Goal: Transaction & Acquisition: Purchase product/service

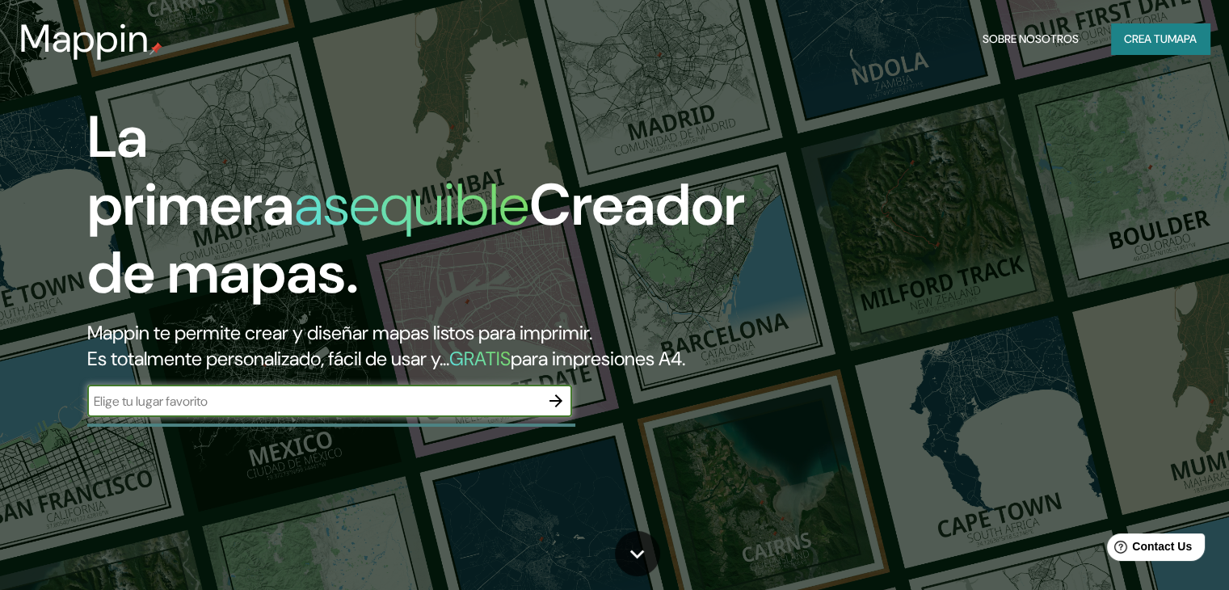
click at [552, 410] on icon "button" at bounding box center [555, 400] width 19 height 19
click at [448, 410] on input "text" at bounding box center [313, 401] width 452 height 19
click at [558, 407] on icon "button" at bounding box center [555, 400] width 13 height 13
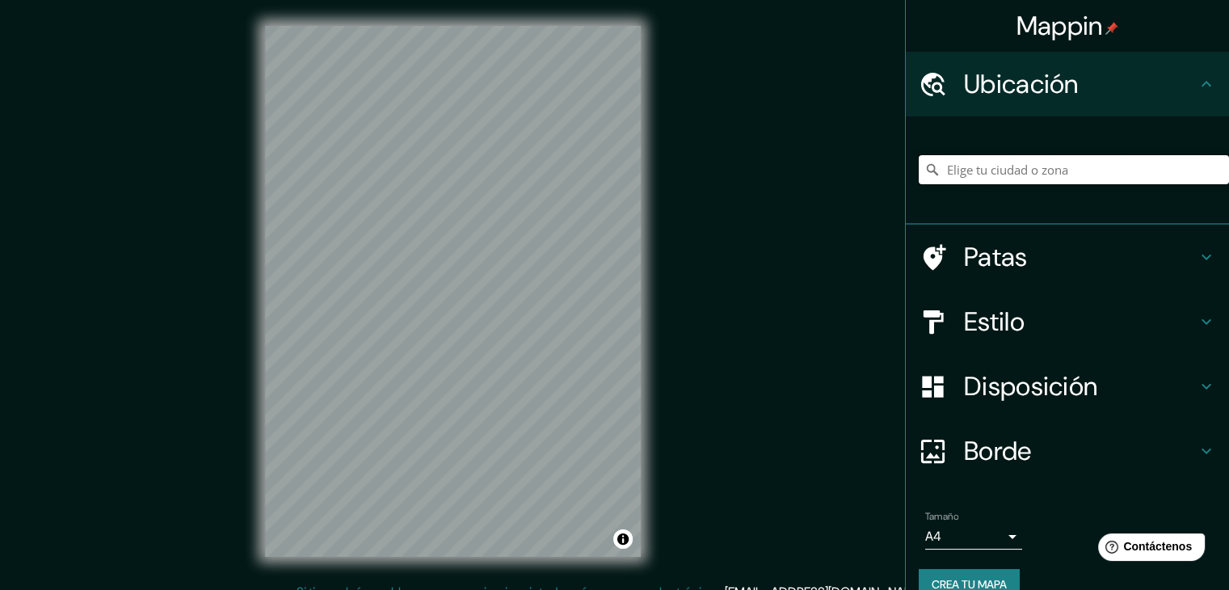
click at [979, 166] on input "Elige tu ciudad o zona" at bounding box center [1074, 169] width 310 height 29
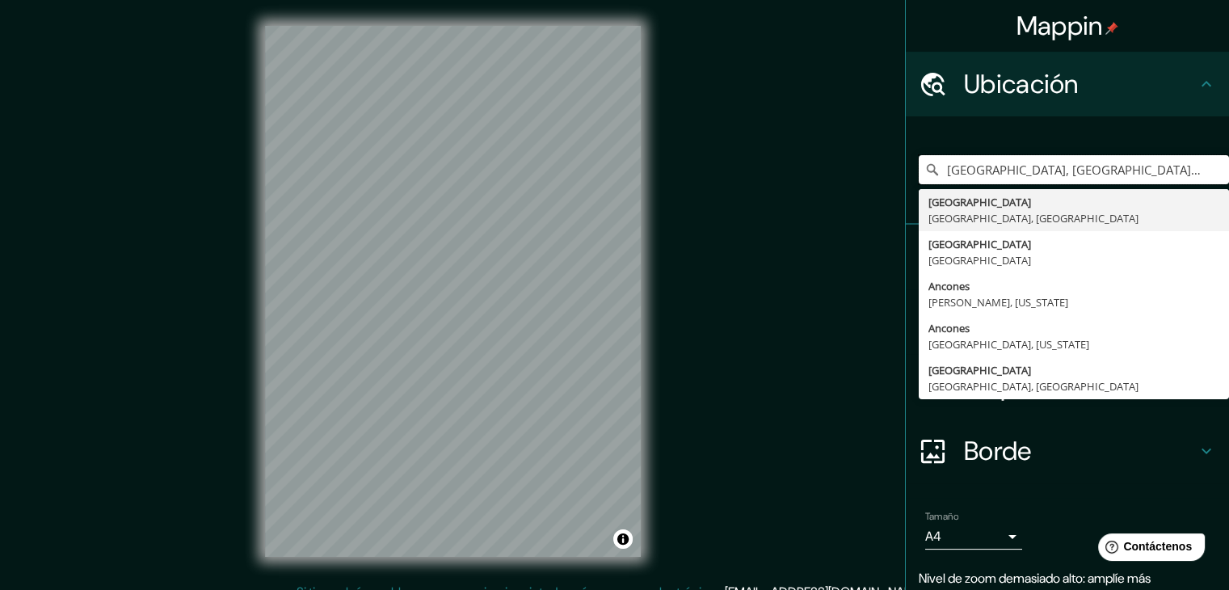
drag, startPoint x: 1071, startPoint y: 171, endPoint x: 695, endPoint y: 172, distance: 376.5
click at [696, 172] on div "Mappin Ubicación Ancona, Ancona, Italia Ancona Ancona, Italia Ancona Italia Anc…" at bounding box center [614, 304] width 1229 height 608
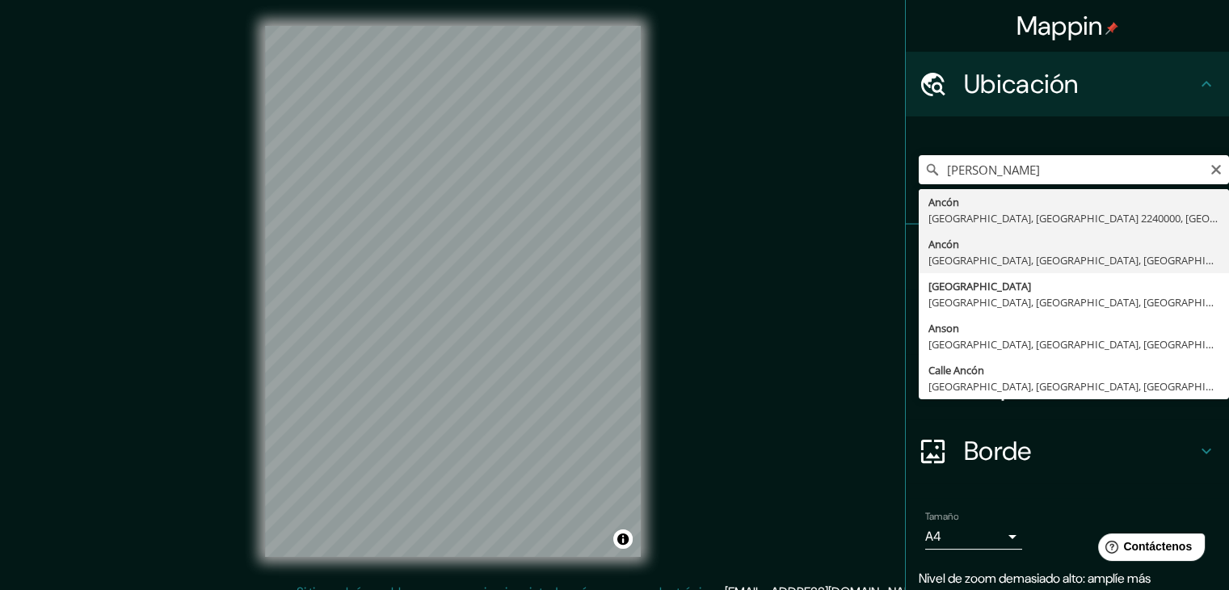
type input "Ancón, Lima, Provincia de Lima, Perú"
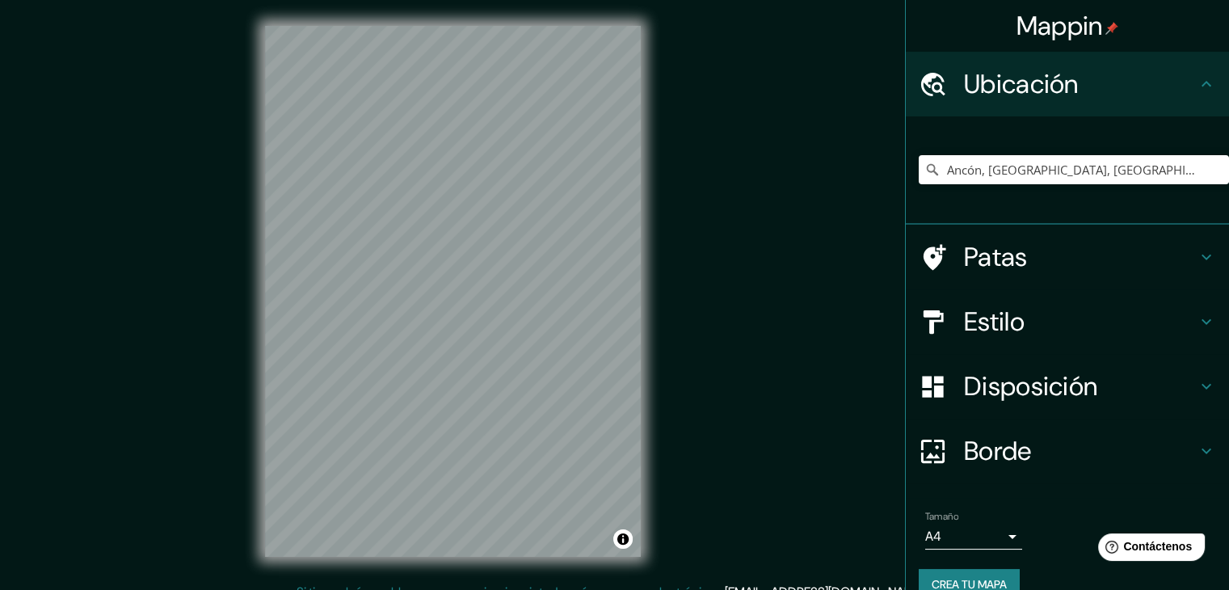
click at [1012, 336] on font "Estilo" at bounding box center [994, 322] width 61 height 34
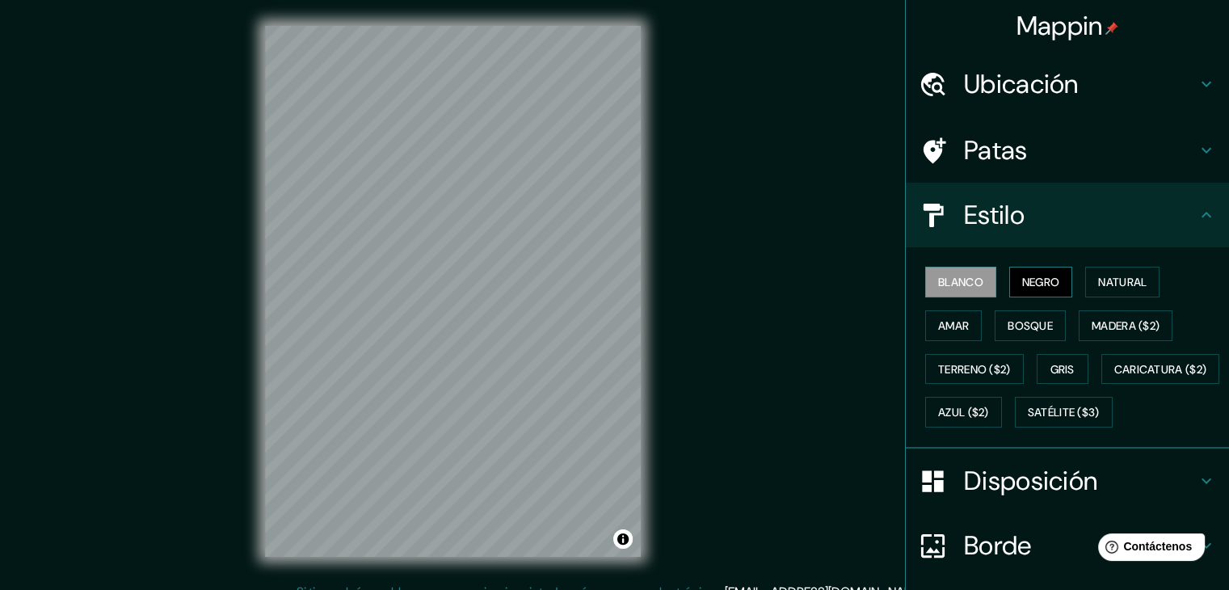
click at [1028, 284] on font "Negro" at bounding box center [1041, 282] width 38 height 15
click at [1102, 284] on font "Natural" at bounding box center [1122, 282] width 48 height 15
click at [1027, 284] on font "Negro" at bounding box center [1041, 282] width 38 height 15
click at [1025, 321] on font "Bosque" at bounding box center [1030, 325] width 45 height 15
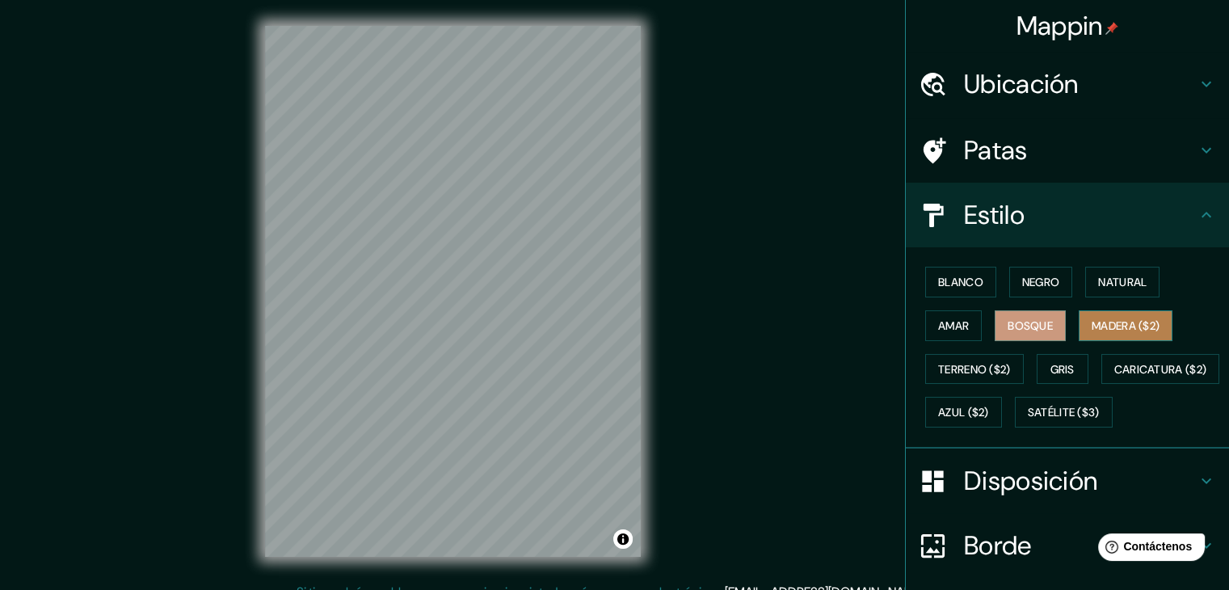
click at [1095, 321] on font "Madera ($2)" at bounding box center [1126, 325] width 68 height 15
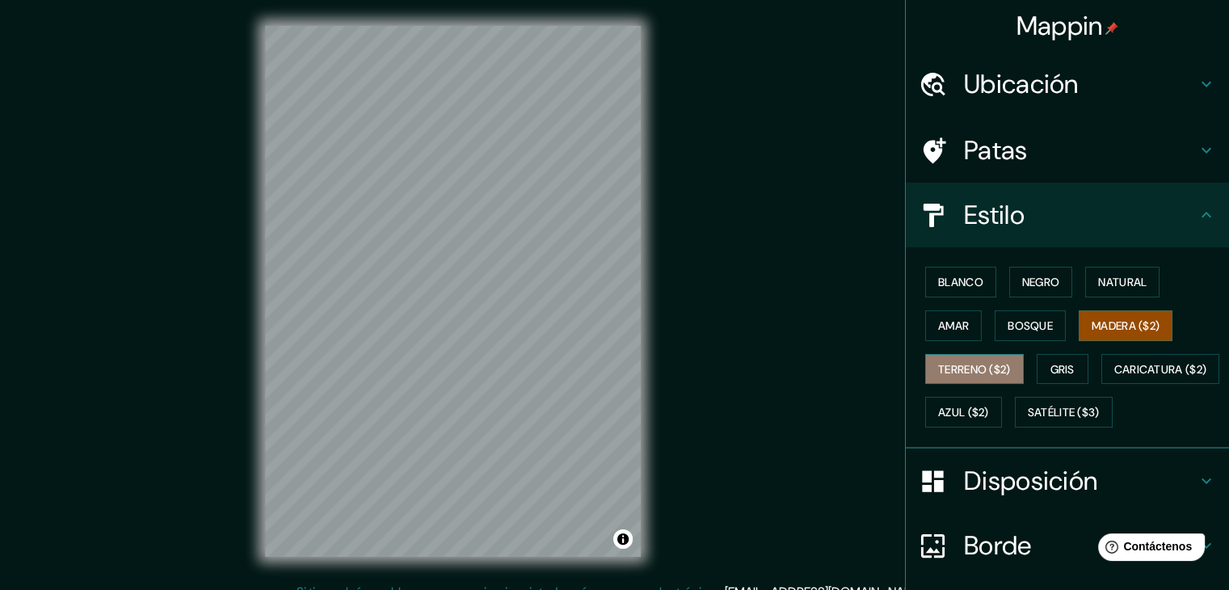
click at [960, 372] on font "Terreno ($2)" at bounding box center [974, 369] width 73 height 15
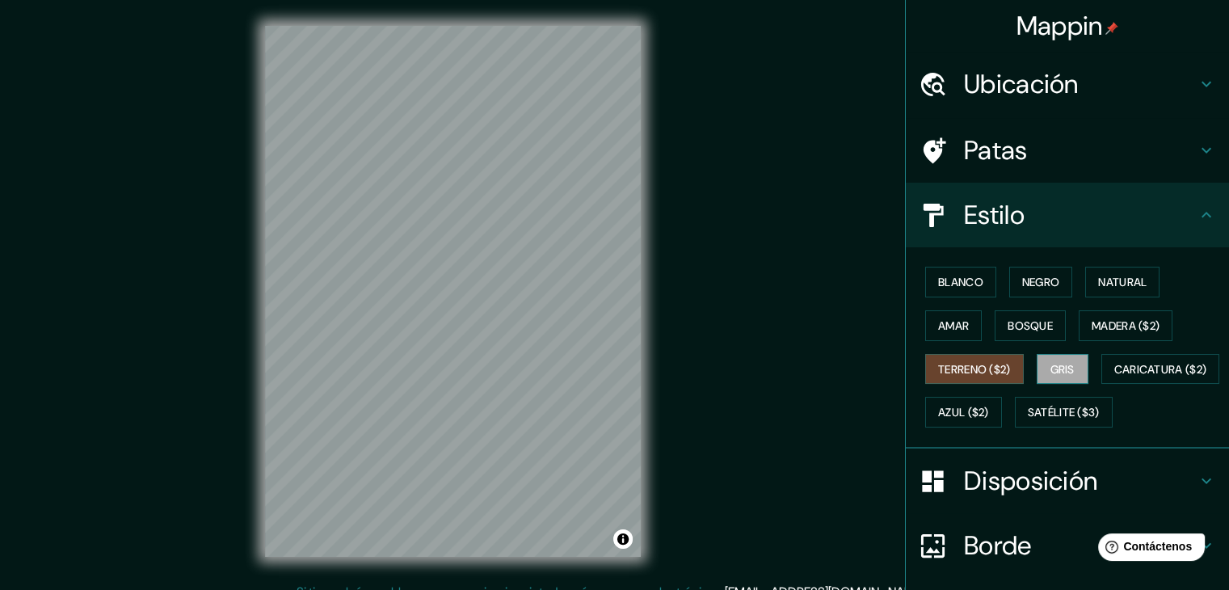
click at [1067, 377] on font "Gris" at bounding box center [1062, 369] width 24 height 21
click at [1025, 286] on font "Negro" at bounding box center [1041, 282] width 38 height 15
click at [1050, 362] on font "Gris" at bounding box center [1062, 369] width 24 height 15
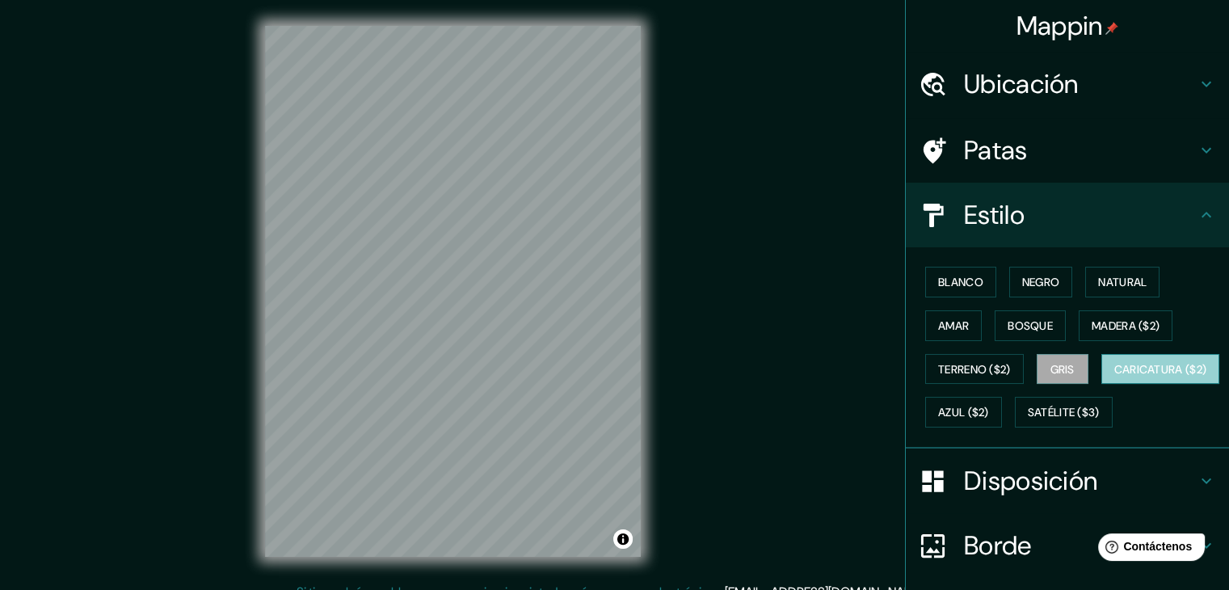
click at [1114, 377] on font "Caricatura ($2)" at bounding box center [1160, 369] width 93 height 15
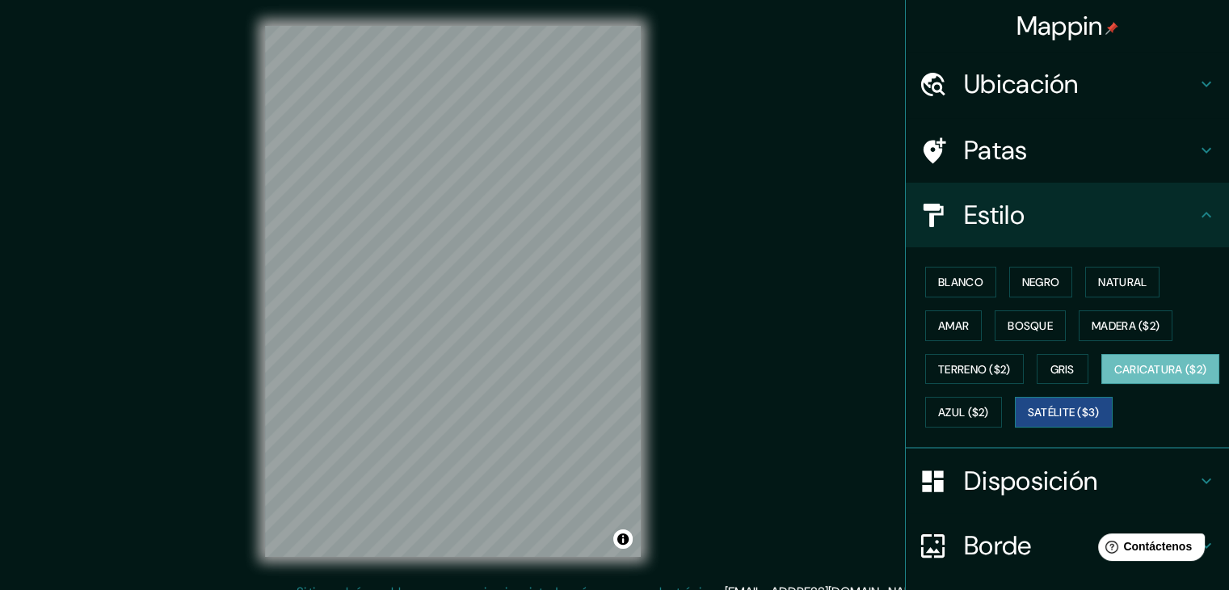
click at [1028, 420] on font "Satélite ($3)" at bounding box center [1064, 413] width 72 height 15
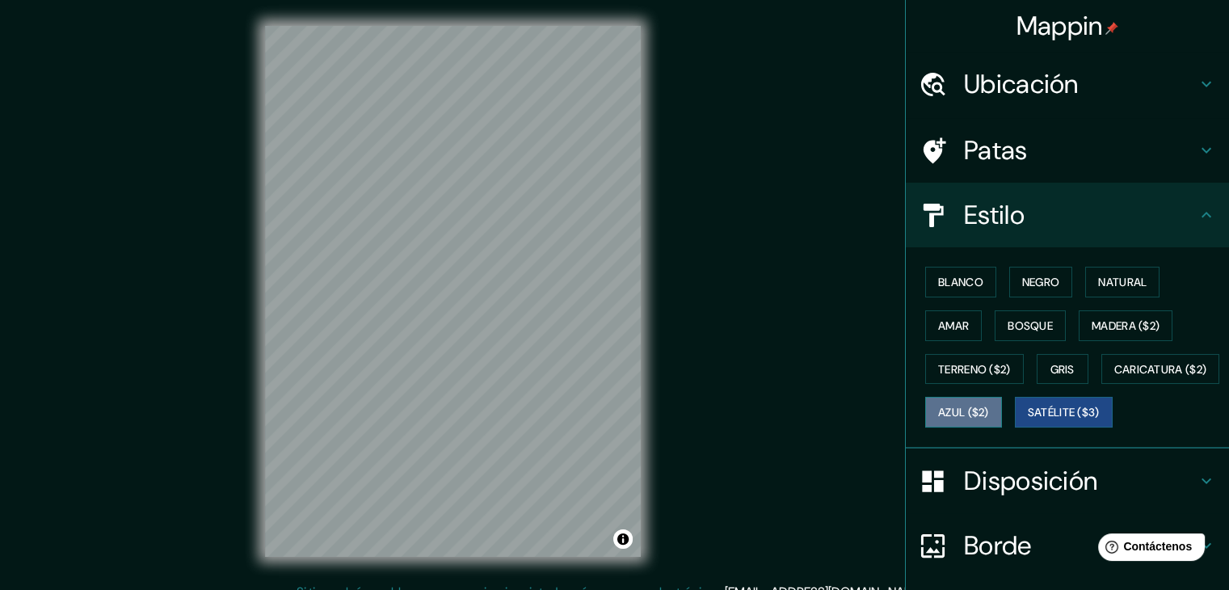
click at [989, 418] on font "Azul ($2)" at bounding box center [963, 412] width 51 height 21
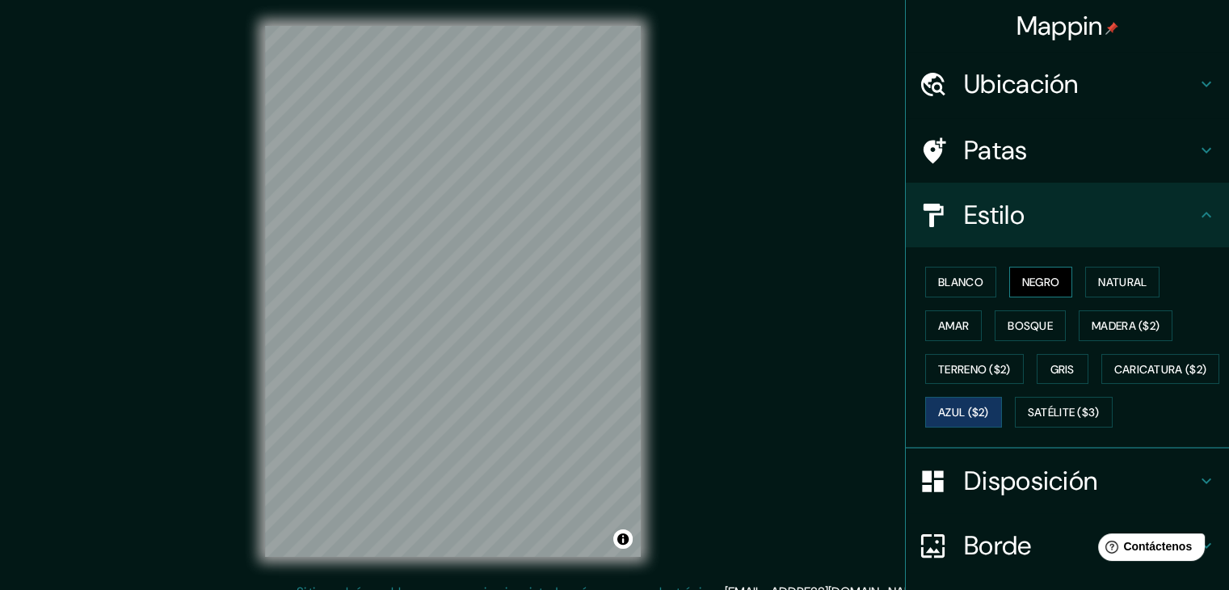
click at [1045, 288] on font "Negro" at bounding box center [1041, 282] width 38 height 15
click at [957, 292] on button "Blanco" at bounding box center [960, 282] width 71 height 31
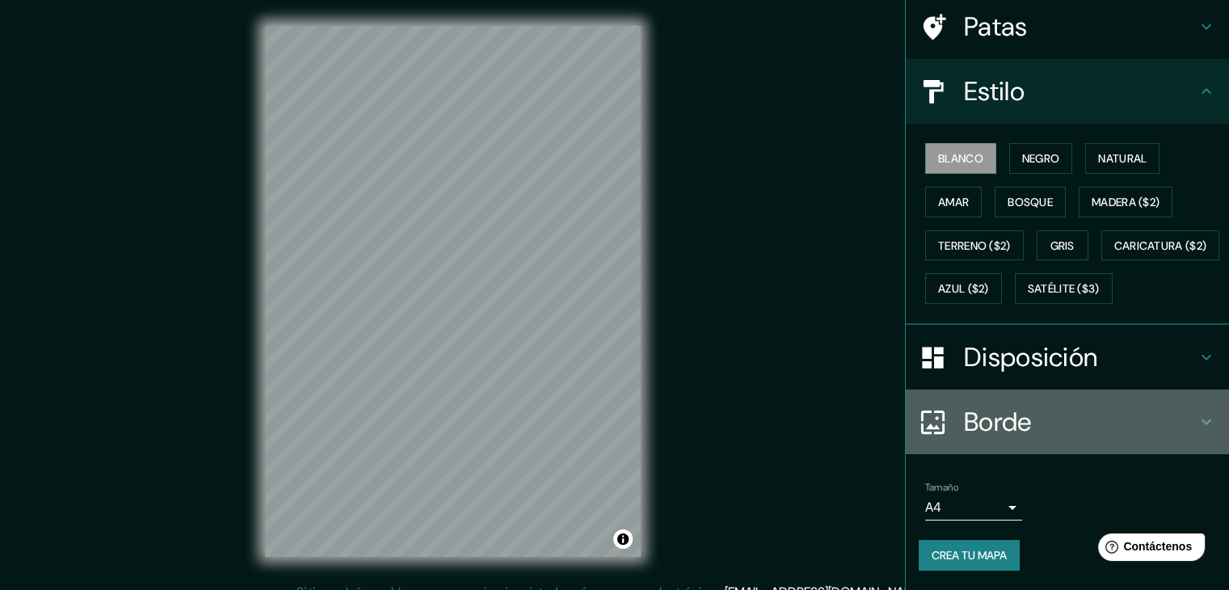
click at [1008, 432] on font "Borde" at bounding box center [998, 422] width 68 height 34
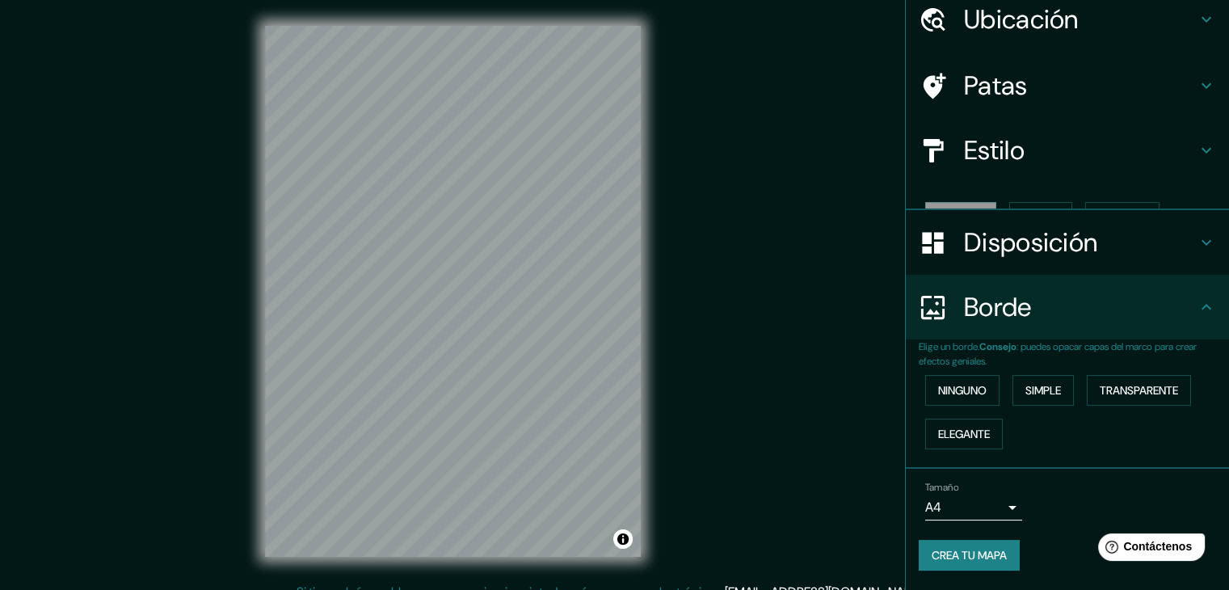
scroll to position [36, 0]
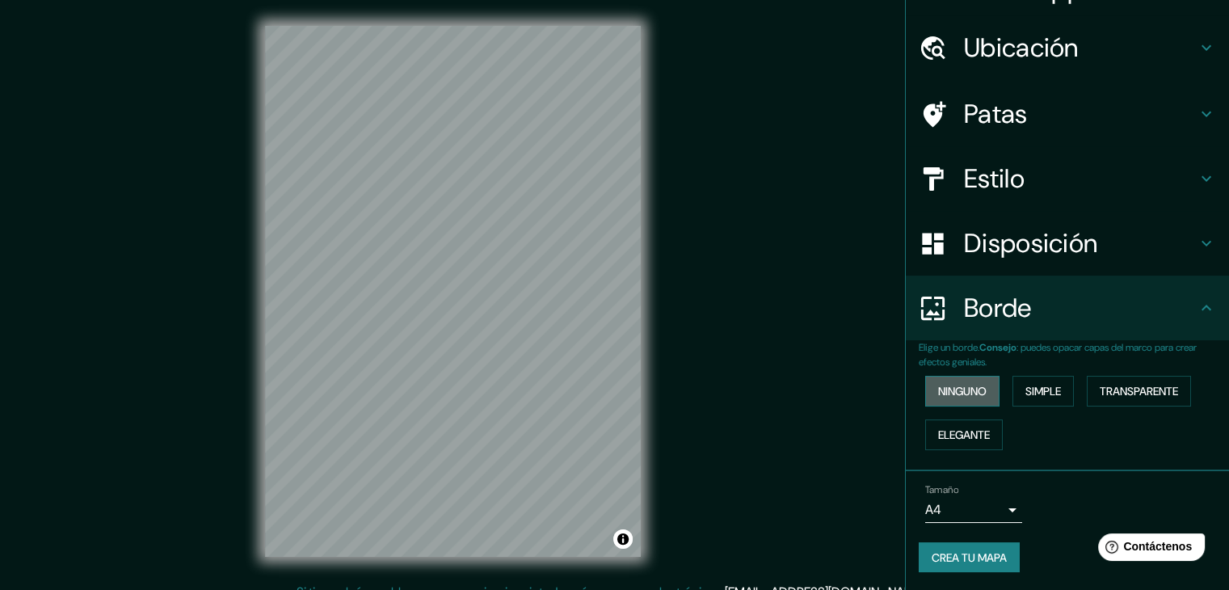
click at [954, 393] on font "Ninguno" at bounding box center [962, 391] width 48 height 15
click at [1025, 381] on font "Simple" at bounding box center [1043, 391] width 36 height 21
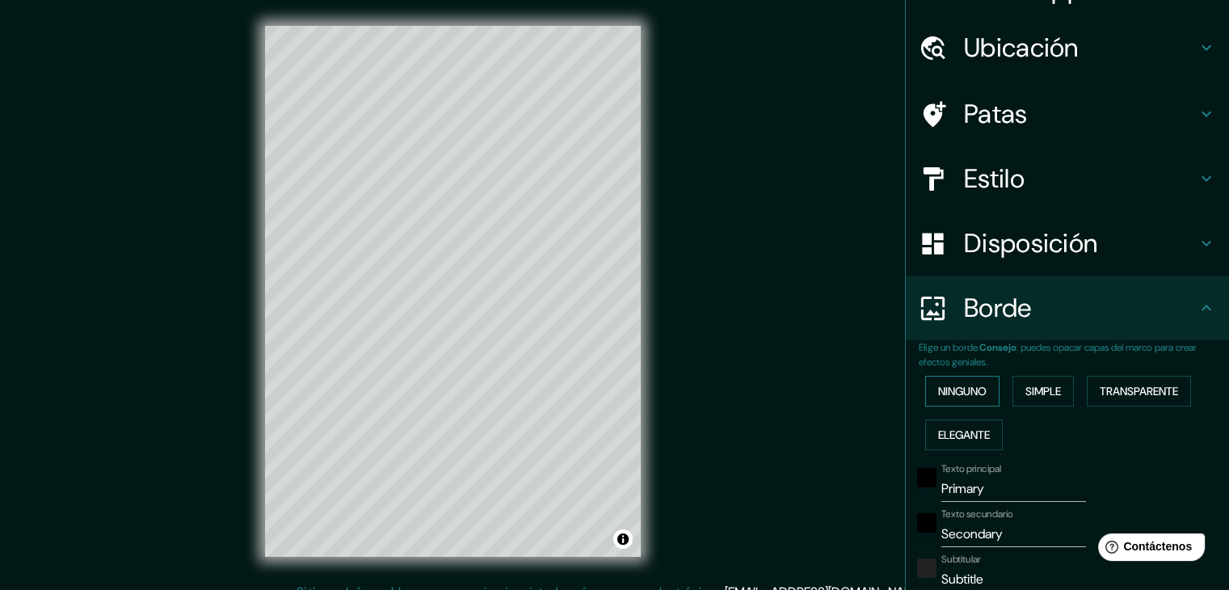
click at [966, 384] on font "Ninguno" at bounding box center [962, 391] width 48 height 15
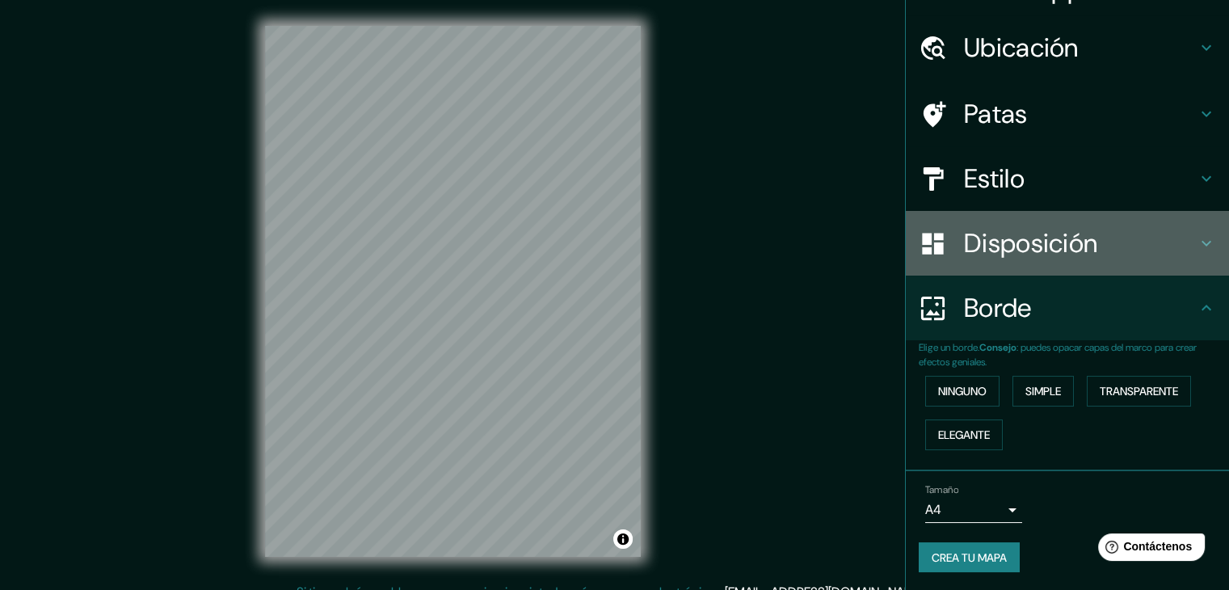
click at [1027, 248] on font "Disposición" at bounding box center [1030, 243] width 133 height 34
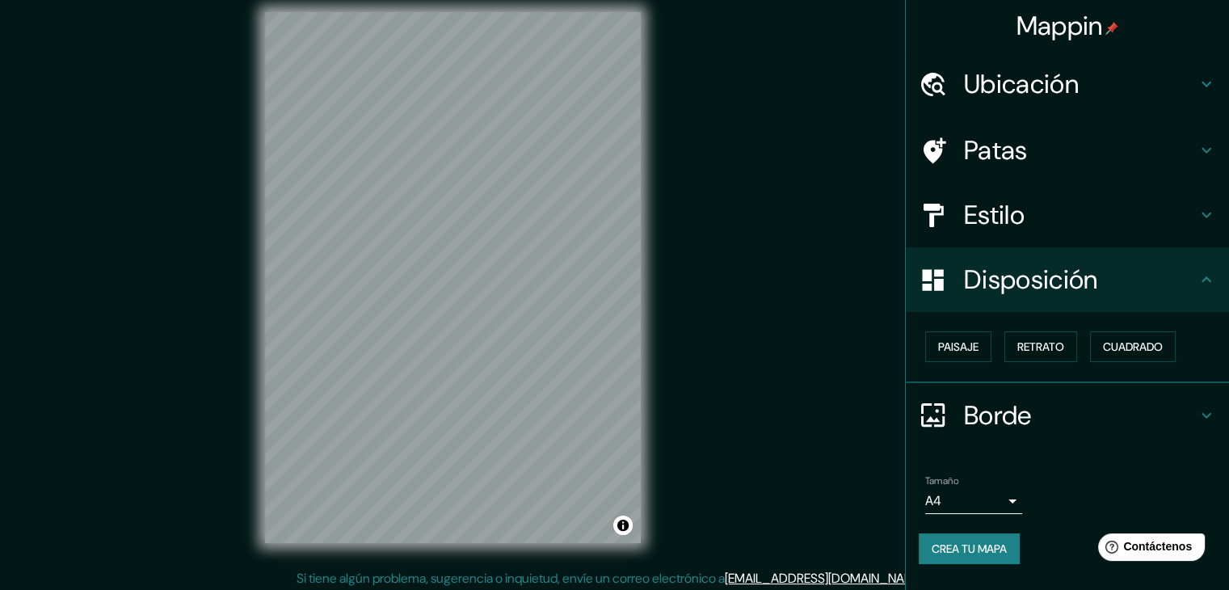
scroll to position [19, 0]
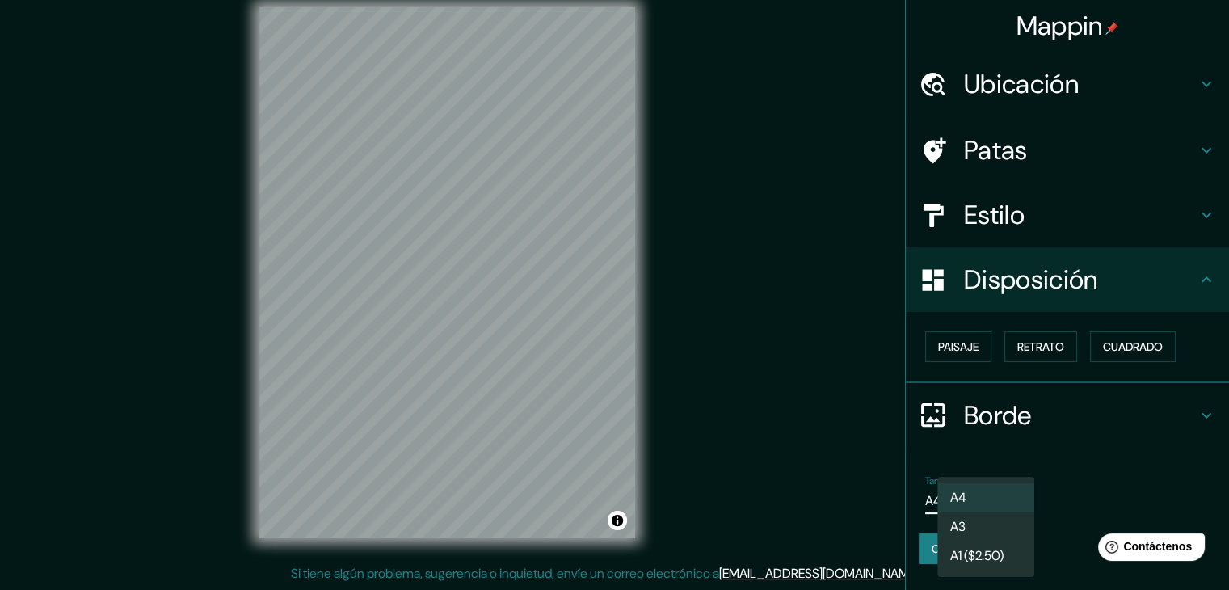
click at [1002, 495] on body "Mappin Ubicación Ancón, Lima, Provincia de Lima, Perú Patas Estilo Disposición …" at bounding box center [614, 276] width 1229 height 590
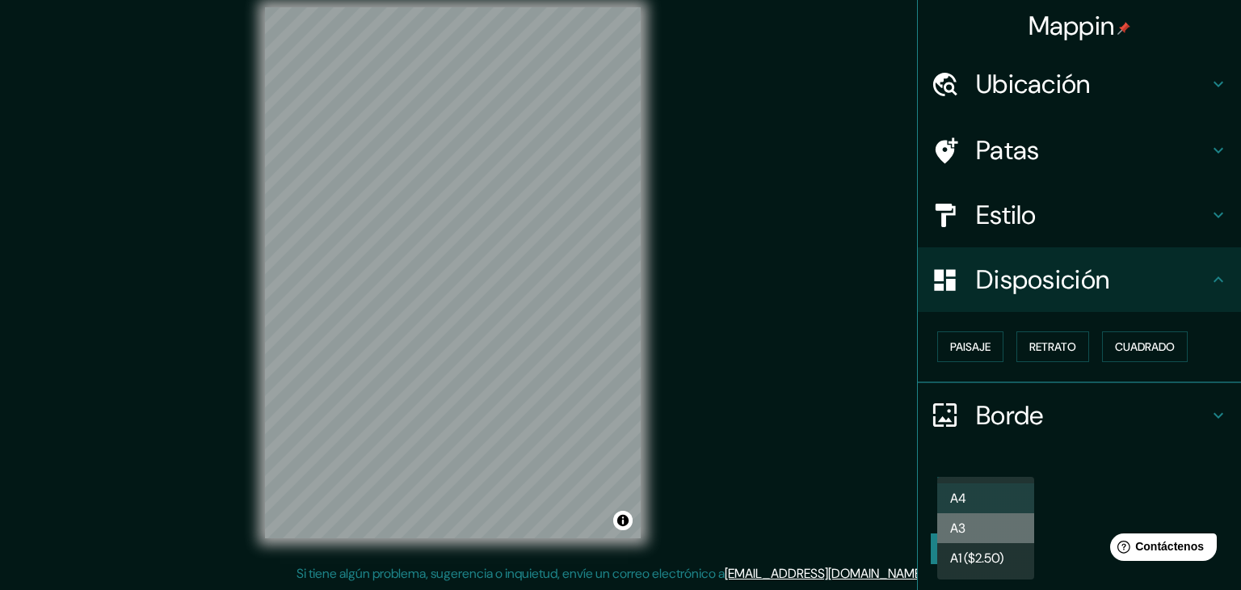
click at [992, 531] on li "A3" at bounding box center [985, 528] width 97 height 30
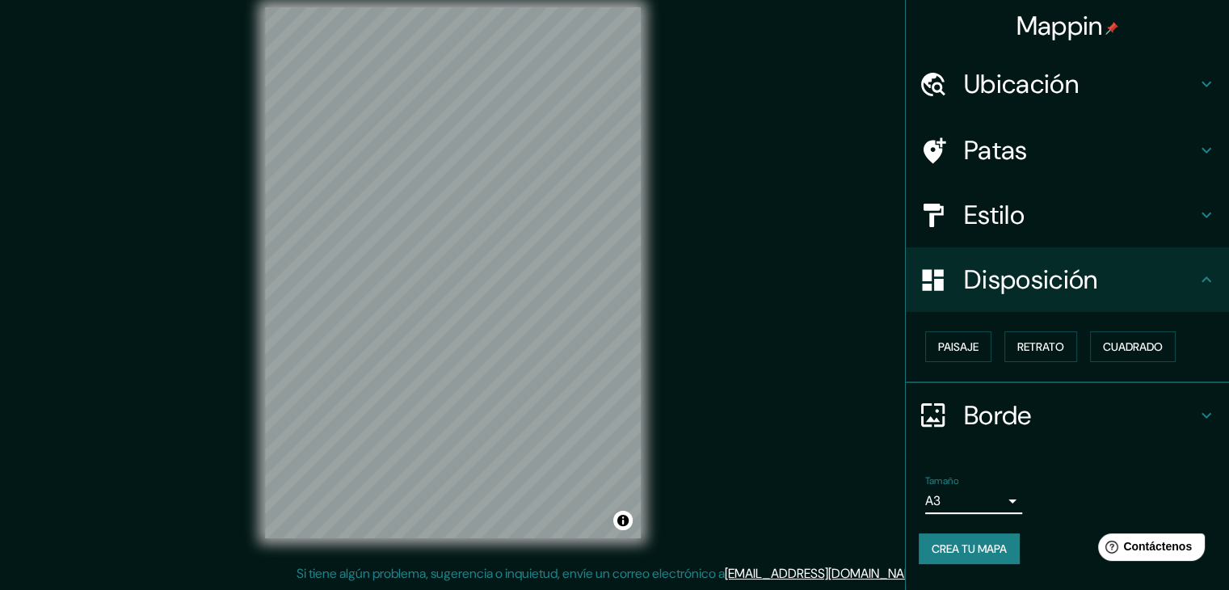
click at [986, 514] on div "Tamaño A3 a4" at bounding box center [1067, 495] width 297 height 52
click at [982, 503] on body "Mappin Ubicación Ancón, Lima, Provincia de Lima, Perú Patas Estilo Disposición …" at bounding box center [614, 276] width 1229 height 590
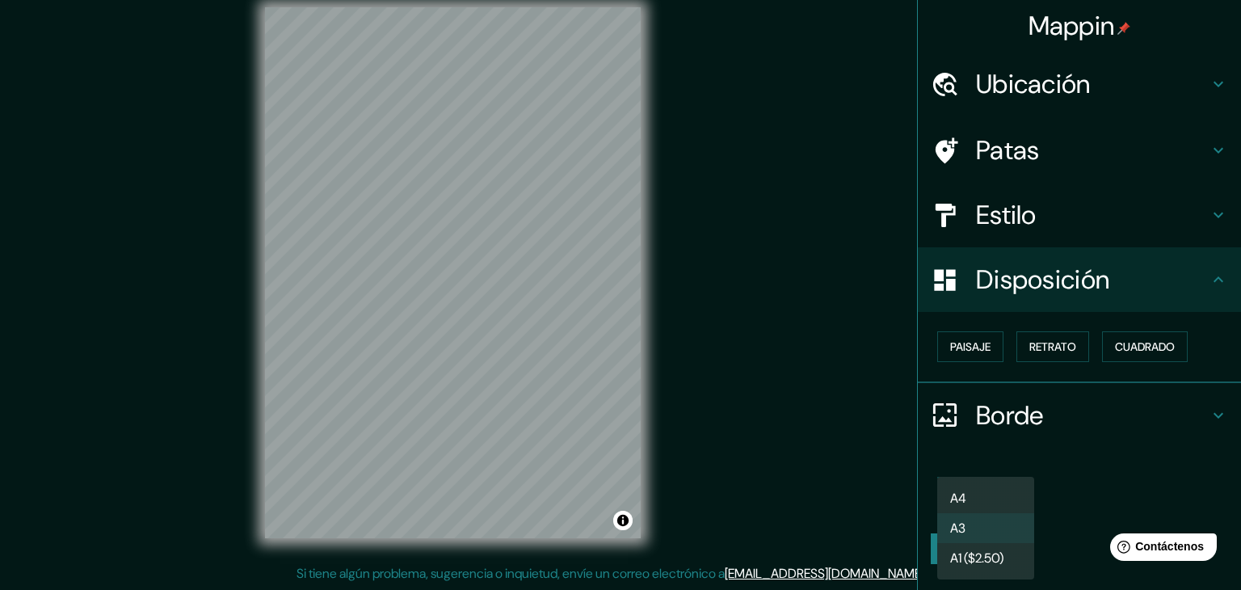
click at [991, 560] on font "A1 ($2.50)" at bounding box center [976, 557] width 53 height 17
click at [982, 503] on body "Mappin Ubicación Ancón, Lima, Provincia de Lima, Perú Patas Estilo Disposición …" at bounding box center [620, 276] width 1241 height 590
click at [992, 496] on li "A4" at bounding box center [985, 497] width 97 height 29
type input "single"
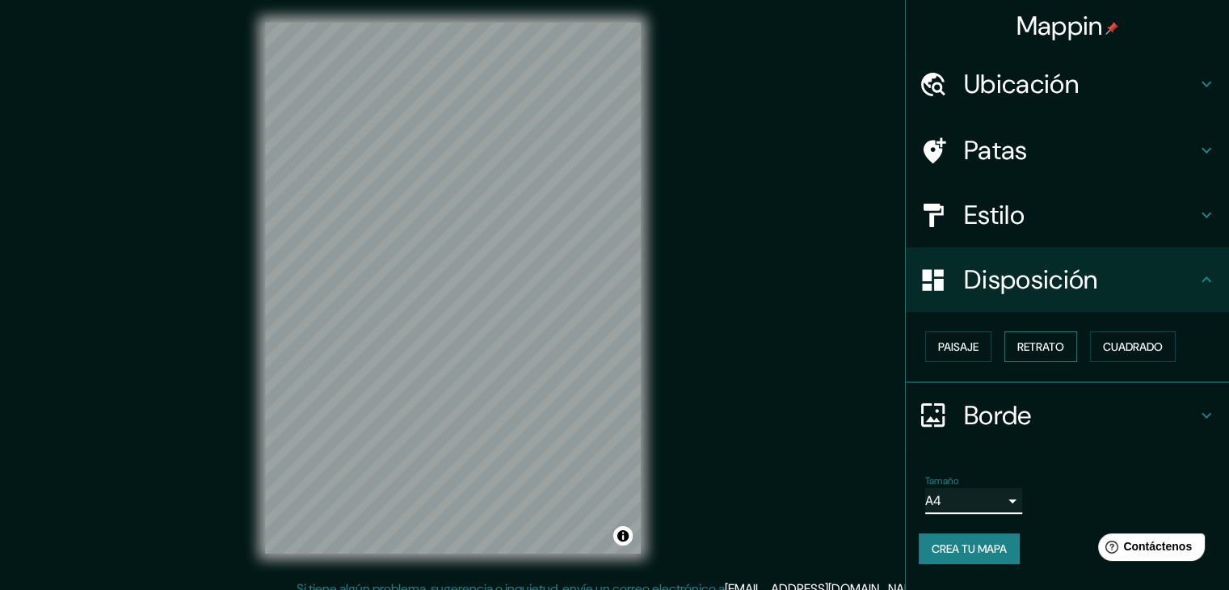
scroll to position [0, 0]
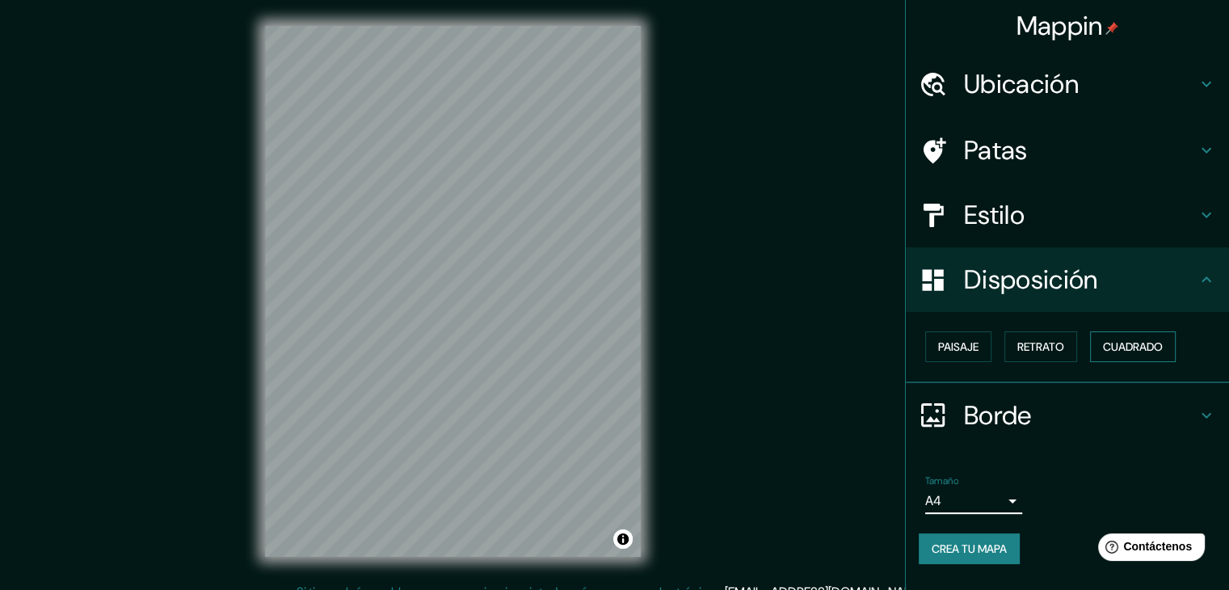
click at [1121, 350] on font "Cuadrado" at bounding box center [1133, 346] width 60 height 15
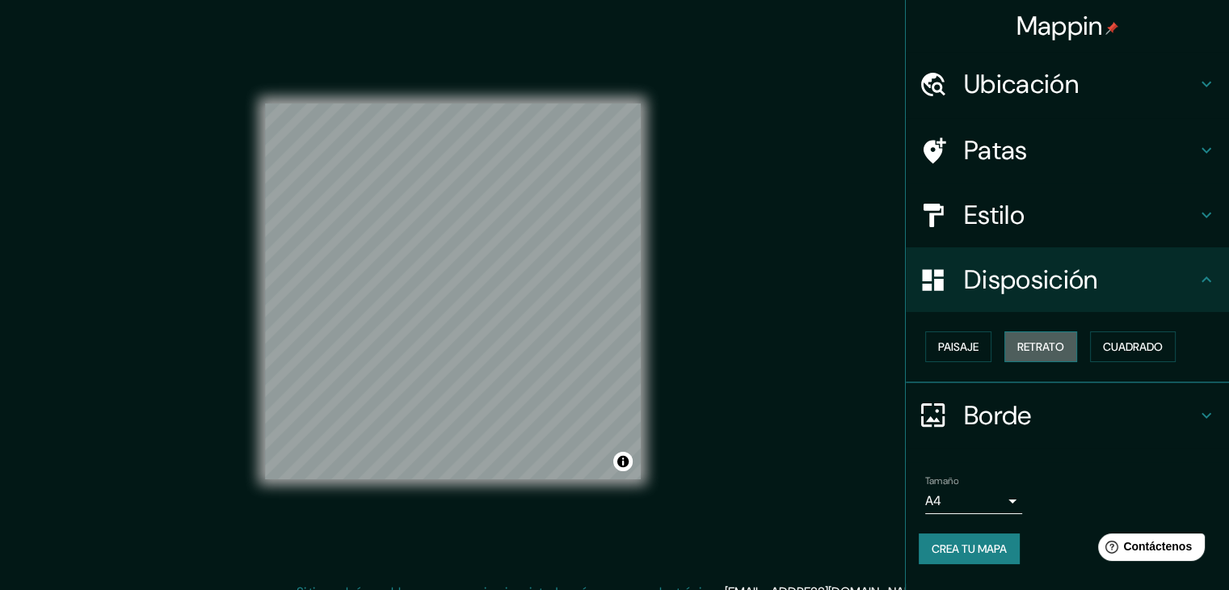
click at [1045, 342] on font "Retrato" at bounding box center [1040, 346] width 47 height 15
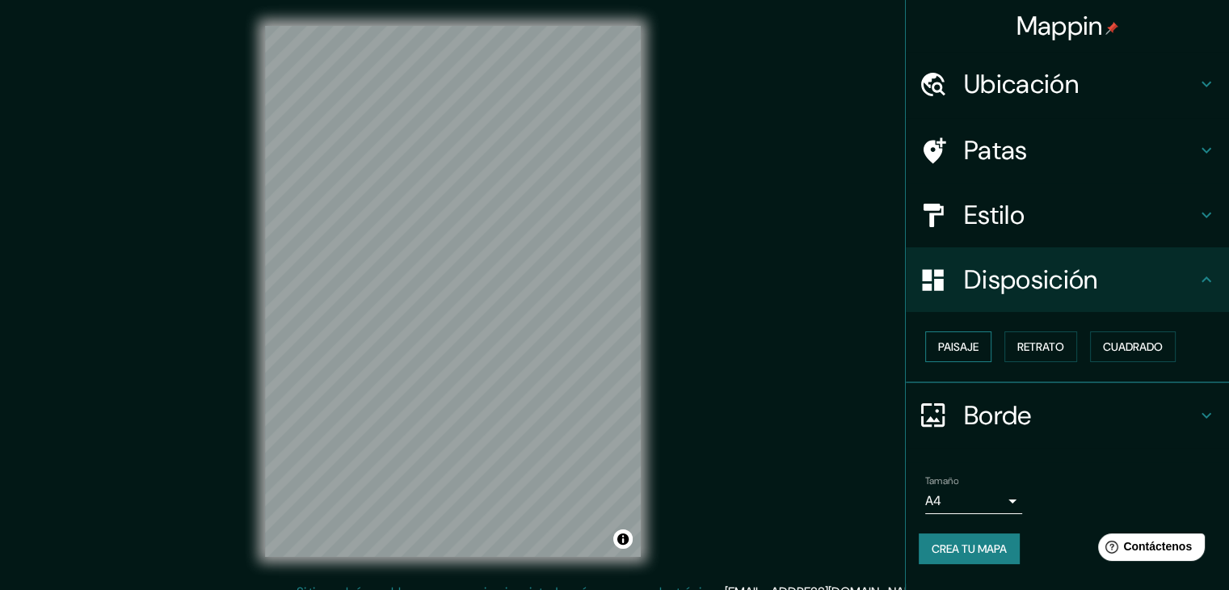
click at [965, 342] on font "Paisaje" at bounding box center [958, 346] width 40 height 15
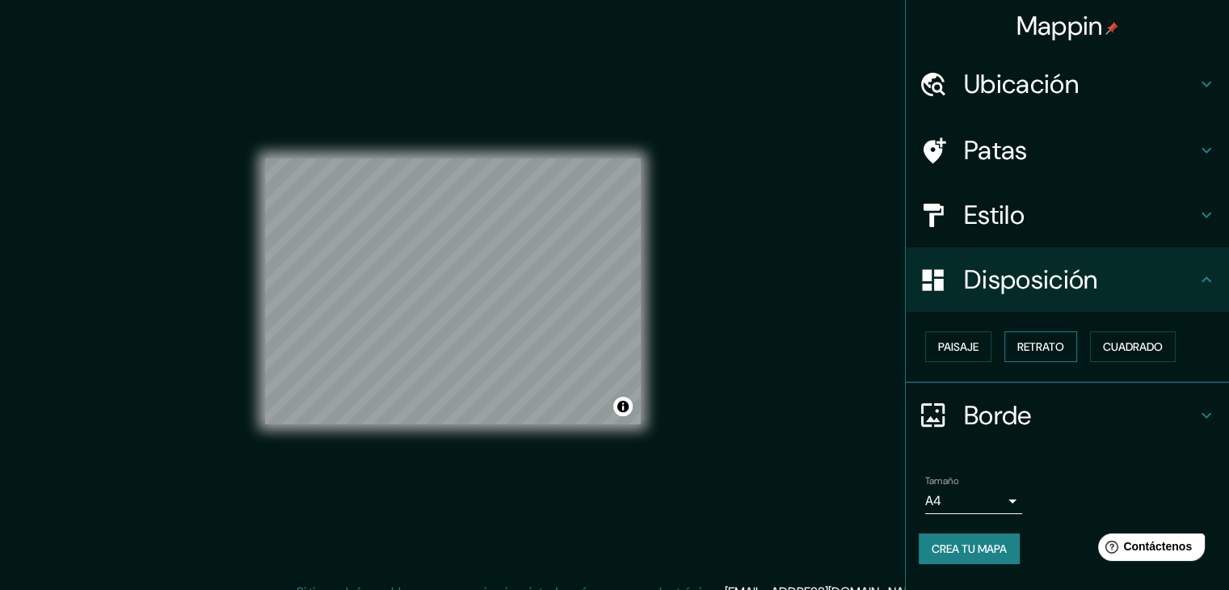
click at [1018, 340] on button "Retrato" at bounding box center [1040, 346] width 73 height 31
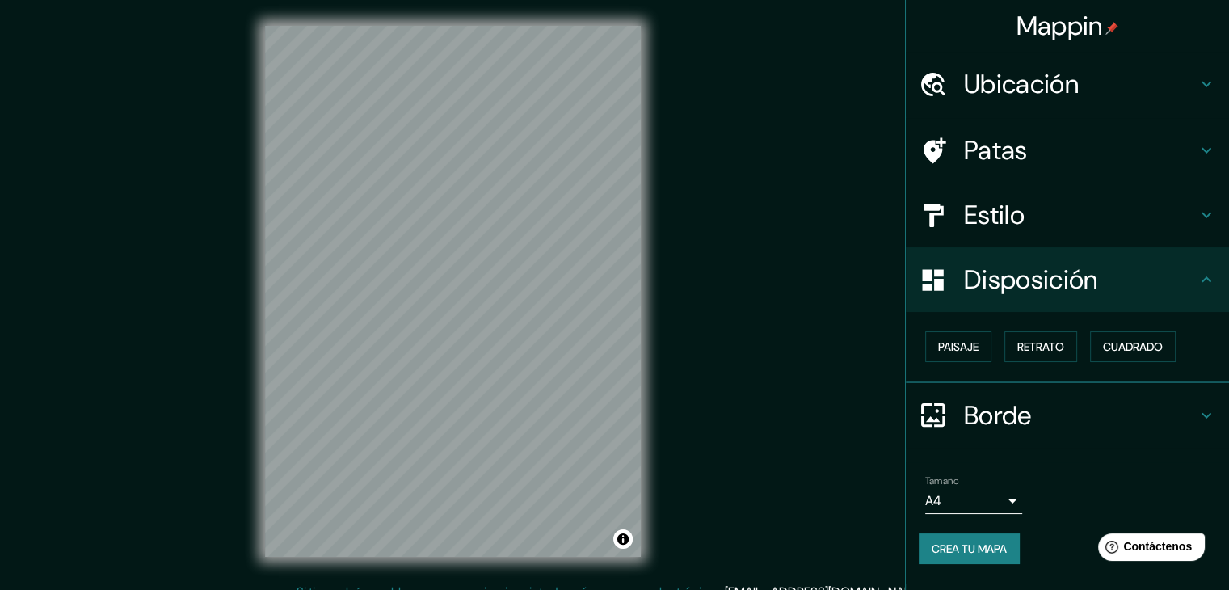
click at [1114, 90] on h4 "Ubicación" at bounding box center [1080, 84] width 233 height 32
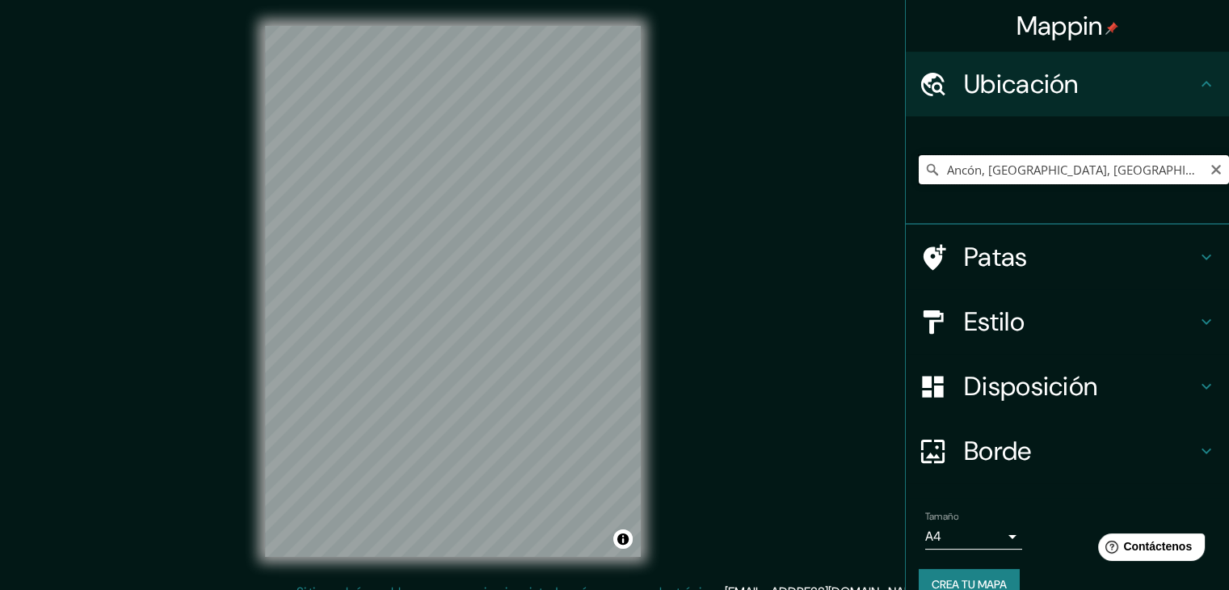
click at [1006, 166] on input "Ancón, Lima, Provincia de Lima, Perú" at bounding box center [1074, 169] width 310 height 29
click at [362, 191] on div "Mappin Ubicación Ancón, Lima, Provincia de Lima, Perú Patas Estilo Disposición …" at bounding box center [614, 304] width 1229 height 608
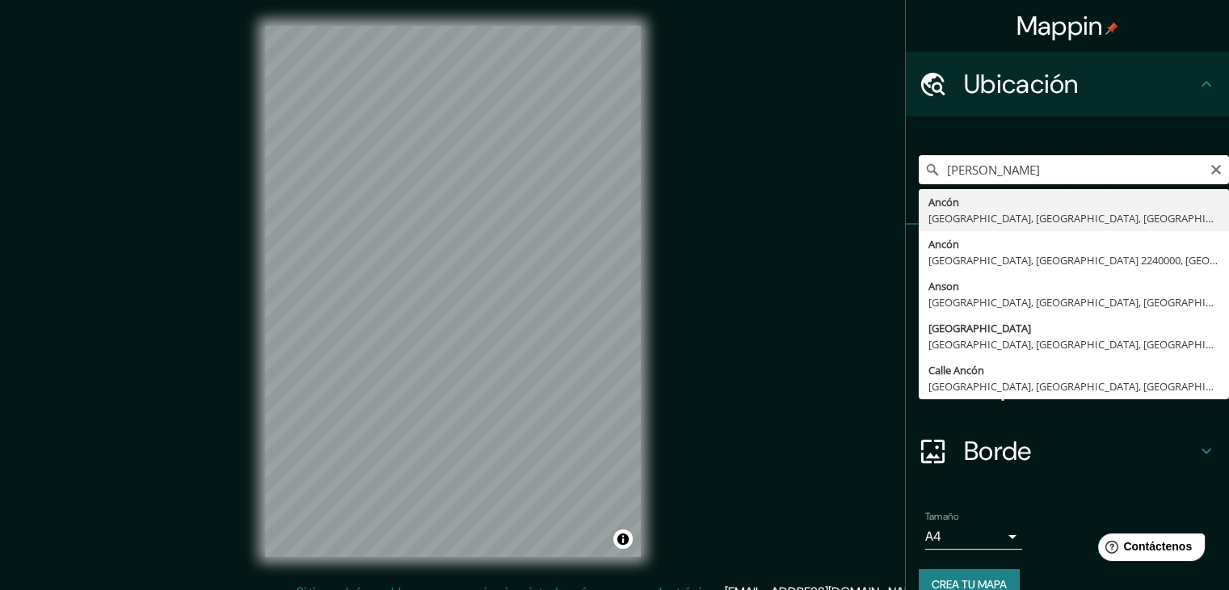
click at [1027, 175] on input "ancon lima" at bounding box center [1074, 169] width 310 height 29
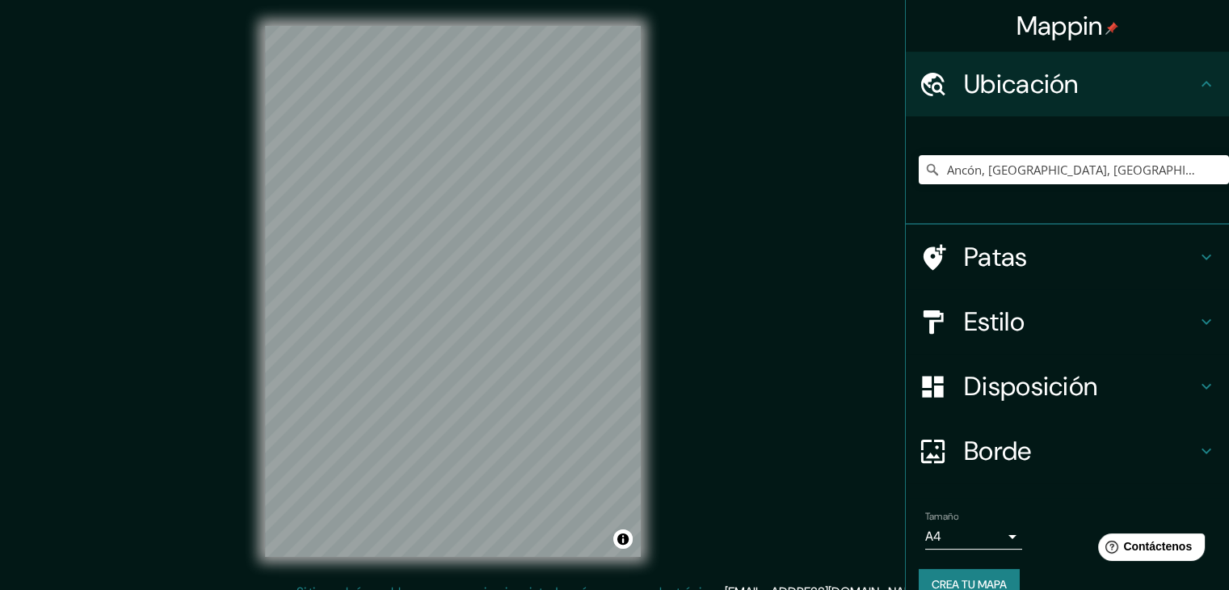
click at [246, 210] on div "© Mapbox © OpenStreetMap Improve this map" at bounding box center [452, 291] width 427 height 583
click at [1147, 170] on input "Ancón, Lima, Provincia de Lima, Perú" at bounding box center [1074, 169] width 310 height 29
drag, startPoint x: 1154, startPoint y: 168, endPoint x: 868, endPoint y: 145, distance: 287.0
click at [869, 145] on div "Mappin Ubicación Ancón, Lima, Provincia de Lima, Perú Patas Estilo Disposición …" at bounding box center [614, 304] width 1229 height 608
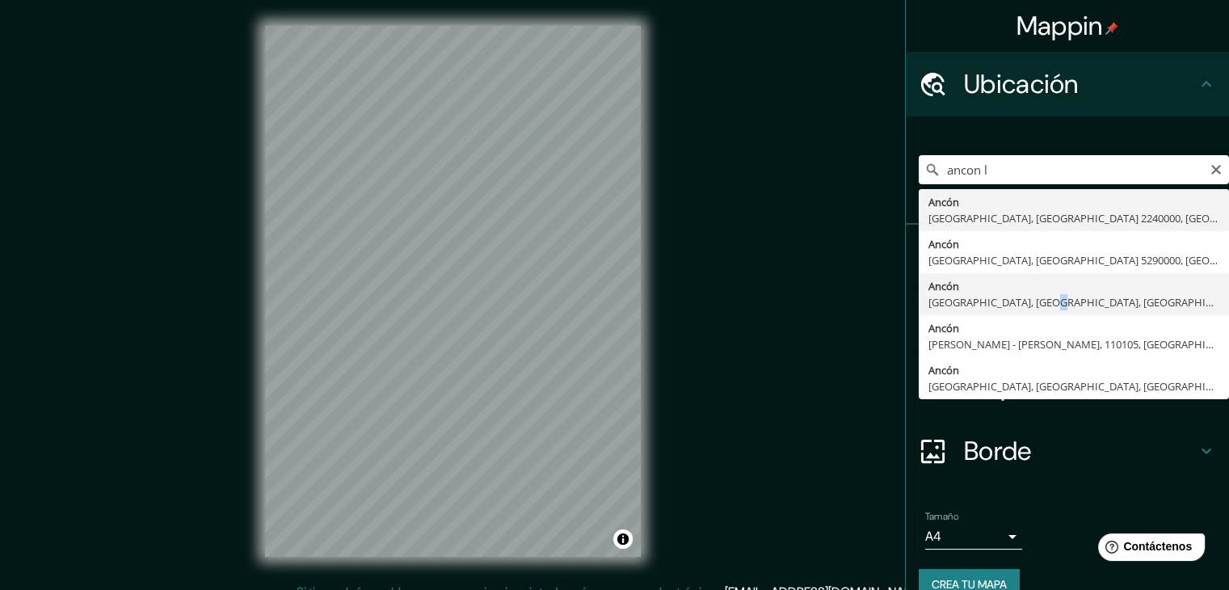
type input "Ancón, Lima, Provincia de Lima, Perú"
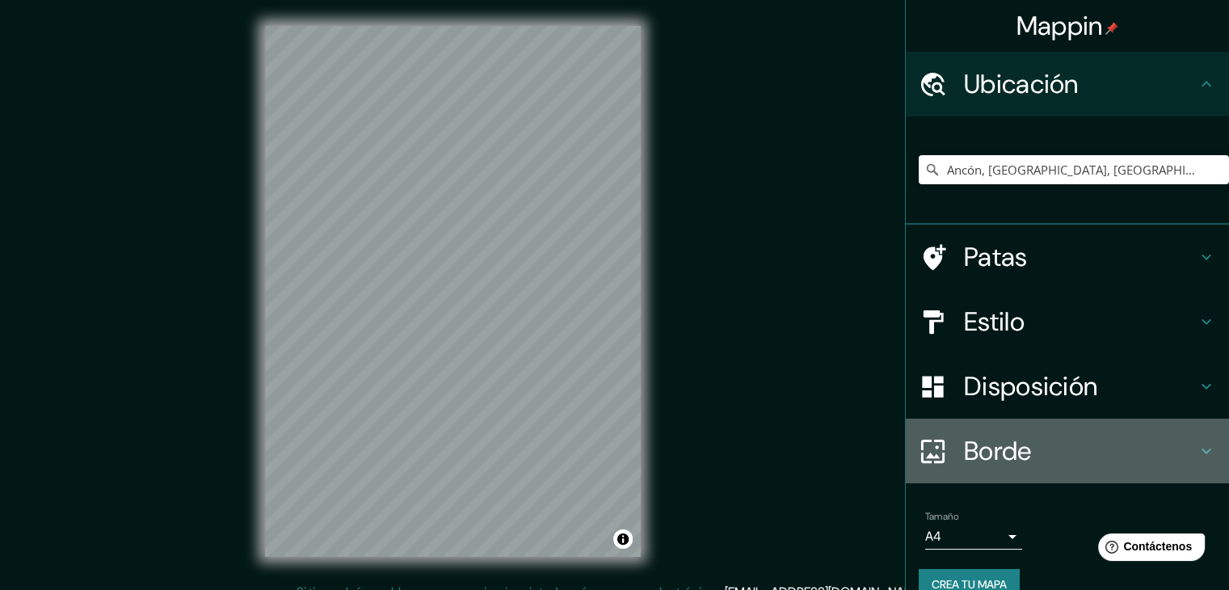
click at [1012, 455] on font "Borde" at bounding box center [998, 451] width 68 height 34
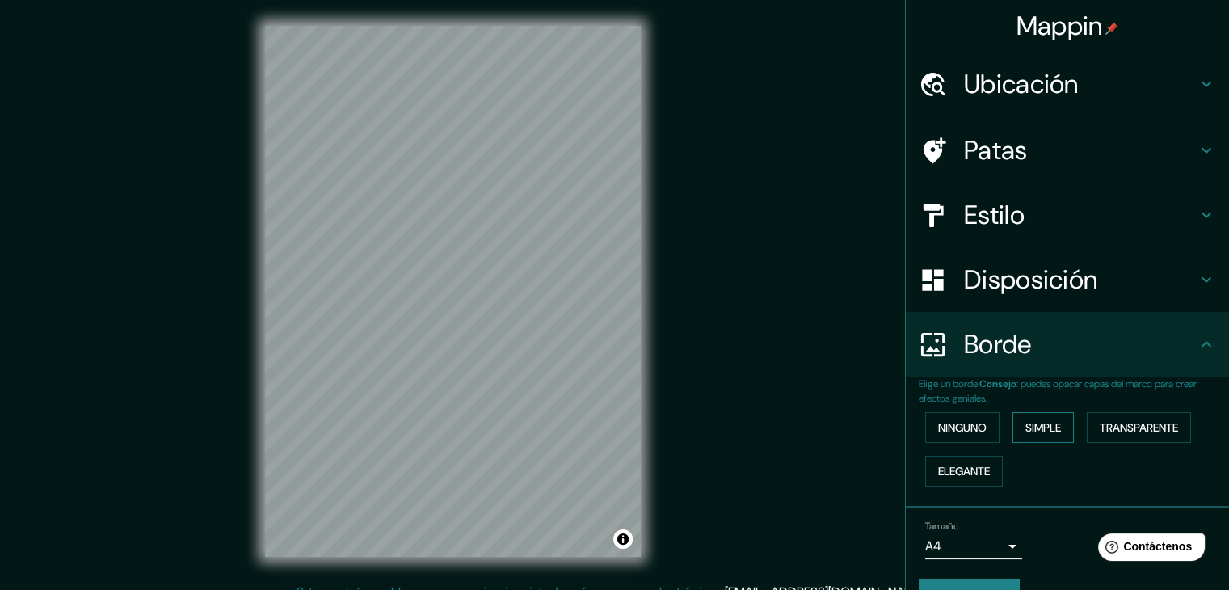
click at [1025, 427] on font "Simple" at bounding box center [1043, 427] width 36 height 15
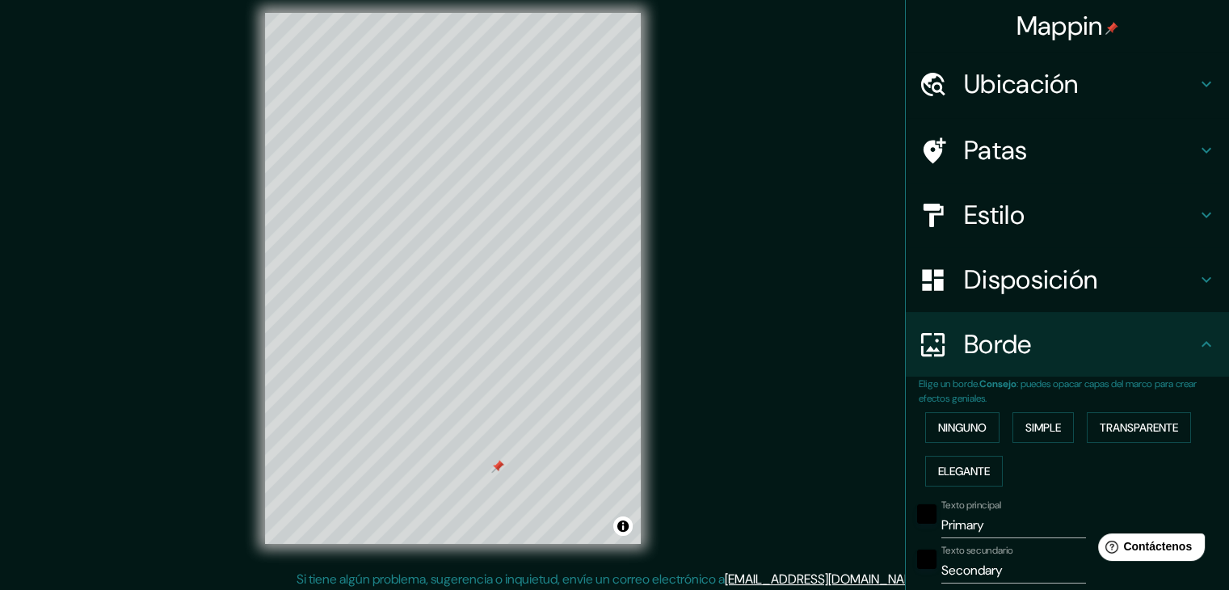
scroll to position [19, 0]
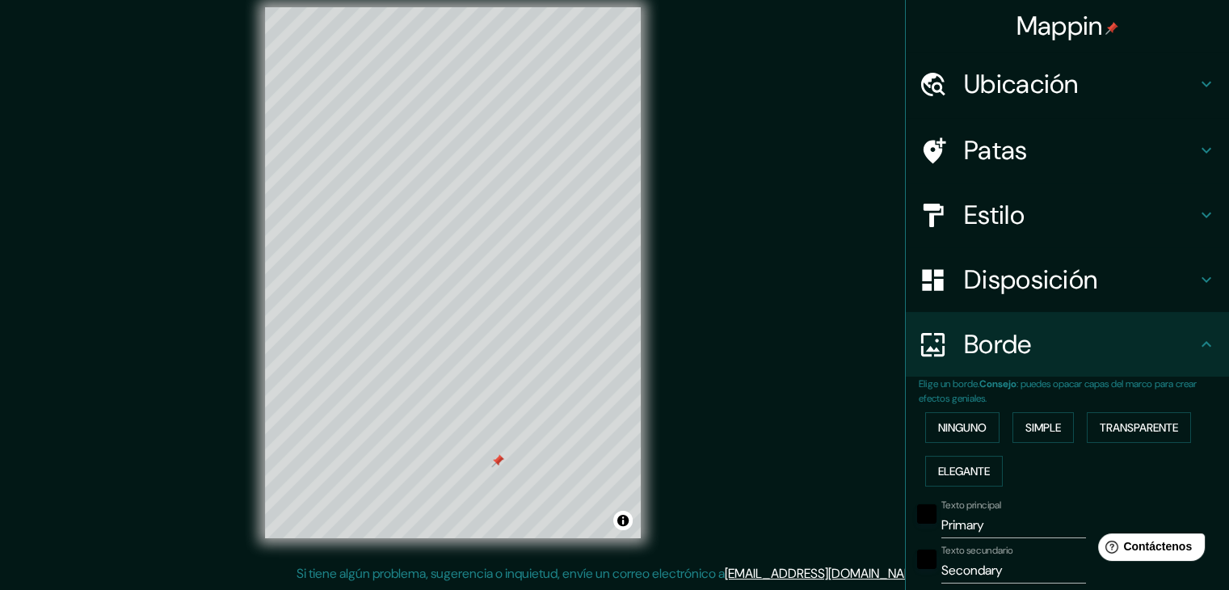
click at [501, 461] on div at bounding box center [497, 460] width 13 height 13
drag, startPoint x: 894, startPoint y: 529, endPoint x: 868, endPoint y: 528, distance: 26.7
click at [868, 528] on div "Mappin Ubicación Ancón, Lima, Provincia de Lima, Perú Patas Estilo Disposición …" at bounding box center [614, 285] width 1229 height 608
type input "a"
type input "37"
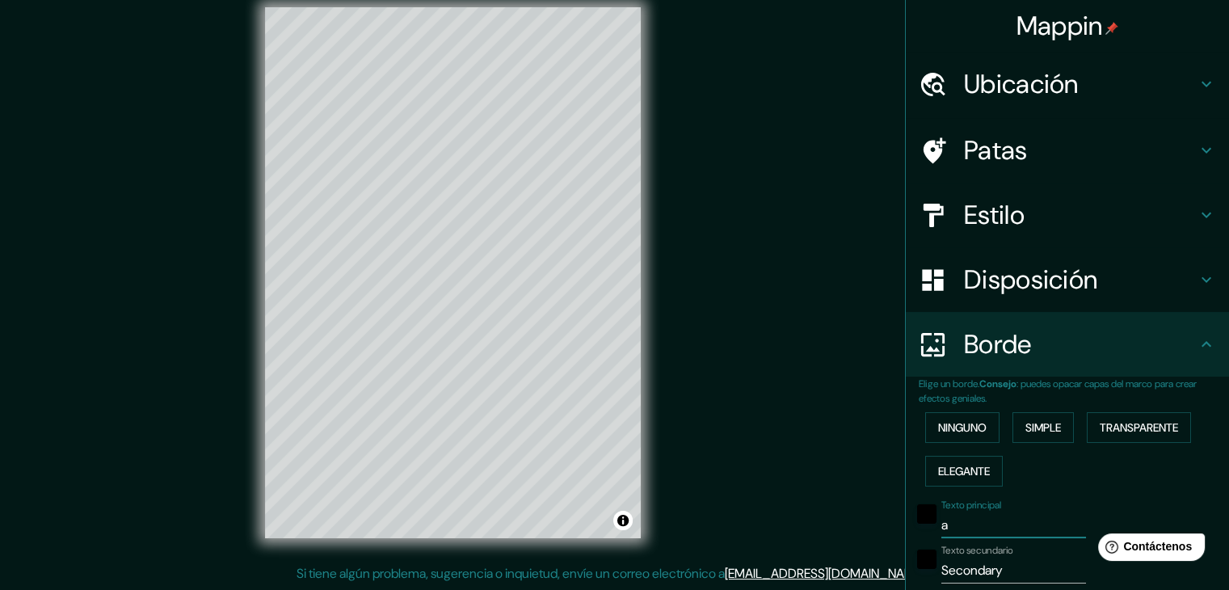
type input "an"
type input "37"
type input "anc"
type input "37"
type input "anco"
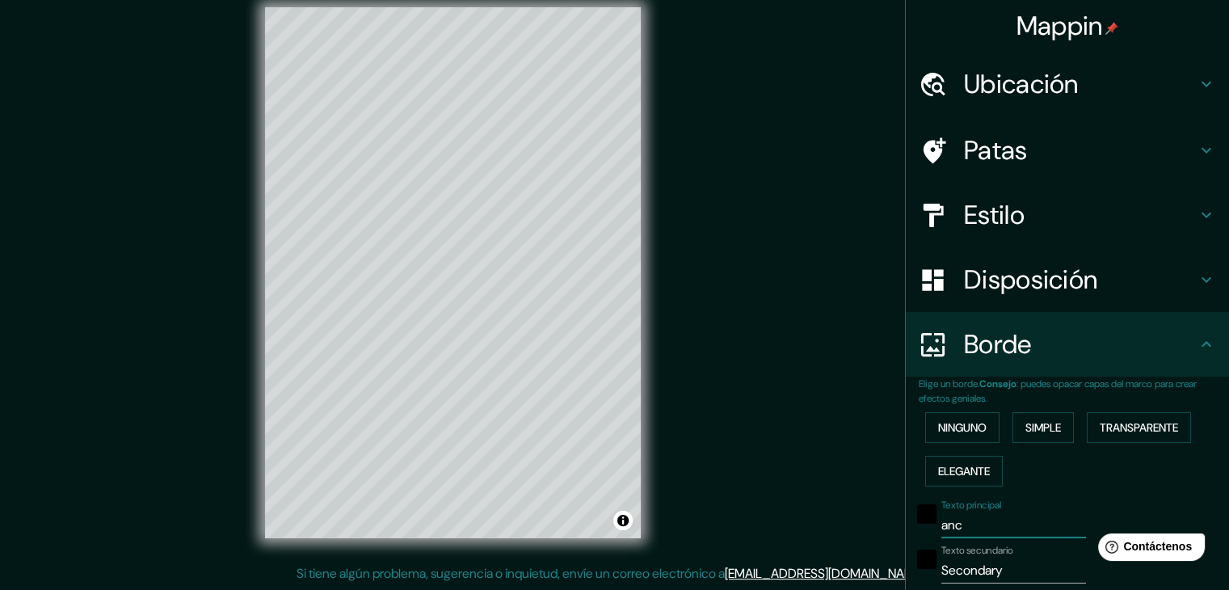
type input "37"
type input "ancon"
type input "37"
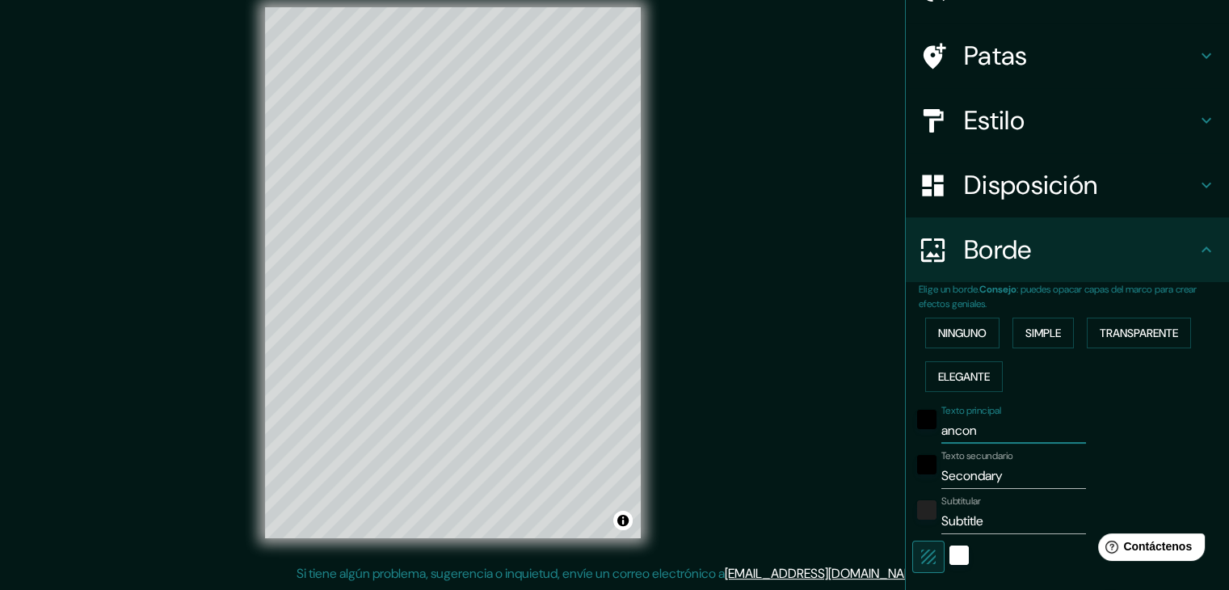
scroll to position [162, 0]
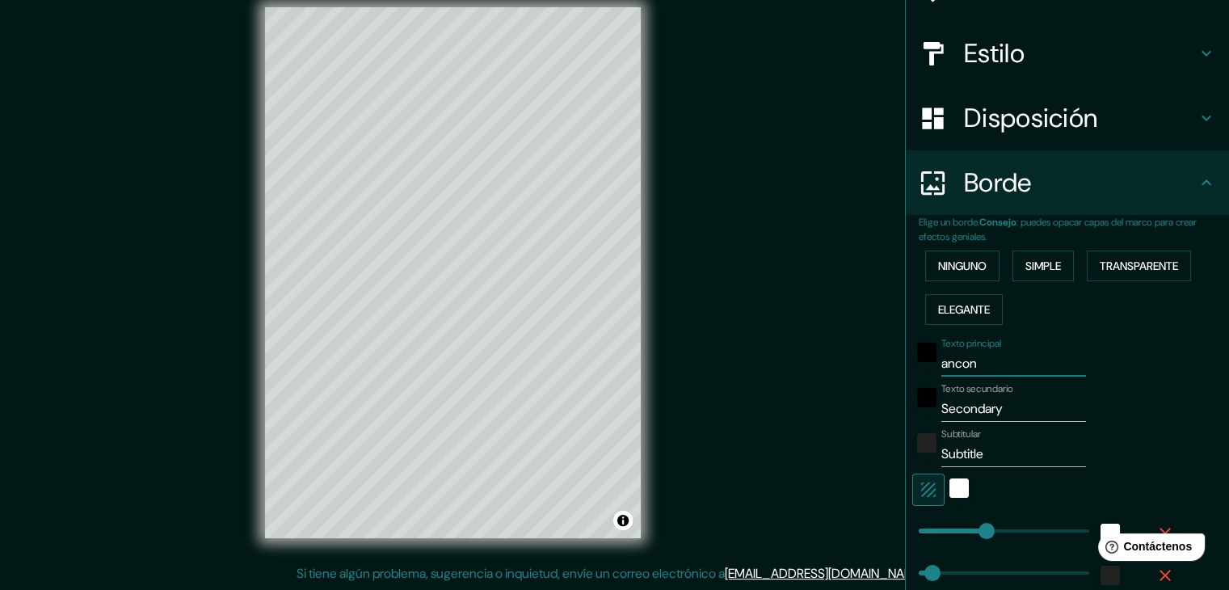
type input "ancon"
drag, startPoint x: 1005, startPoint y: 413, endPoint x: 834, endPoint y: 384, distance: 173.8
click at [834, 384] on div "Mappin Ubicación Ancón, Lima, Provincia de Lima, Perú Patas Estilo Disposición …" at bounding box center [614, 285] width 1229 height 608
drag, startPoint x: 937, startPoint y: 453, endPoint x: 907, endPoint y: 452, distance: 30.7
click at [912, 453] on div "Subtitular Subtitle" at bounding box center [1044, 447] width 265 height 39
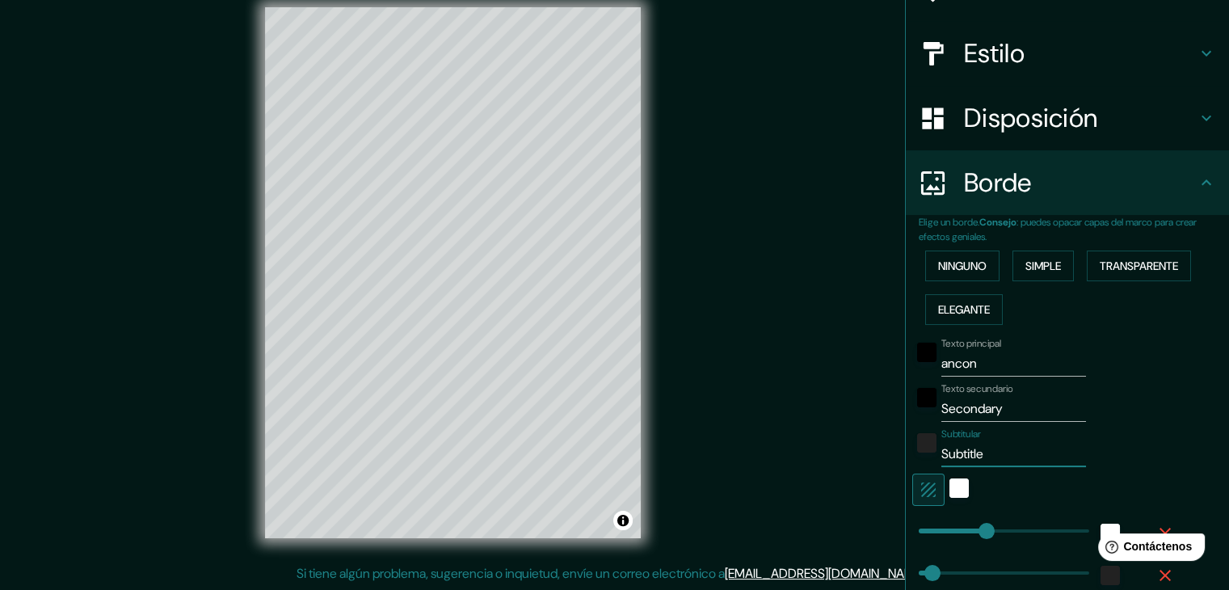
type input "37"
drag, startPoint x: 1001, startPoint y: 405, endPoint x: 861, endPoint y: 402, distance: 140.6
click at [861, 402] on div "Mappin Ubicación Ancón, Lima, Provincia de Lima, Perú Patas Estilo Disposición …" at bounding box center [614, 285] width 1229 height 608
type input "403"
drag, startPoint x: 970, startPoint y: 524, endPoint x: 1054, endPoint y: 516, distance: 84.4
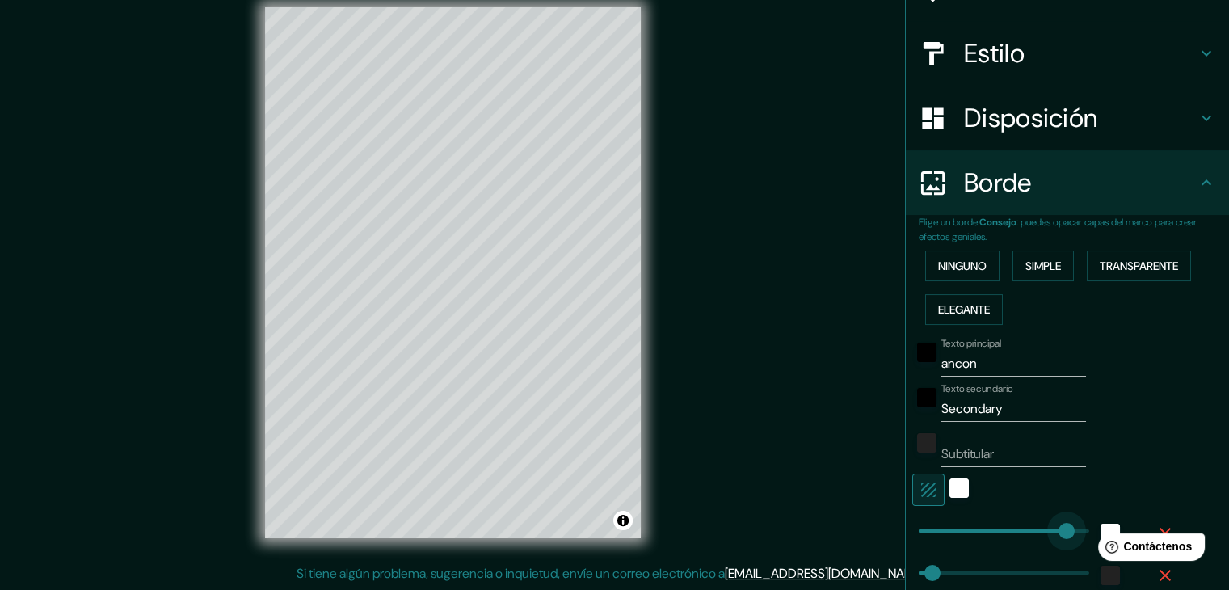
type input "37"
type input "0"
drag, startPoint x: 985, startPoint y: 518, endPoint x: 901, endPoint y: 520, distance: 84.0
type input "37"
type input "91"
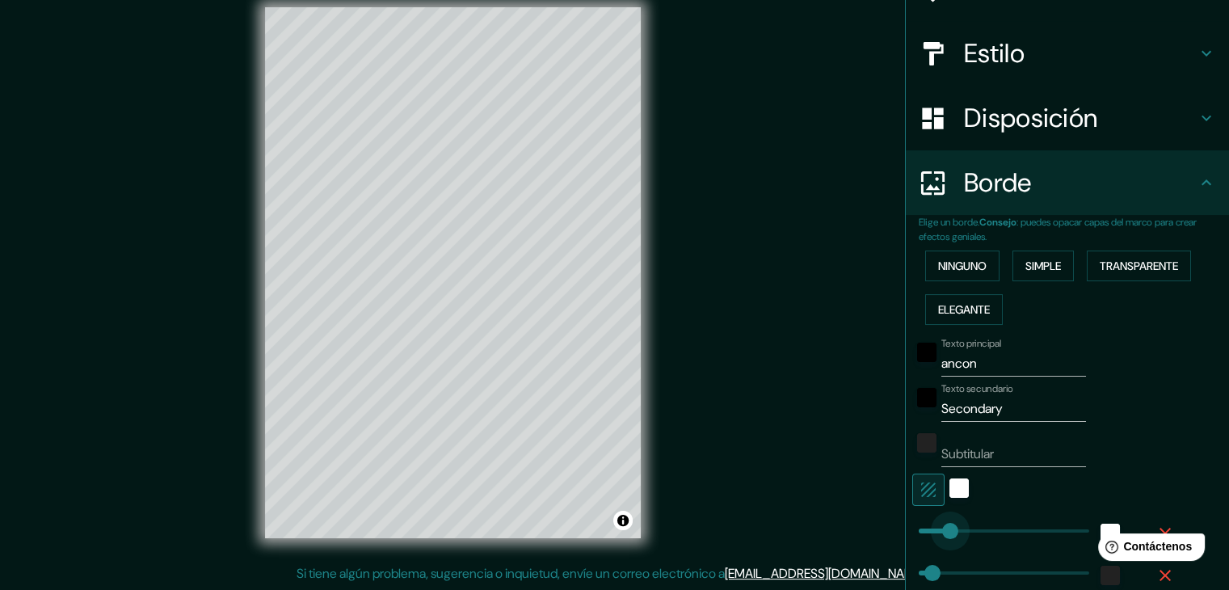
drag, startPoint x: 913, startPoint y: 520, endPoint x: 940, endPoint y: 511, distance: 28.1
type input "37"
type input "60"
type input "37"
type input "49"
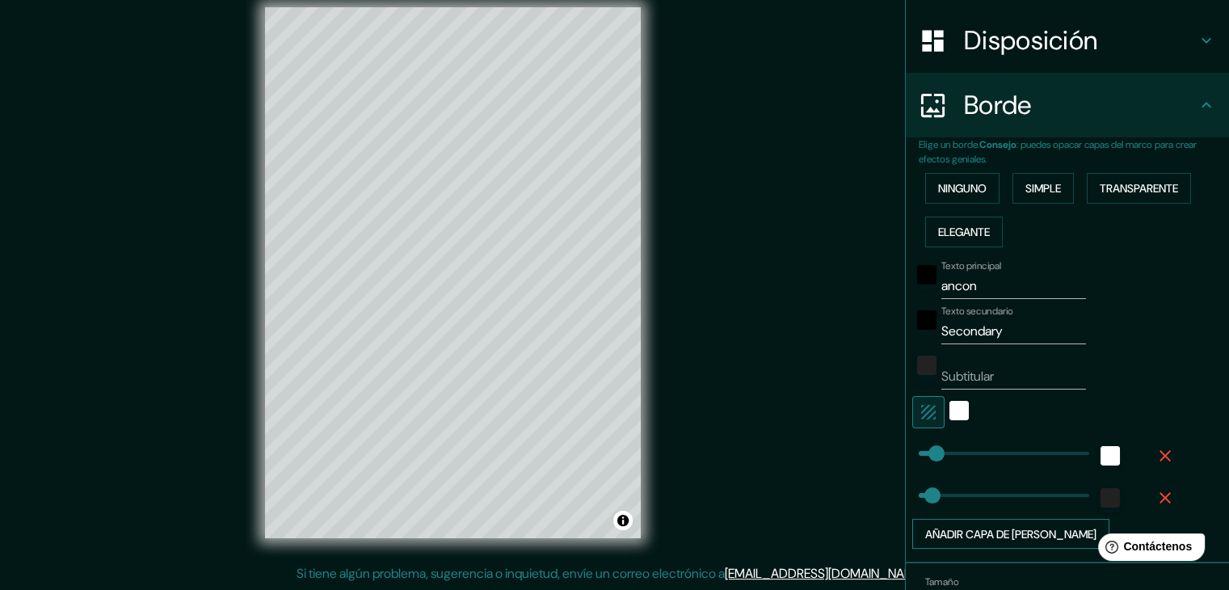
scroll to position [242, 0]
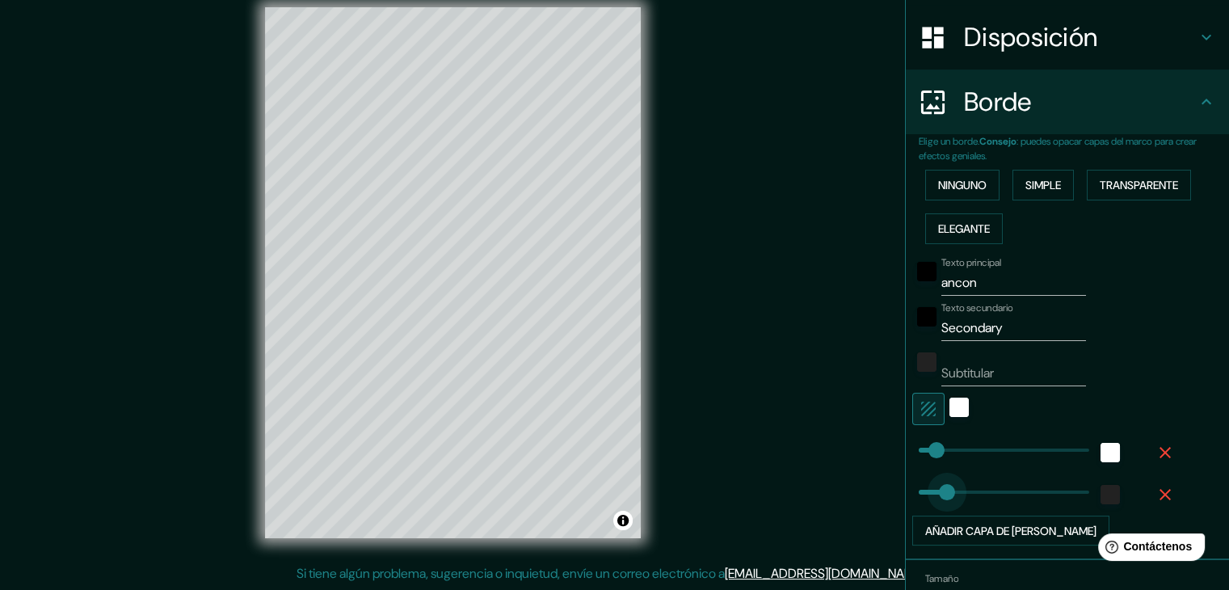
type input "182"
drag, startPoint x: 915, startPoint y: 494, endPoint x: 973, endPoint y: 481, distance: 59.6
type input "0"
drag, startPoint x: 973, startPoint y: 481, endPoint x: 863, endPoint y: 489, distance: 110.2
type input "23"
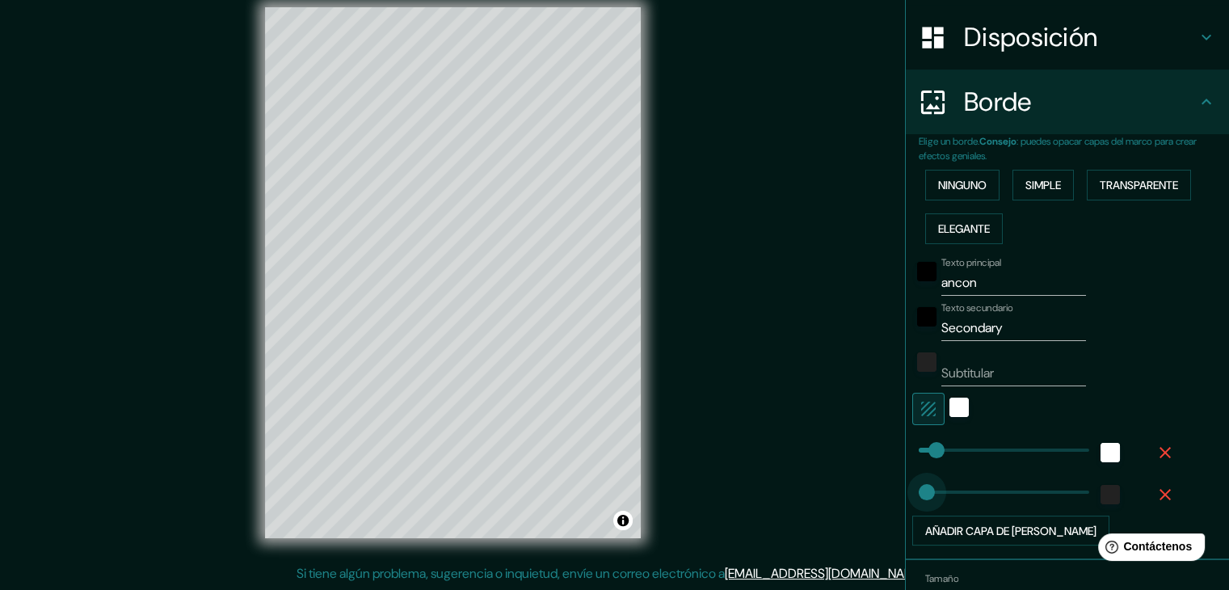
drag, startPoint x: 906, startPoint y: 485, endPoint x: 915, endPoint y: 487, distance: 9.2
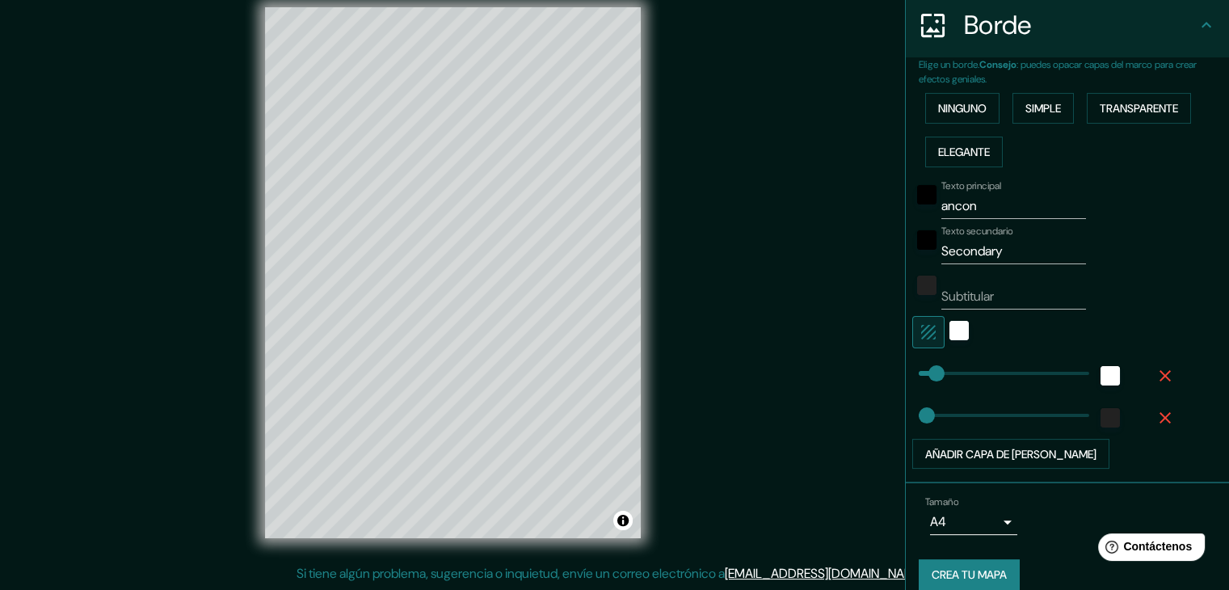
scroll to position [323, 0]
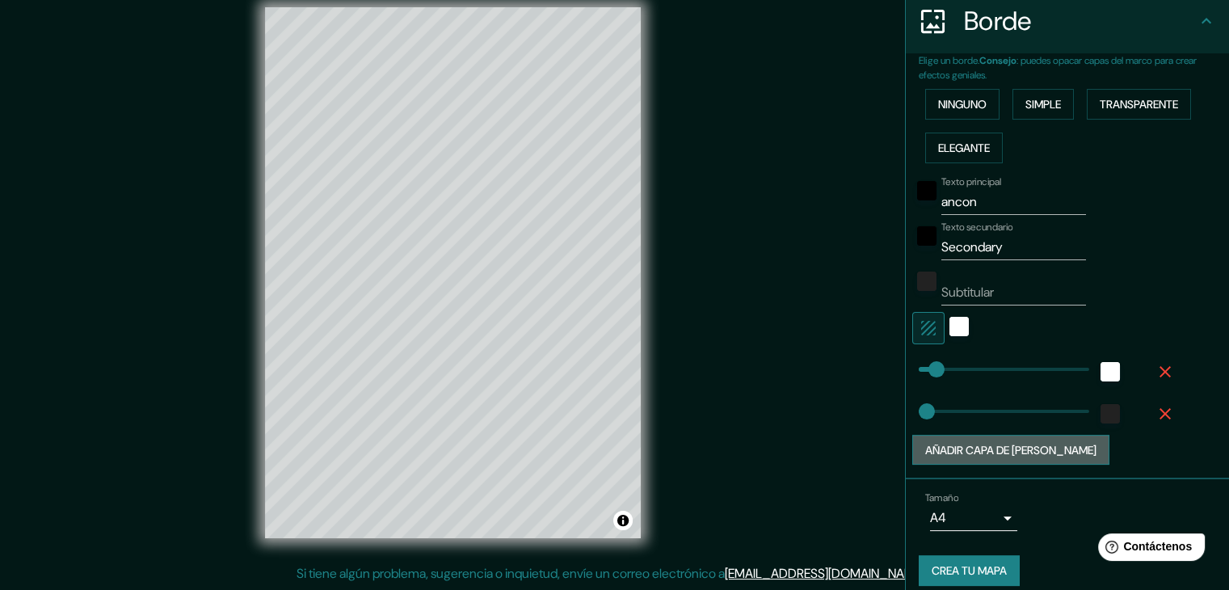
click at [1009, 440] on font "Añadir capa de marco" at bounding box center [1010, 450] width 171 height 21
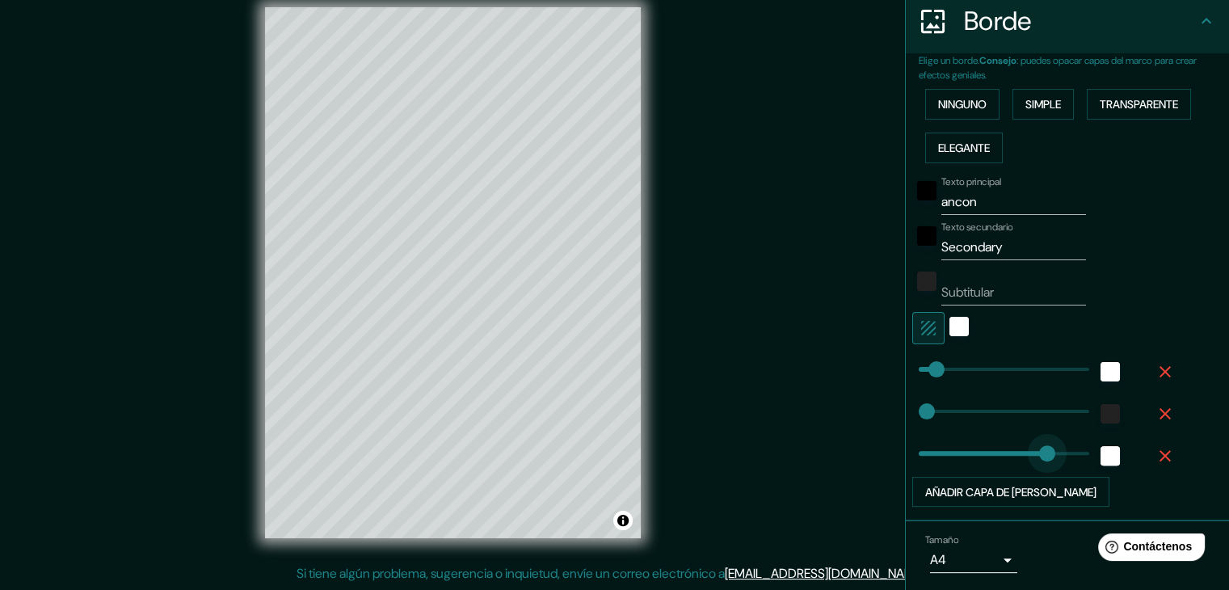
type input "370"
drag, startPoint x: 977, startPoint y: 452, endPoint x: 1042, endPoint y: 440, distance: 65.8
type input "69"
drag, startPoint x: 1042, startPoint y: 440, endPoint x: 931, endPoint y: 441, distance: 110.7
type input "8"
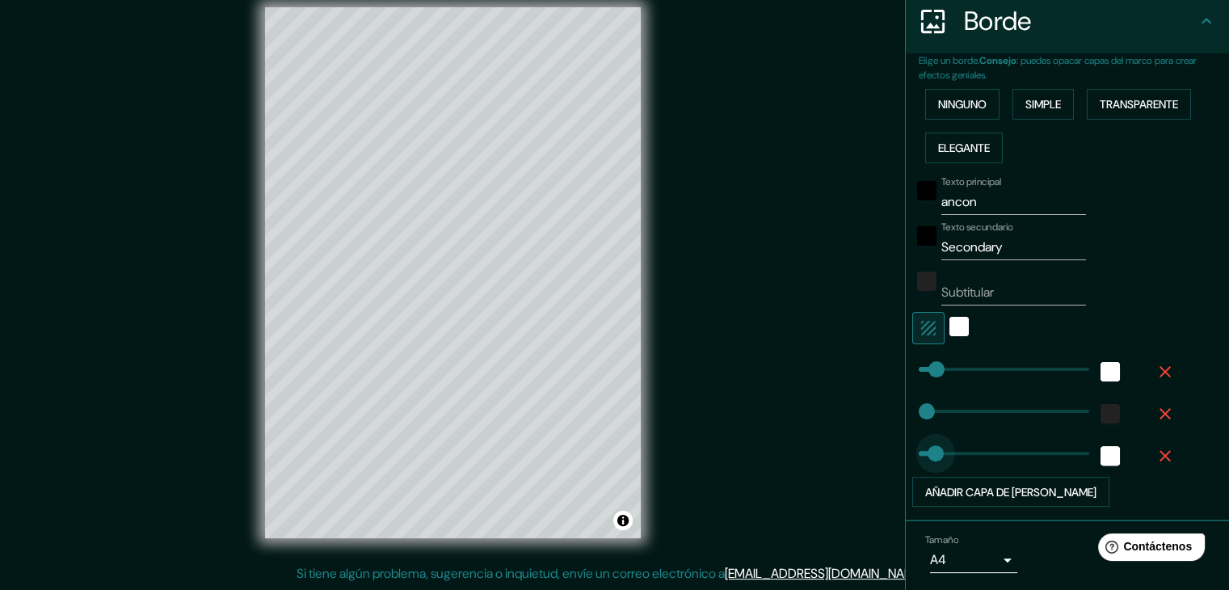
drag, startPoint x: 924, startPoint y: 450, endPoint x: 909, endPoint y: 449, distance: 14.6
type input "41"
drag, startPoint x: 905, startPoint y: 448, endPoint x: 921, endPoint y: 440, distance: 18.4
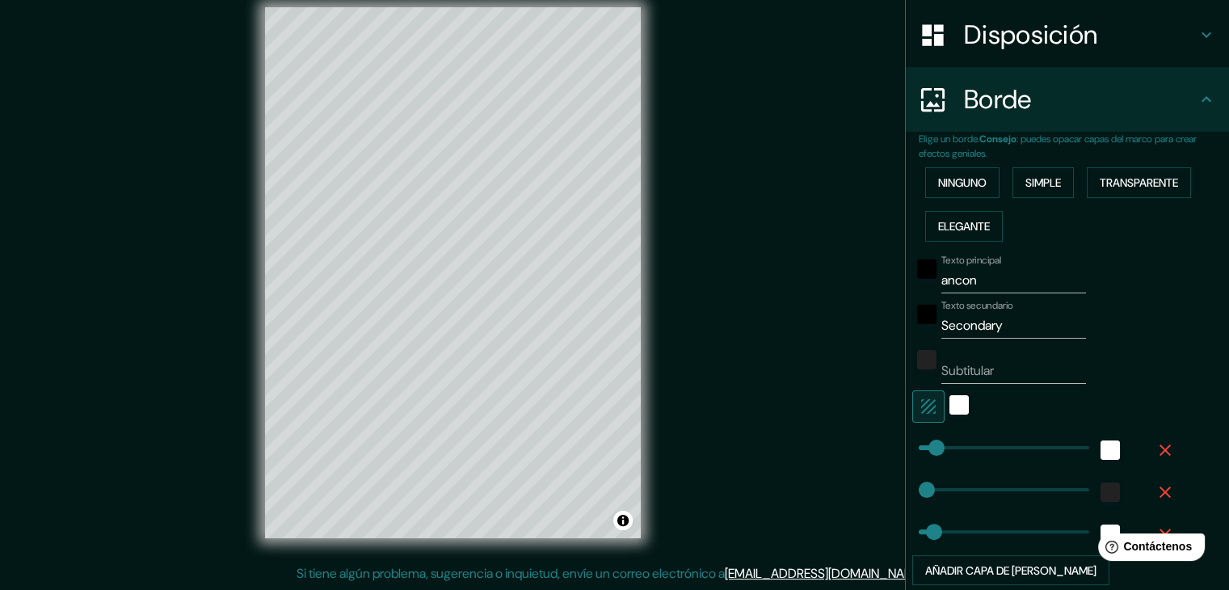
scroll to position [217, 0]
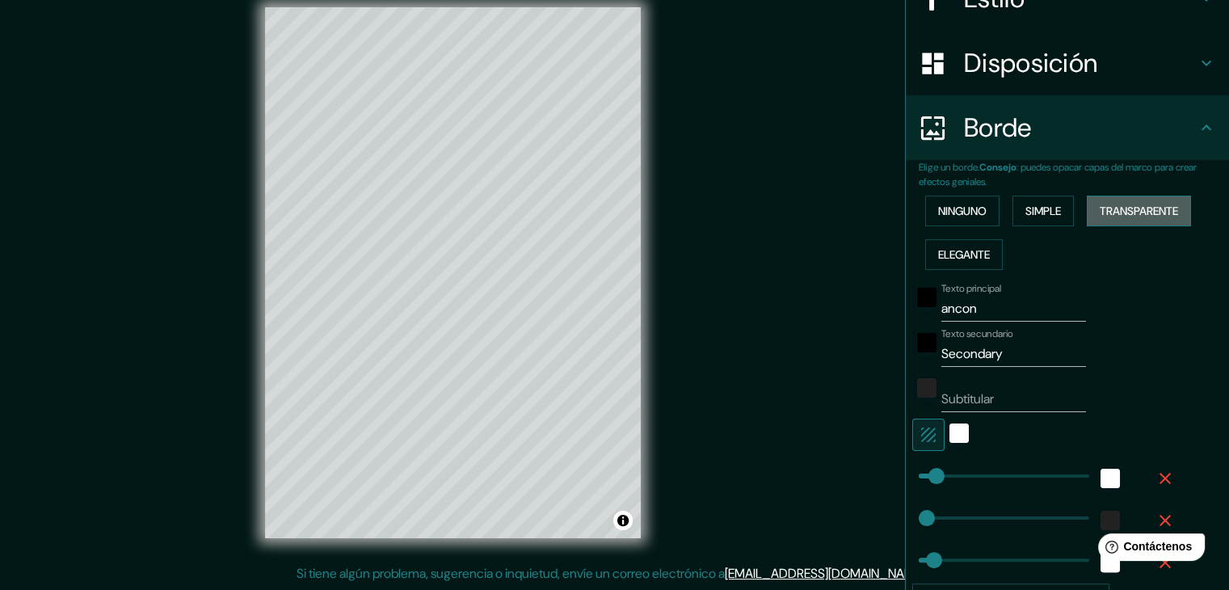
click at [1113, 211] on font "Transparente" at bounding box center [1139, 211] width 78 height 15
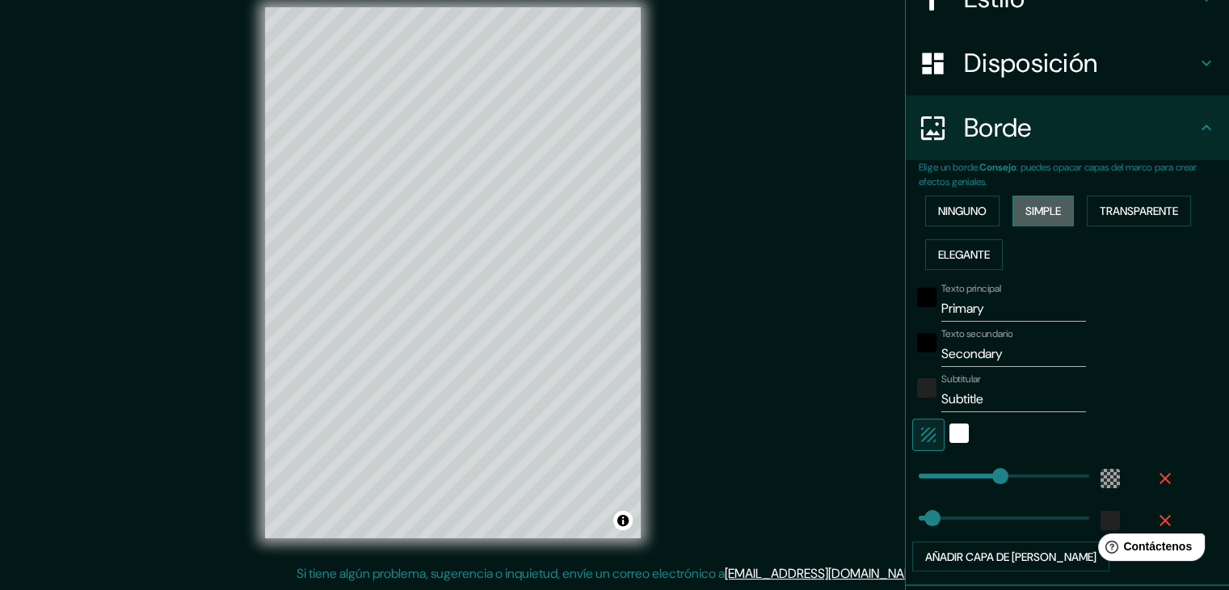
click at [1042, 208] on font "Simple" at bounding box center [1043, 211] width 36 height 15
click at [1100, 206] on font "Transparente" at bounding box center [1139, 211] width 78 height 15
click at [968, 240] on button "Elegante" at bounding box center [964, 254] width 78 height 31
click at [1102, 206] on font "Transparente" at bounding box center [1139, 211] width 78 height 15
type input "352"
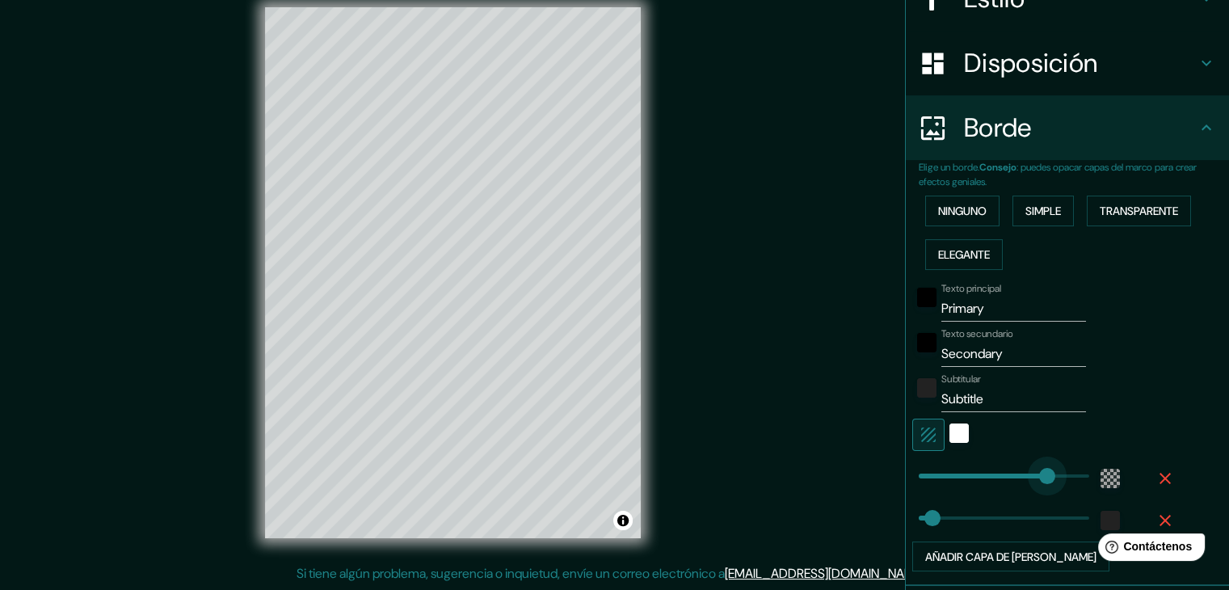
drag, startPoint x: 986, startPoint y: 466, endPoint x: 1035, endPoint y: 461, distance: 49.5
type input "37"
type input "186"
drag, startPoint x: 1035, startPoint y: 461, endPoint x: 974, endPoint y: 474, distance: 62.8
type input "37"
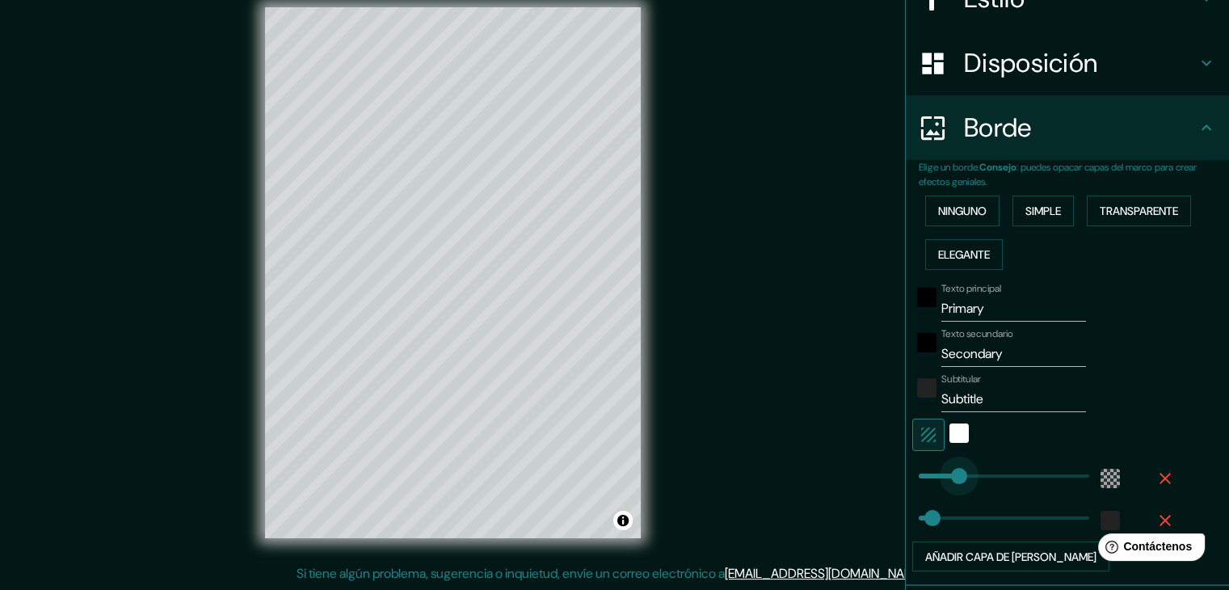
type input "102"
drag, startPoint x: 971, startPoint y: 474, endPoint x: 942, endPoint y: 473, distance: 29.1
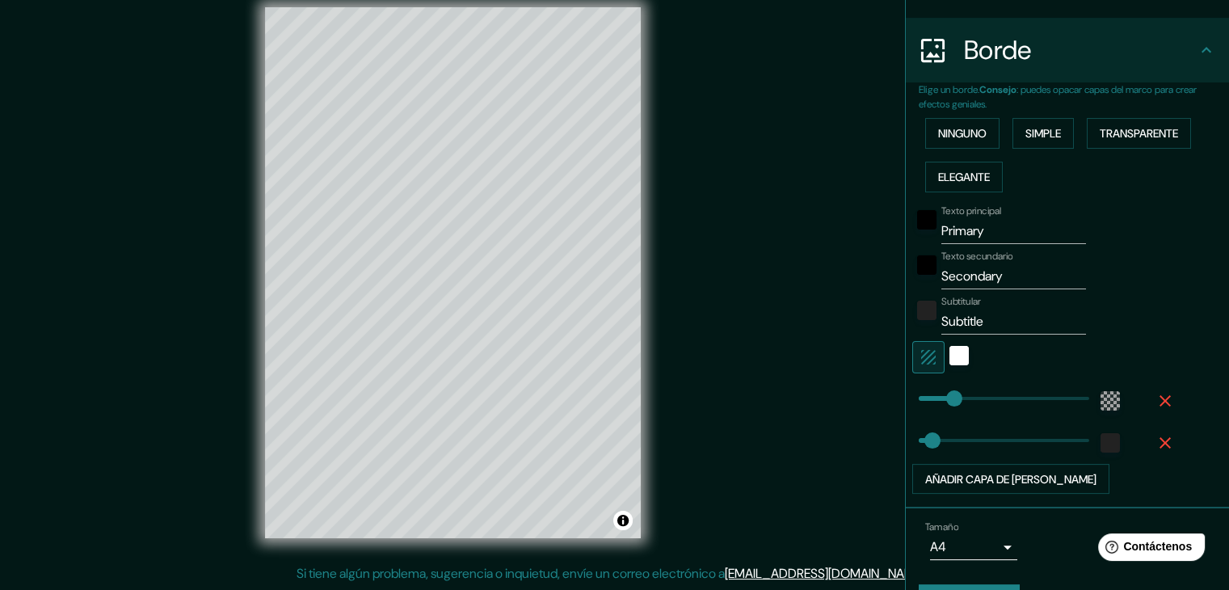
scroll to position [297, 0]
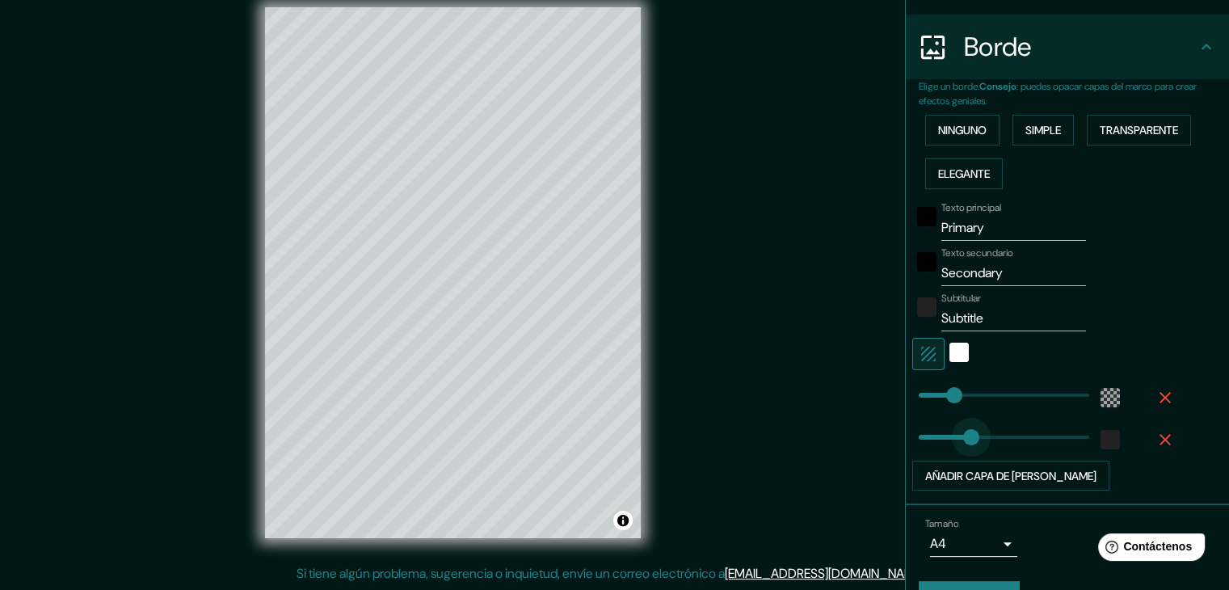
type input "147"
drag, startPoint x: 928, startPoint y: 440, endPoint x: 960, endPoint y: 431, distance: 33.5
type input "5"
drag, startPoint x: 960, startPoint y: 431, endPoint x: 908, endPoint y: 438, distance: 52.2
drag, startPoint x: 999, startPoint y: 311, endPoint x: 819, endPoint y: 313, distance: 180.2
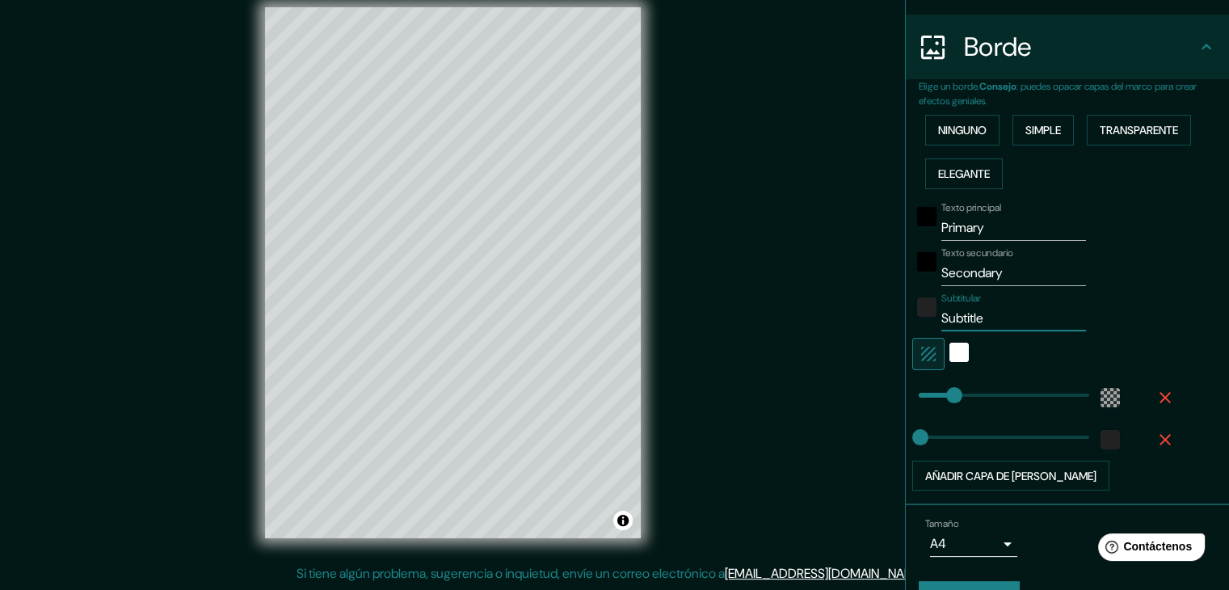
click at [819, 313] on div "Mappin Ubicación Ancón, Lima, Provincia de Lima, Perú Patas Estilo Disposición …" at bounding box center [614, 285] width 1229 height 608
drag, startPoint x: 1017, startPoint y: 280, endPoint x: 900, endPoint y: 278, distance: 117.2
click at [912, 278] on div "Texto secundario Secondary" at bounding box center [1044, 266] width 265 height 39
click at [915, 225] on div "Texto principal Primary" at bounding box center [1044, 221] width 265 height 39
type input "ancon"
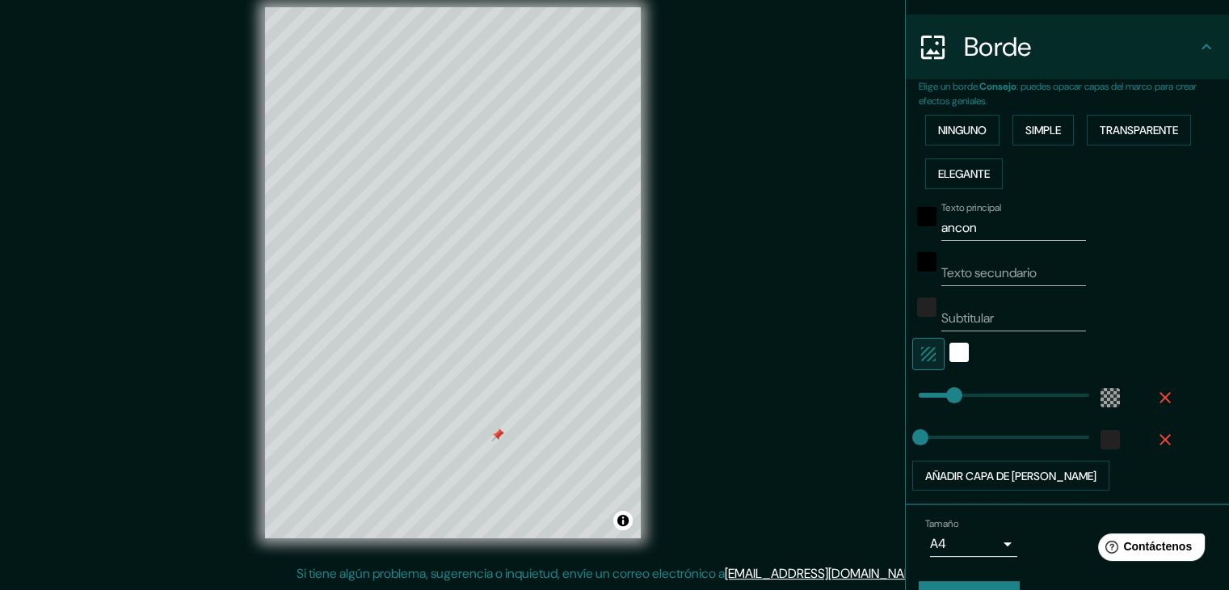
click at [502, 439] on div at bounding box center [497, 434] width 13 height 13
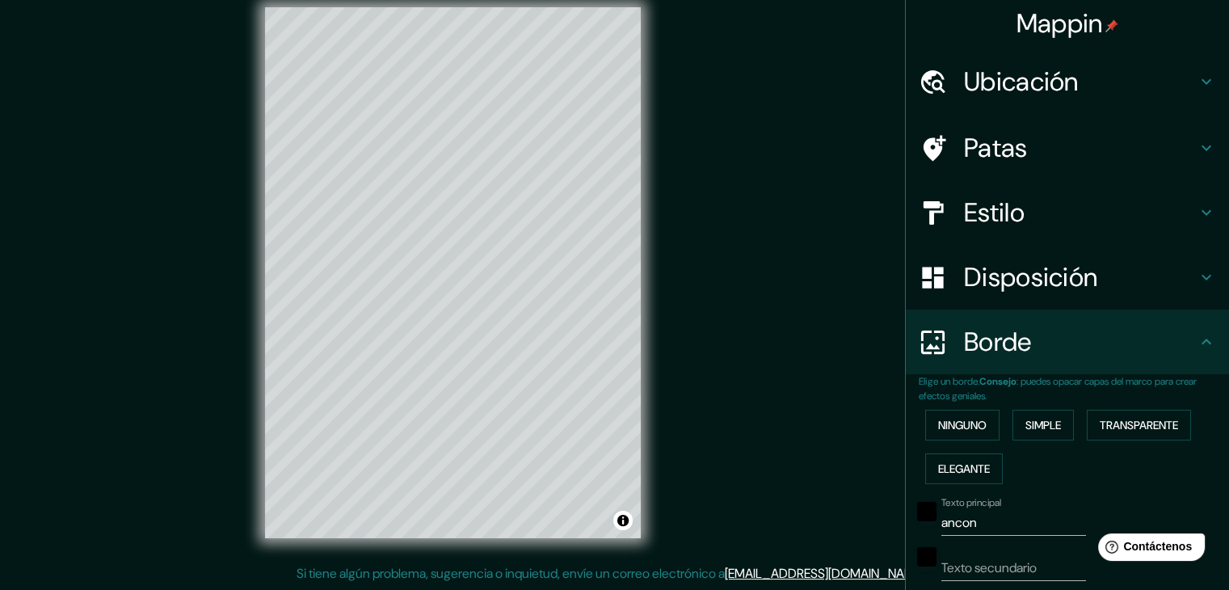
scroll to position [0, 0]
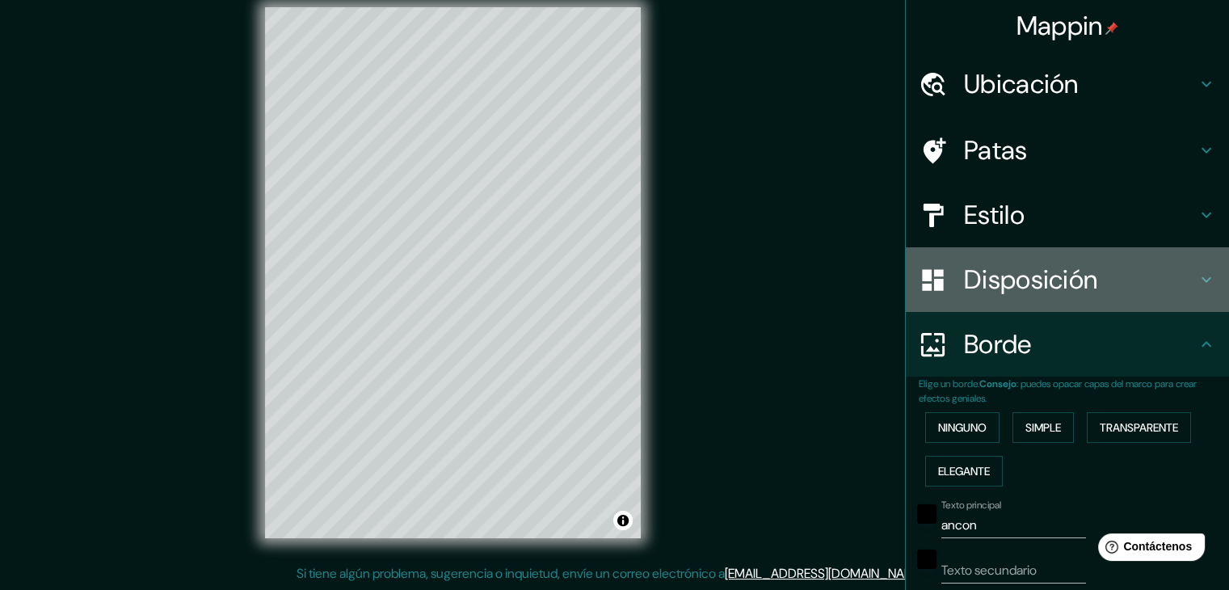
click at [1021, 273] on font "Disposición" at bounding box center [1030, 280] width 133 height 34
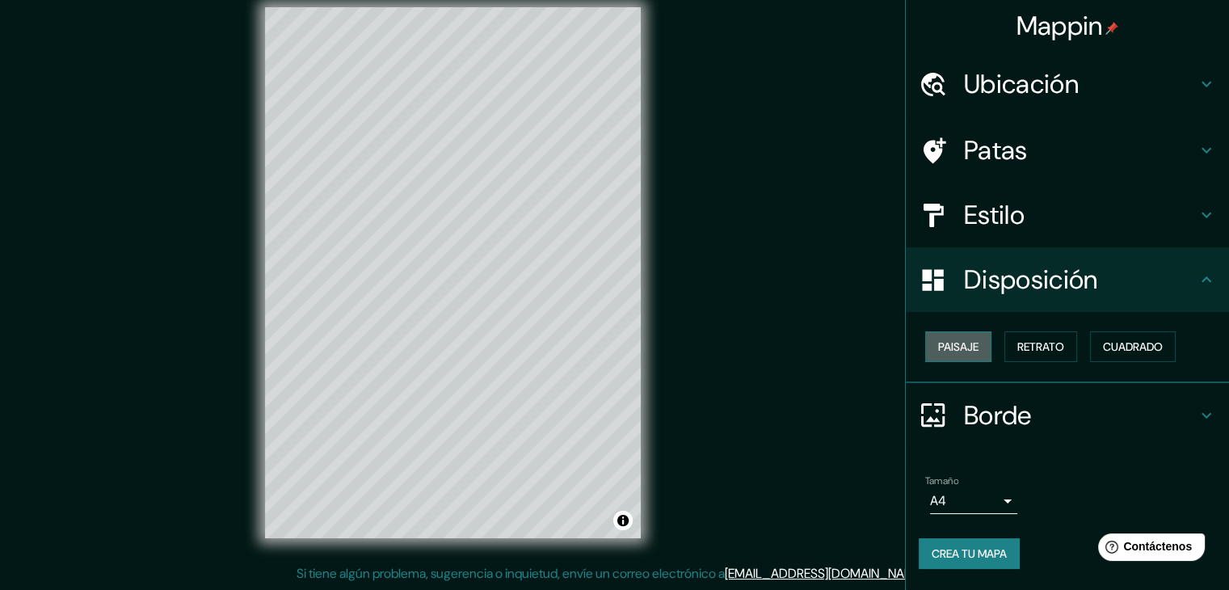
click at [977, 353] on font "Paisaje" at bounding box center [958, 346] width 40 height 15
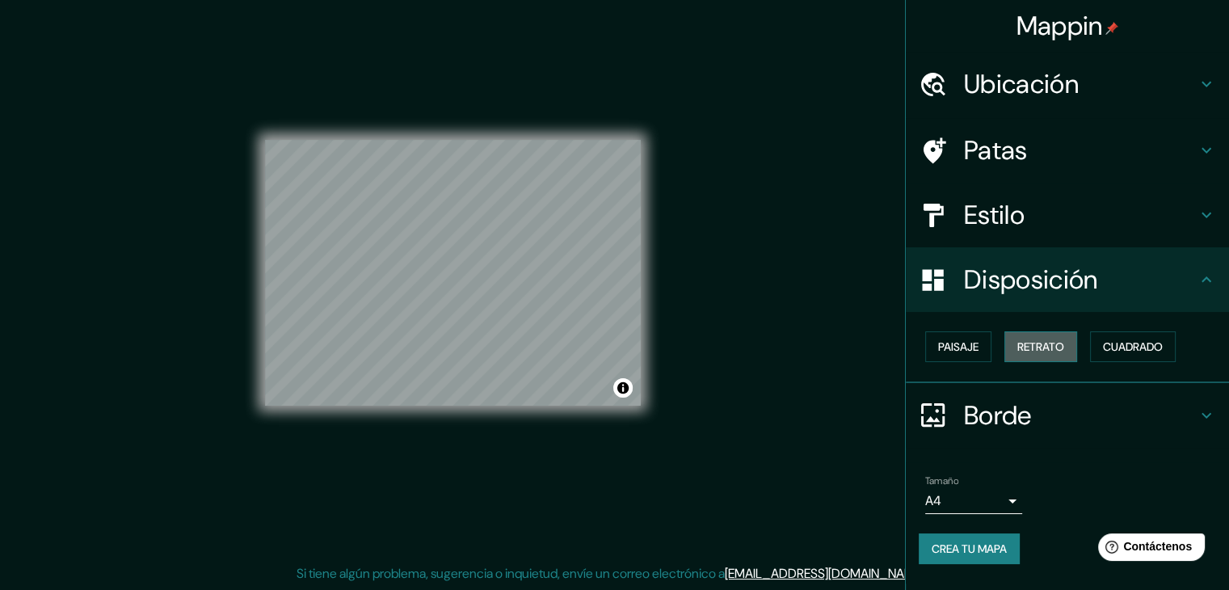
click at [1045, 360] on button "Retrato" at bounding box center [1040, 346] width 73 height 31
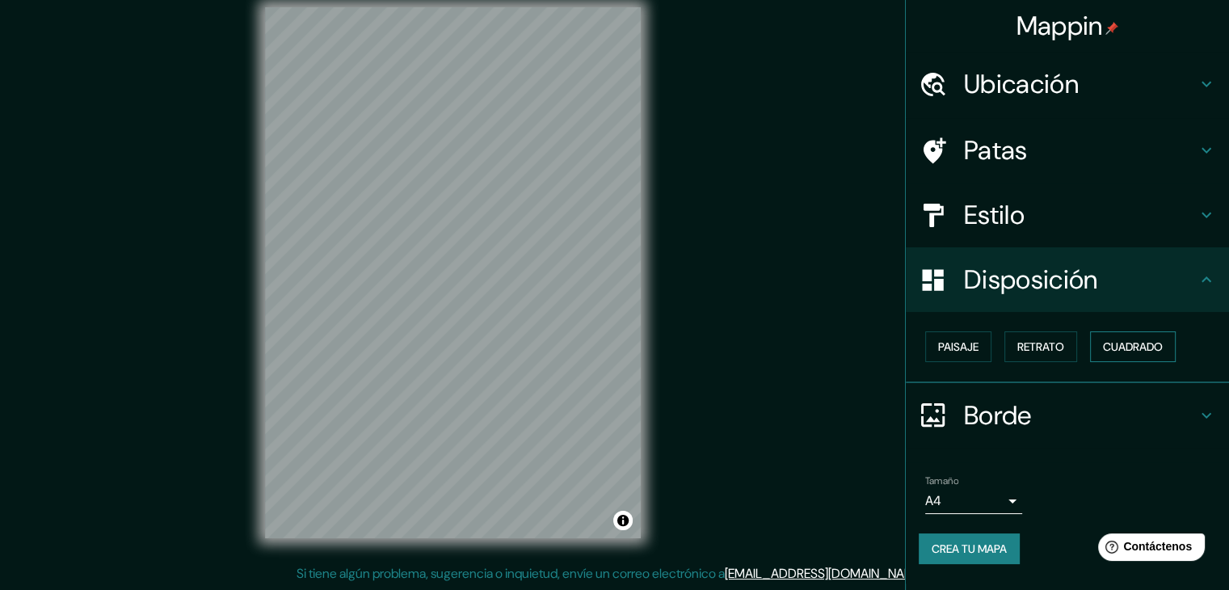
click at [1138, 340] on font "Cuadrado" at bounding box center [1133, 346] width 60 height 15
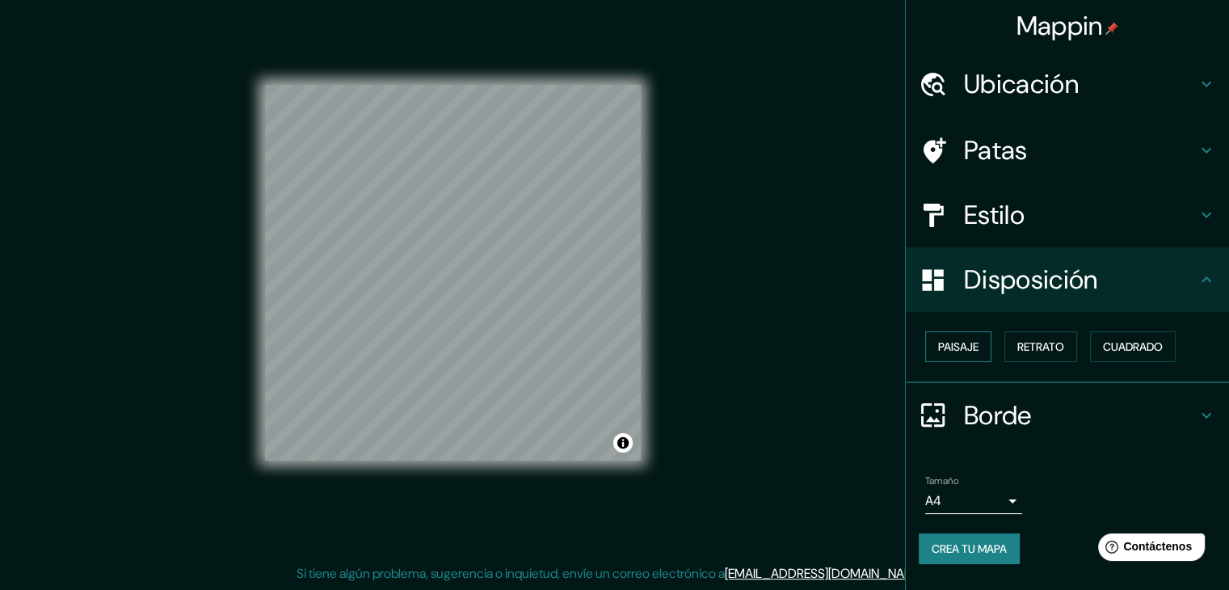
click at [965, 341] on font "Paisaje" at bounding box center [958, 346] width 40 height 15
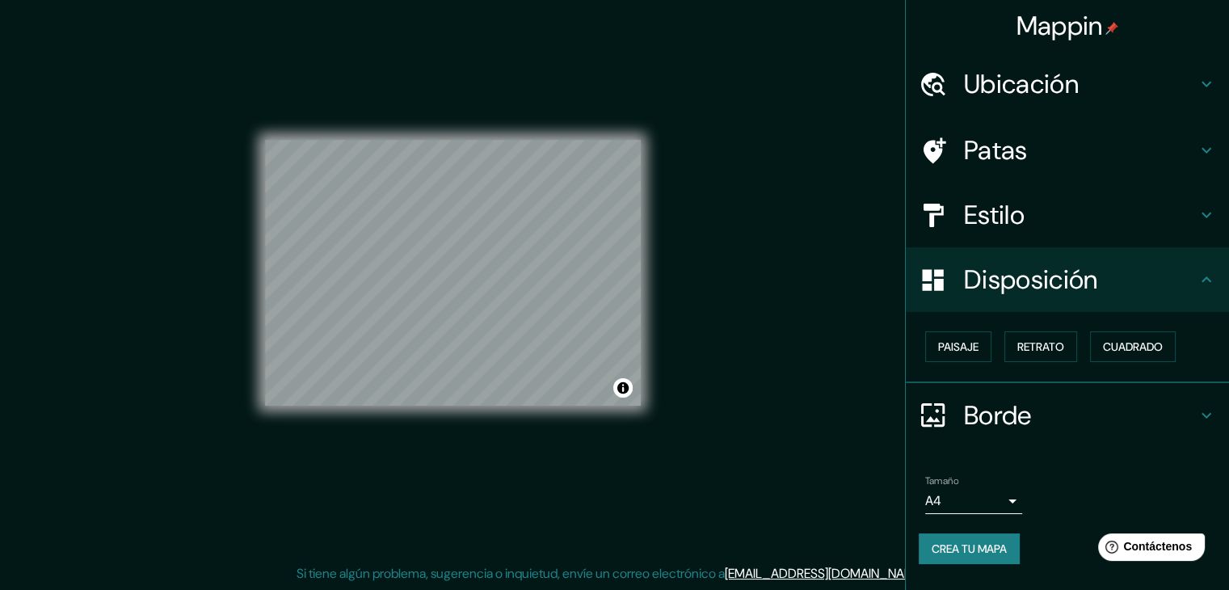
click at [1017, 282] on font "Disposición" at bounding box center [1030, 280] width 133 height 34
click at [1119, 353] on font "Cuadrado" at bounding box center [1133, 346] width 60 height 21
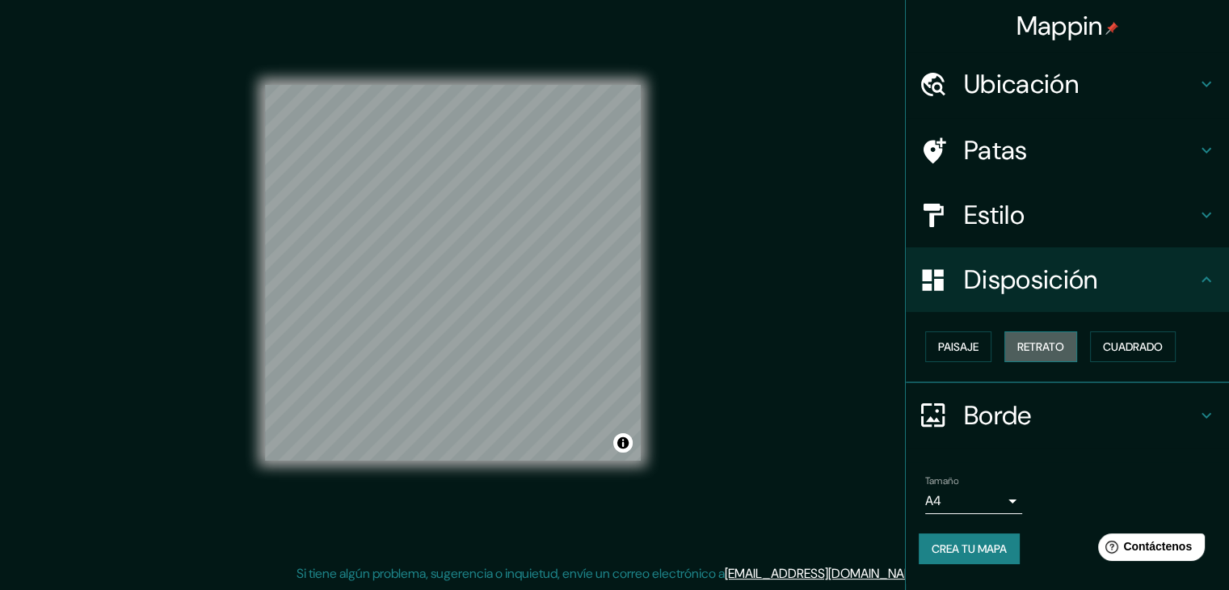
click at [1057, 351] on font "Retrato" at bounding box center [1040, 346] width 47 height 15
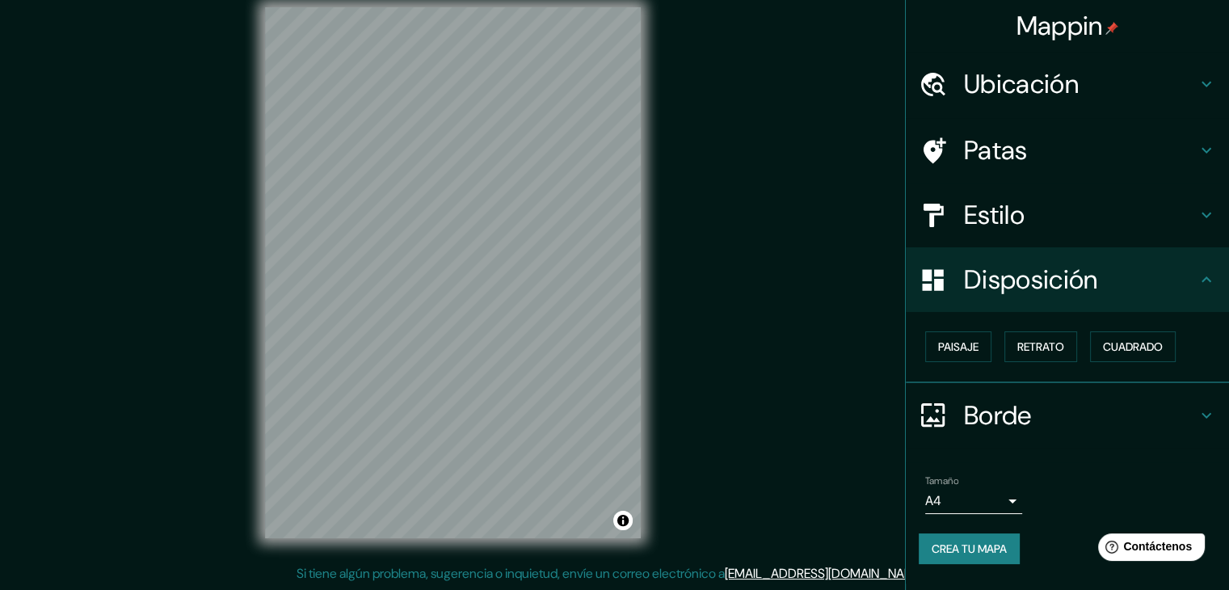
click at [1135, 271] on h4 "Disposición" at bounding box center [1080, 279] width 233 height 32
click at [1040, 399] on h4 "Borde" at bounding box center [1080, 415] width 233 height 32
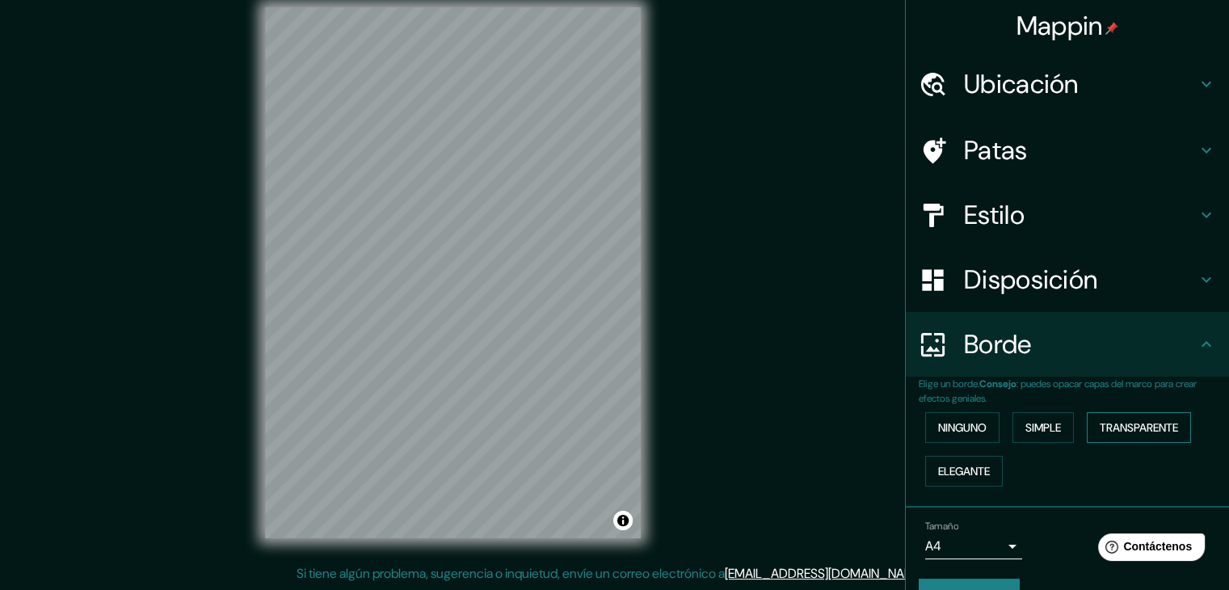
click at [1144, 431] on font "Transparente" at bounding box center [1139, 427] width 78 height 15
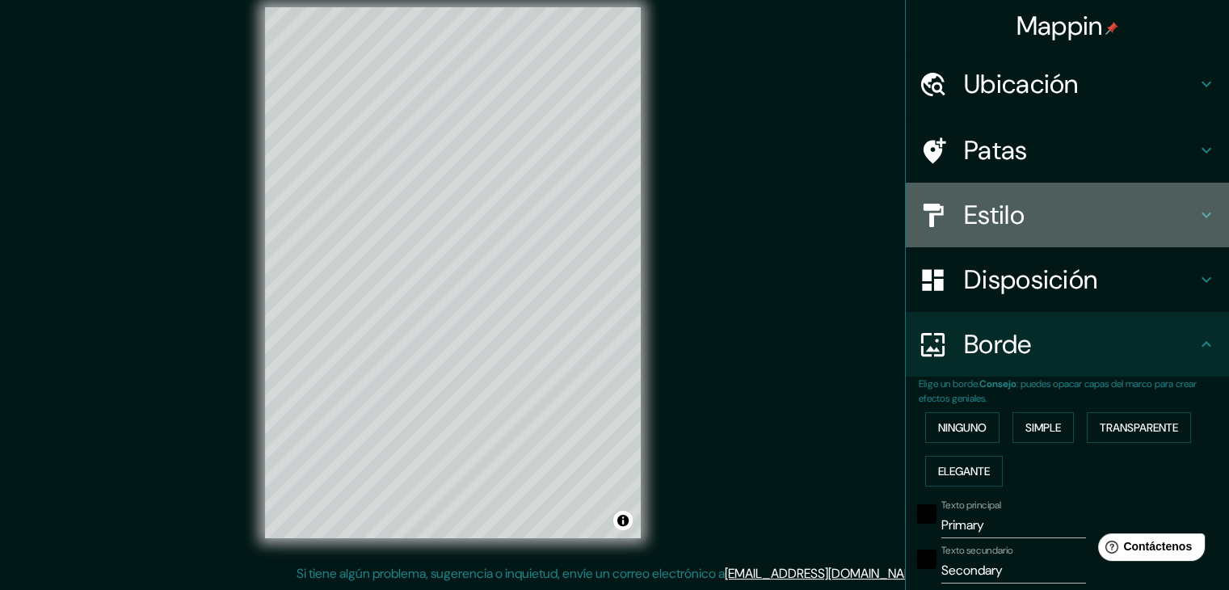
click at [1027, 212] on h4 "Estilo" at bounding box center [1080, 215] width 233 height 32
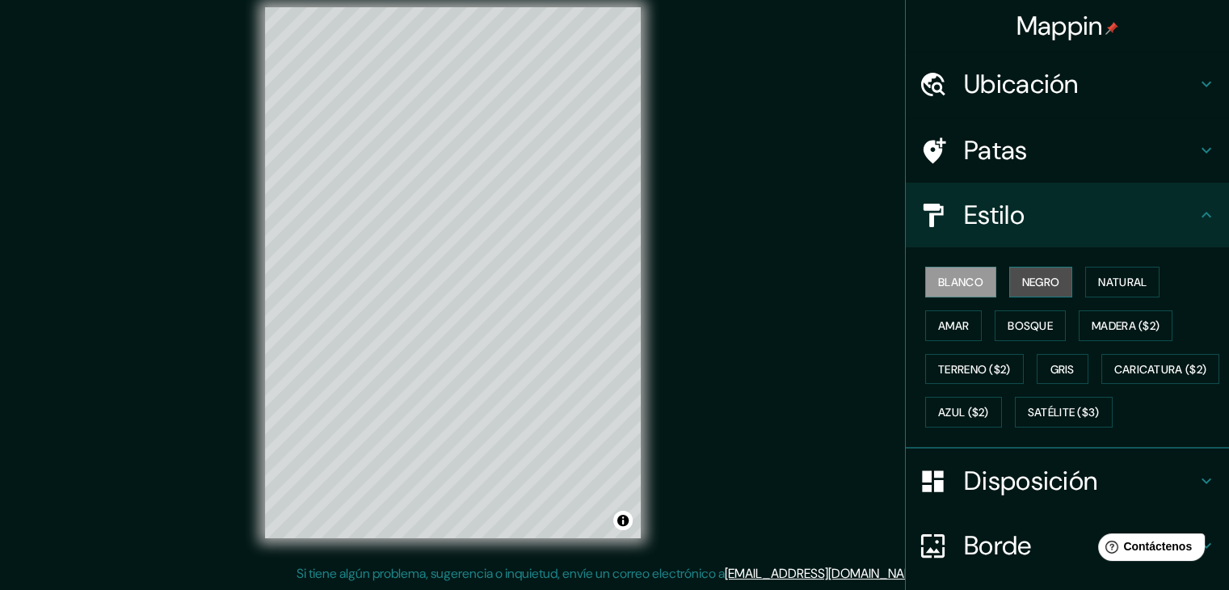
click at [1029, 280] on font "Negro" at bounding box center [1041, 282] width 38 height 15
click at [942, 286] on font "Blanco" at bounding box center [960, 282] width 45 height 15
click at [1128, 275] on font "Natural" at bounding box center [1122, 282] width 48 height 15
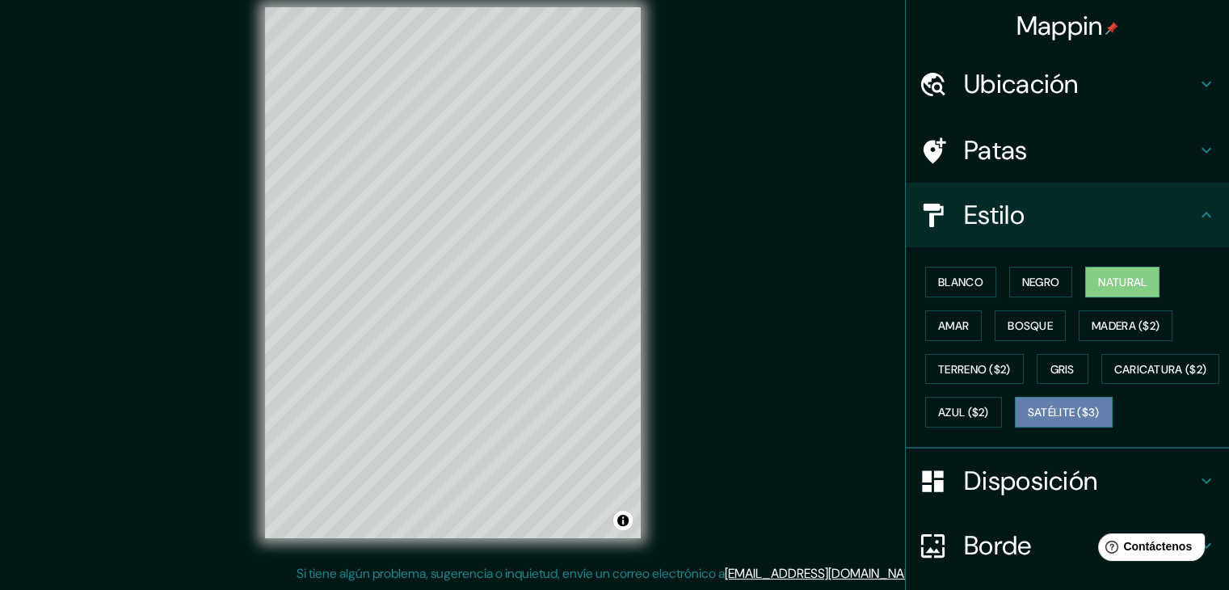
click at [1028, 420] on font "Satélite ($3)" at bounding box center [1064, 413] width 72 height 15
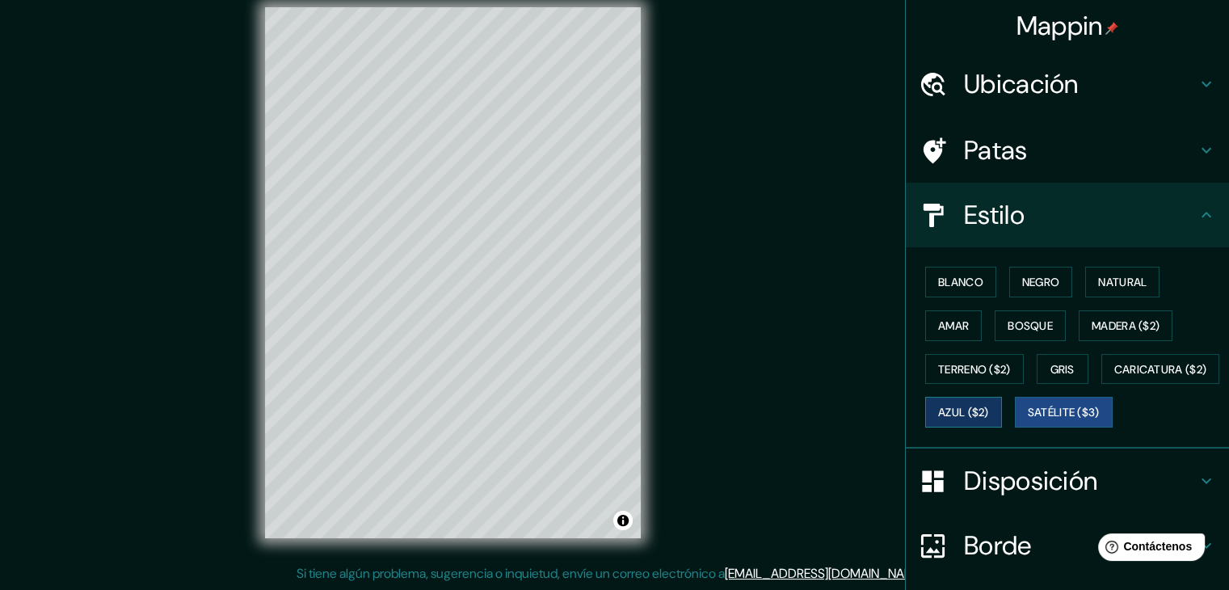
click at [989, 408] on font "Azul ($2)" at bounding box center [963, 413] width 51 height 15
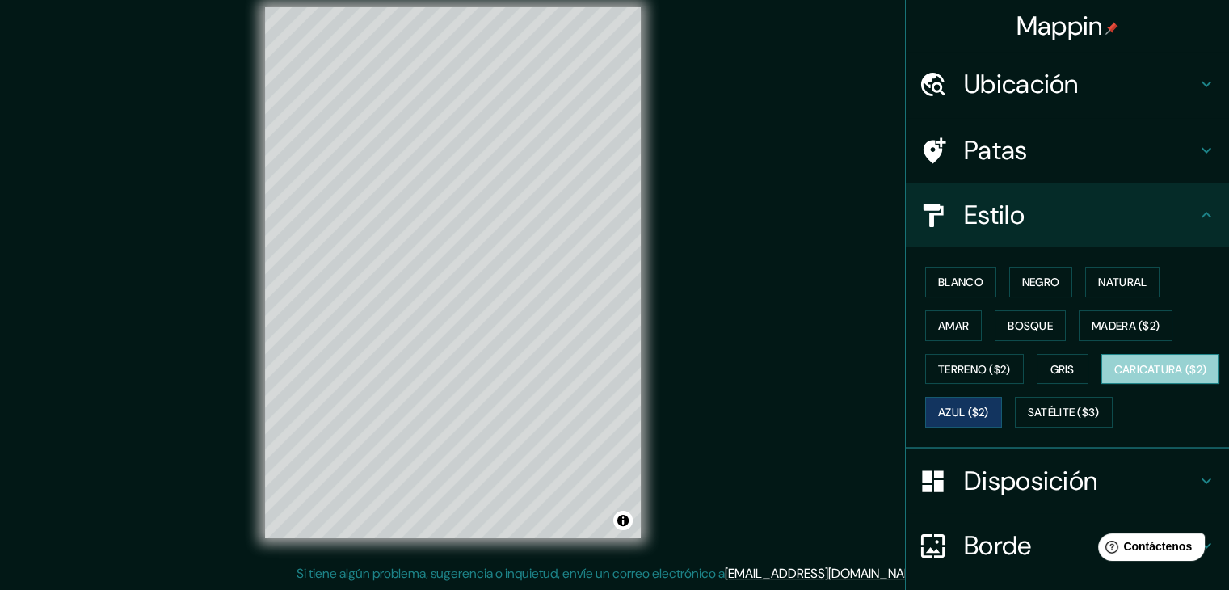
click at [1114, 377] on font "Caricatura ($2)" at bounding box center [1160, 369] width 93 height 15
click at [1025, 275] on font "Negro" at bounding box center [1041, 282] width 38 height 15
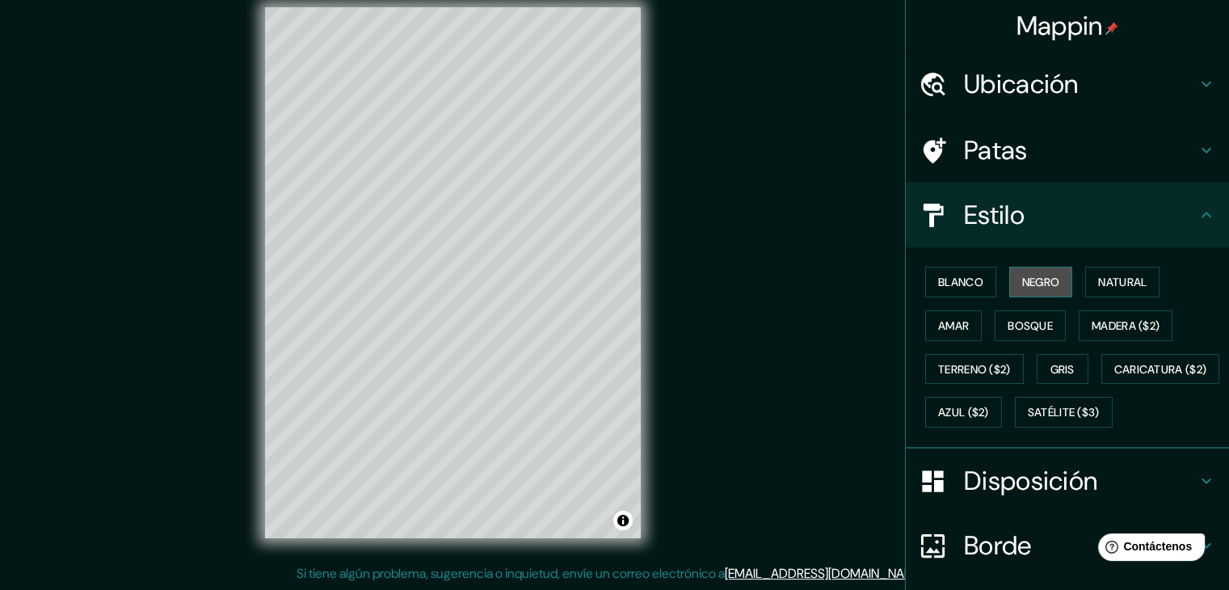
click at [1022, 285] on font "Negro" at bounding box center [1041, 282] width 38 height 15
click at [940, 336] on button "Amar" at bounding box center [953, 325] width 57 height 31
click at [1118, 278] on font "Natural" at bounding box center [1122, 282] width 48 height 15
click at [993, 298] on div "Blanco Negro Natural Amar Bosque Madera ($2) Terreno ($2) Gris Caricatura ($2) …" at bounding box center [1074, 347] width 310 height 174
click at [1022, 285] on font "Negro" at bounding box center [1041, 282] width 38 height 15
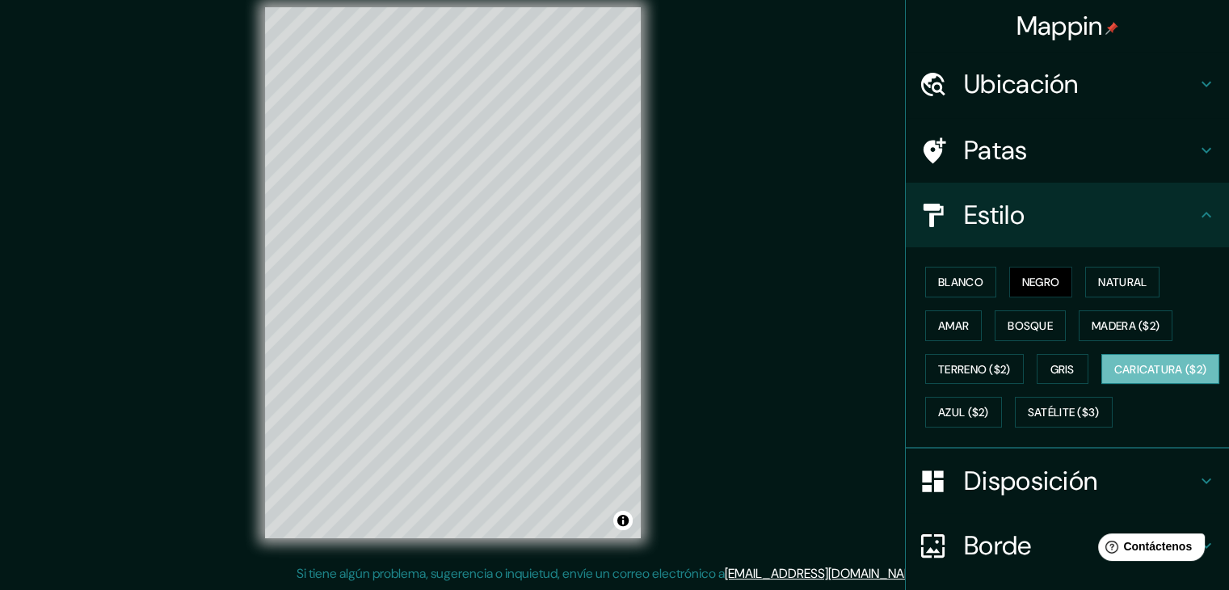
click at [1114, 377] on font "Caricatura ($2)" at bounding box center [1160, 369] width 93 height 15
click at [1028, 420] on font "Satélite ($3)" at bounding box center [1064, 413] width 72 height 15
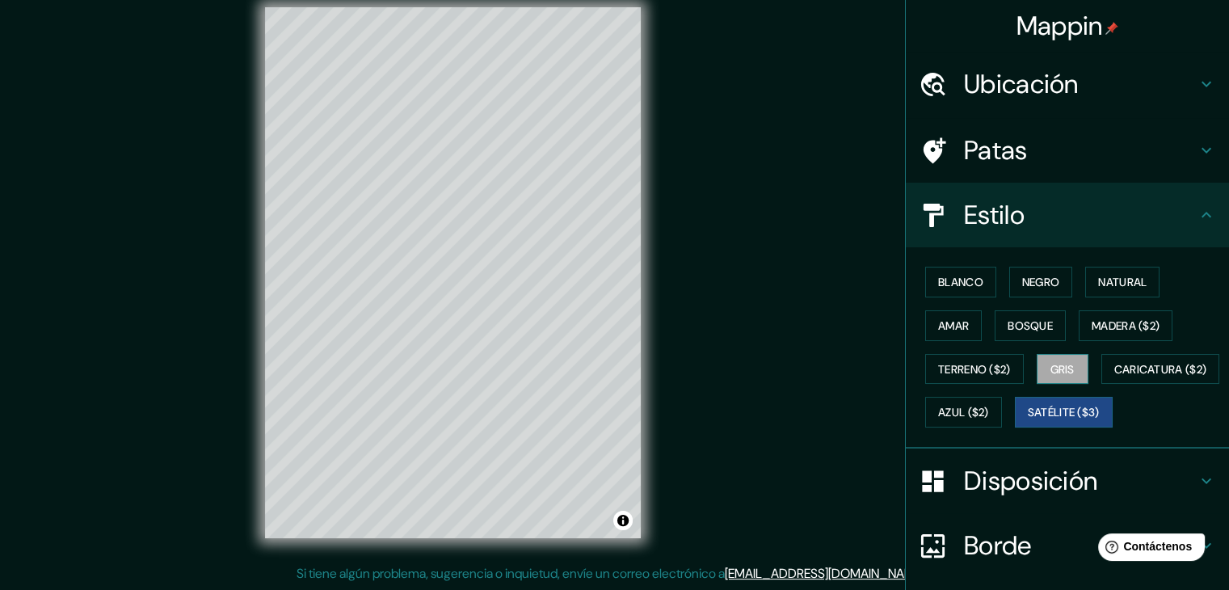
click at [1050, 372] on font "Gris" at bounding box center [1062, 369] width 24 height 15
click at [989, 406] on font "Azul ($2)" at bounding box center [963, 413] width 51 height 15
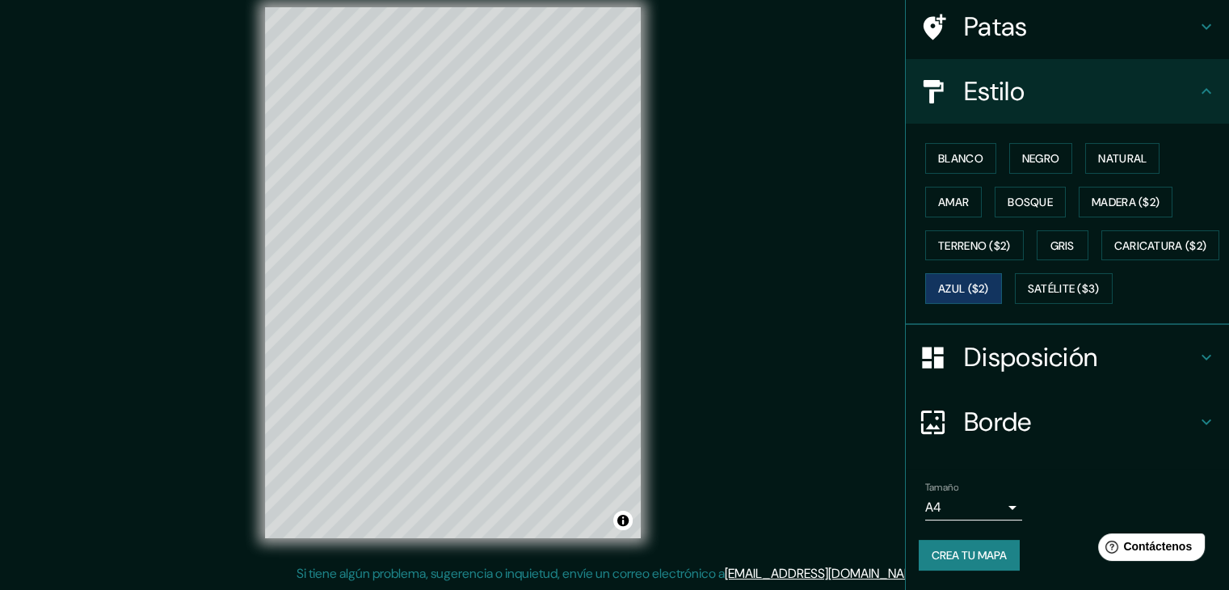
click at [1036, 360] on font "Disposición" at bounding box center [1030, 357] width 133 height 34
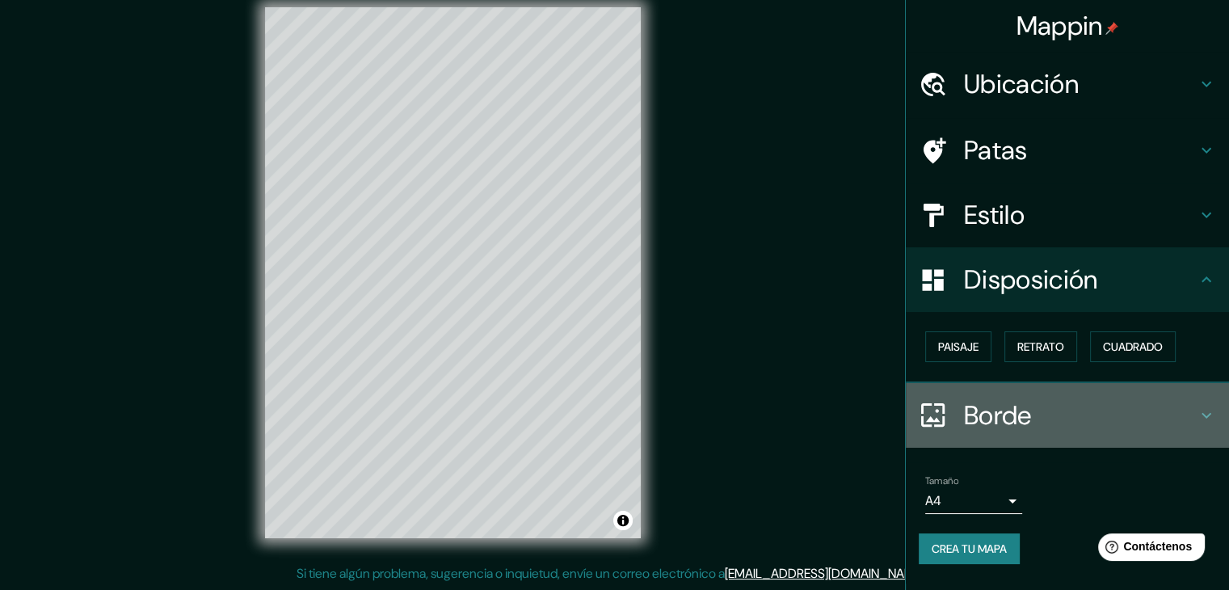
click at [1044, 418] on h4 "Borde" at bounding box center [1080, 415] width 233 height 32
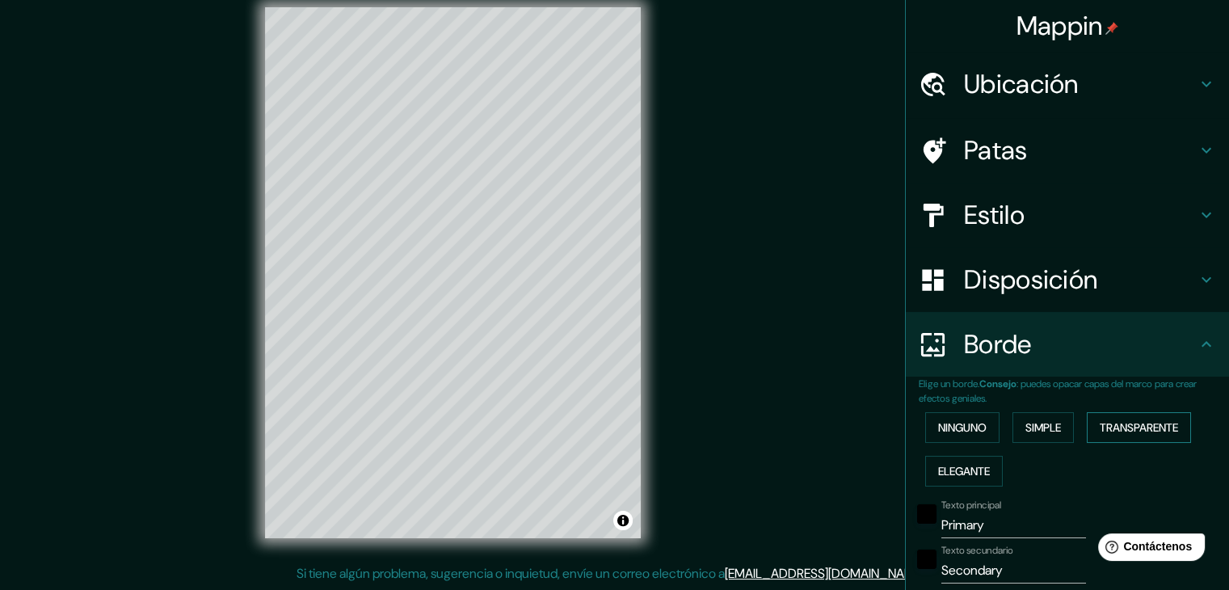
click at [1128, 431] on font "Transparente" at bounding box center [1139, 427] width 78 height 15
click at [1128, 426] on font "Transparente" at bounding box center [1139, 427] width 78 height 15
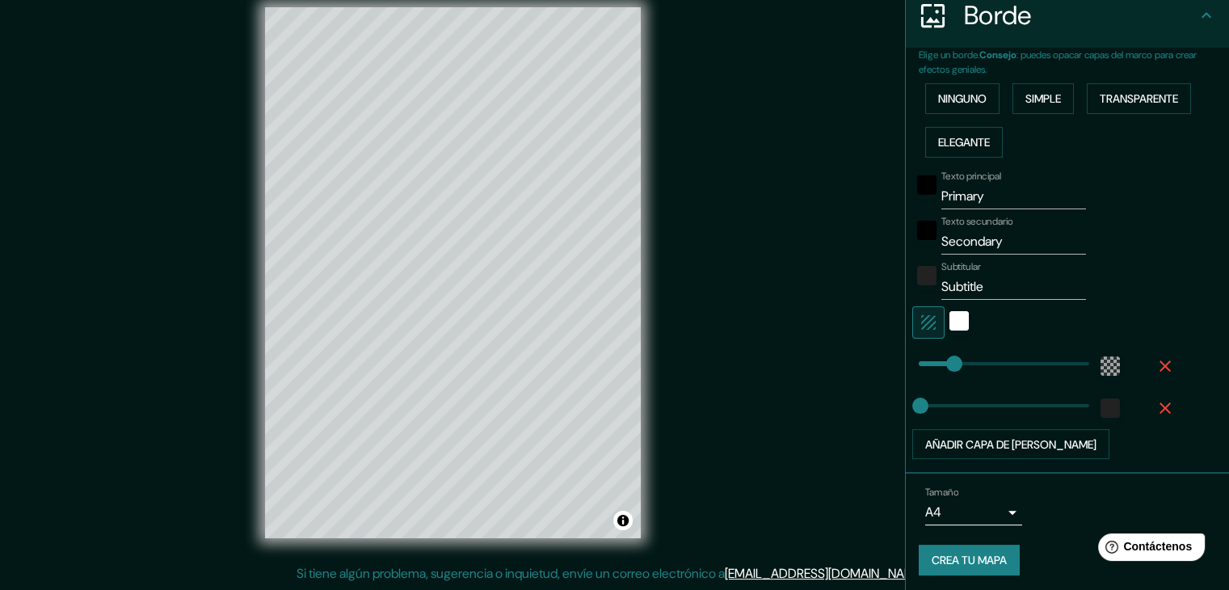
scroll to position [331, 0]
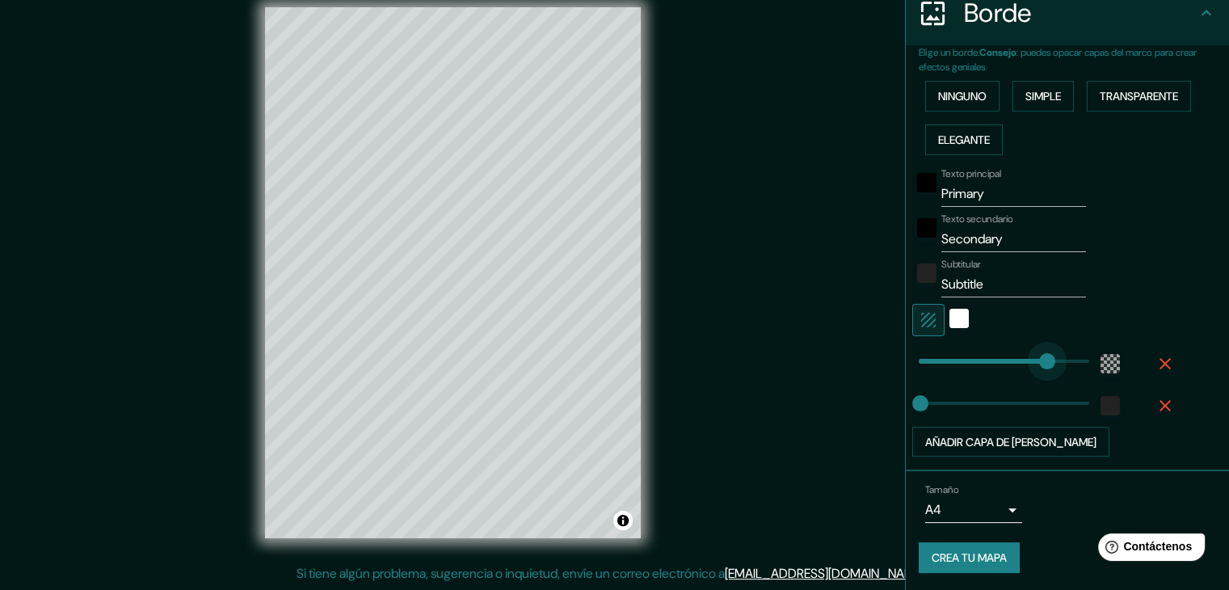
type input "378"
drag, startPoint x: 947, startPoint y: 361, endPoint x: 1045, endPoint y: 360, distance: 97.8
type input "38"
drag, startPoint x: 1045, startPoint y: 360, endPoint x: 920, endPoint y: 360, distance: 124.4
type input "102"
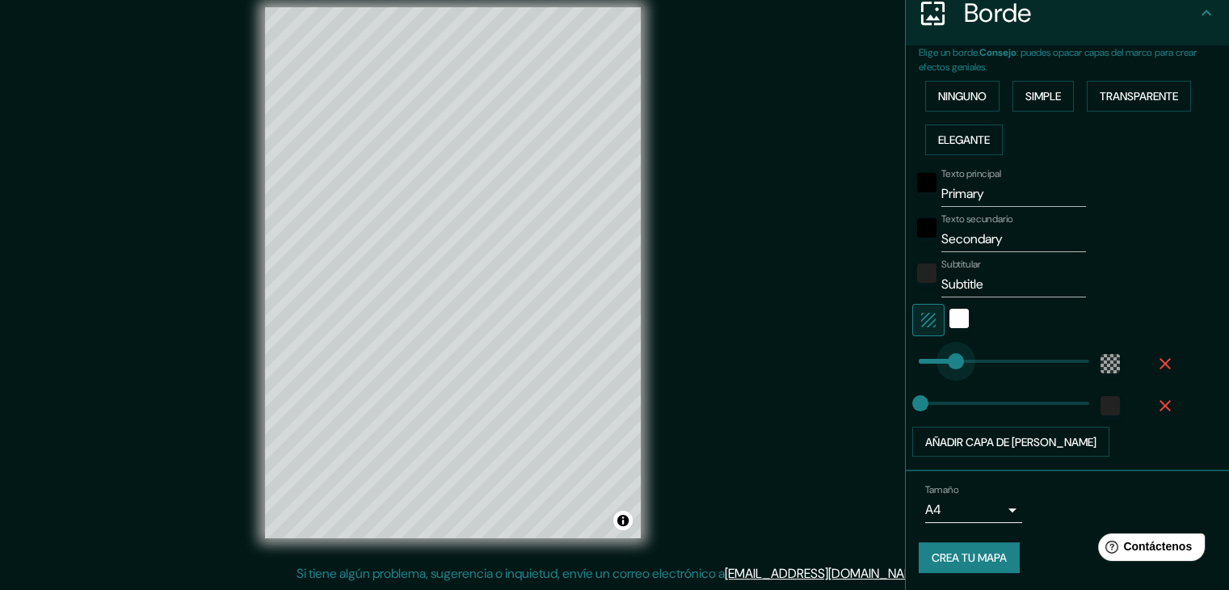
drag, startPoint x: 918, startPoint y: 361, endPoint x: 944, endPoint y: 359, distance: 26.0
type input "217"
drag, startPoint x: 928, startPoint y: 398, endPoint x: 986, endPoint y: 396, distance: 58.2
type input "0"
drag, startPoint x: 986, startPoint y: 395, endPoint x: 890, endPoint y: 398, distance: 96.2
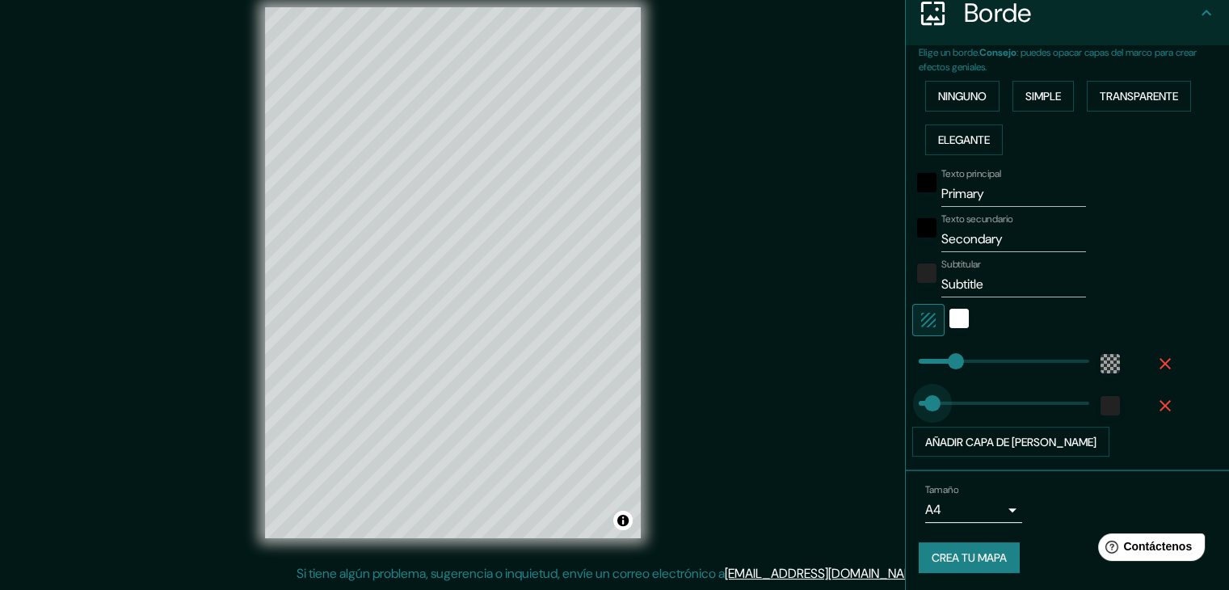
type input "41"
type input "56"
type input "38"
type input "32"
type input "23"
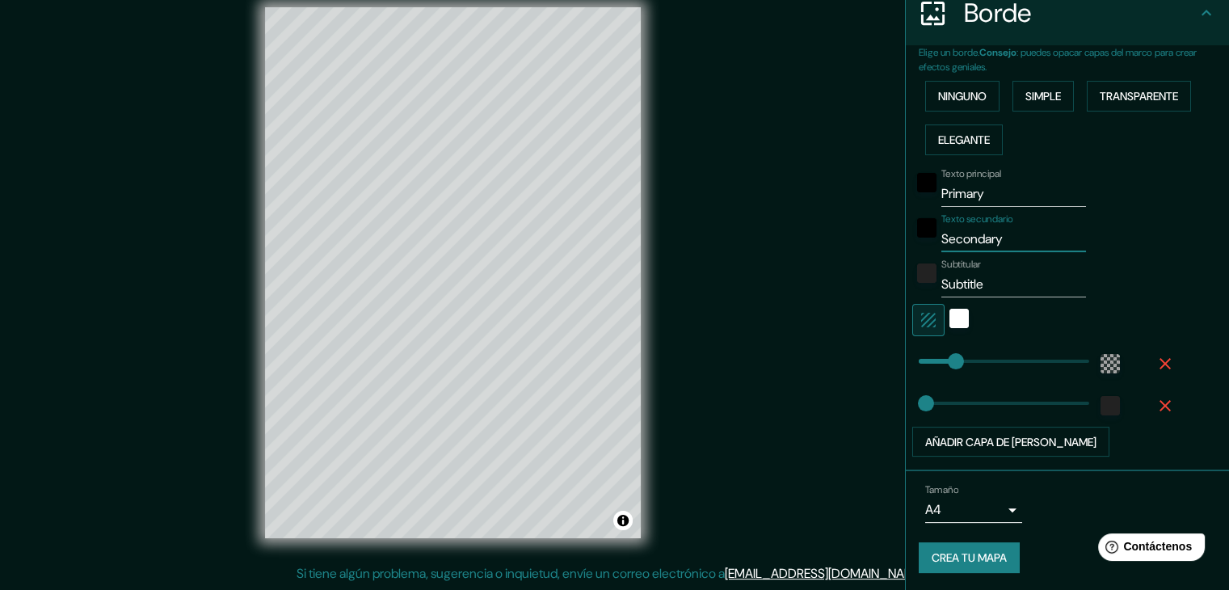
drag, startPoint x: 979, startPoint y: 239, endPoint x: 811, endPoint y: 250, distance: 168.4
click at [811, 250] on div "Mappin Ubicación Ancón, Lima, Provincia de Lima, Perú Patas Estilo Disposición …" at bounding box center [614, 285] width 1229 height 608
drag, startPoint x: 989, startPoint y: 182, endPoint x: 873, endPoint y: 190, distance: 116.6
click at [873, 190] on div "Mappin Ubicación Ancón, Lima, Provincia de Lima, Perú Patas Estilo Disposición …" at bounding box center [614, 285] width 1229 height 608
type input "ancon"
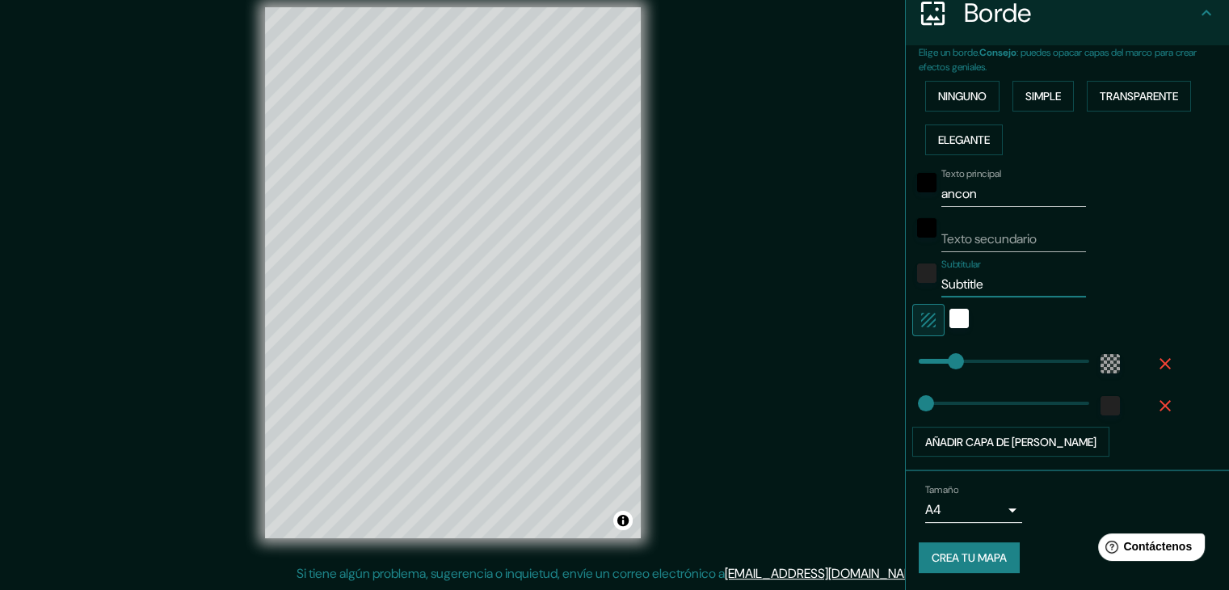
drag, startPoint x: 991, startPoint y: 285, endPoint x: 848, endPoint y: 279, distance: 142.4
click at [850, 280] on div "Mappin Ubicación Ancón, Lima, Provincia de Lima, Perú Patas Estilo Disposición …" at bounding box center [614, 285] width 1229 height 608
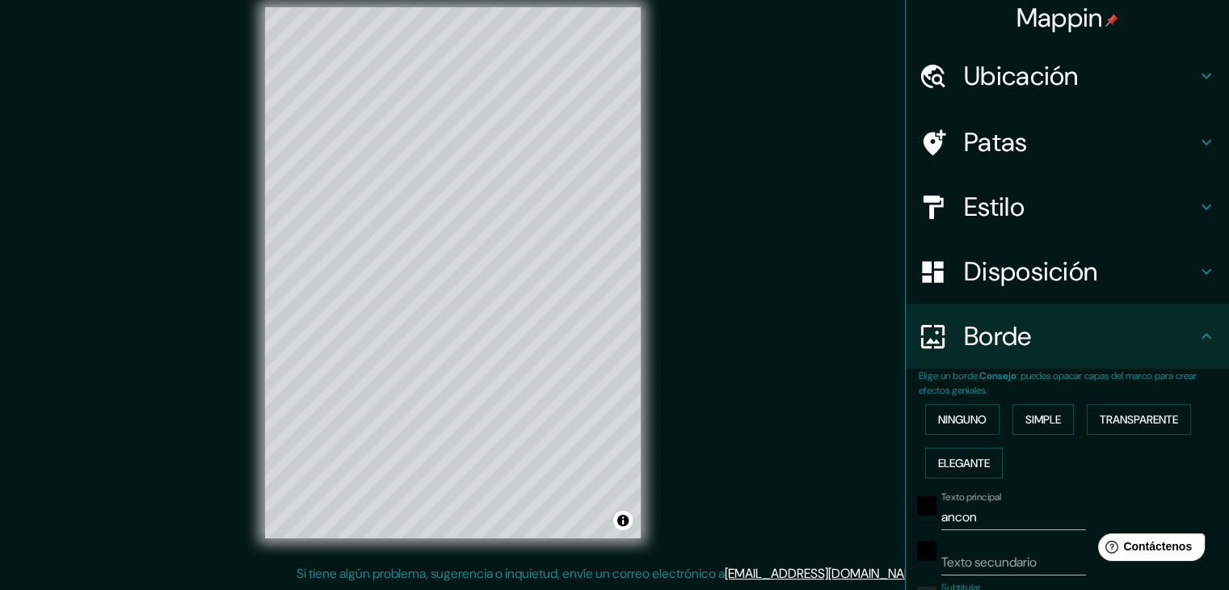
scroll to position [0, 0]
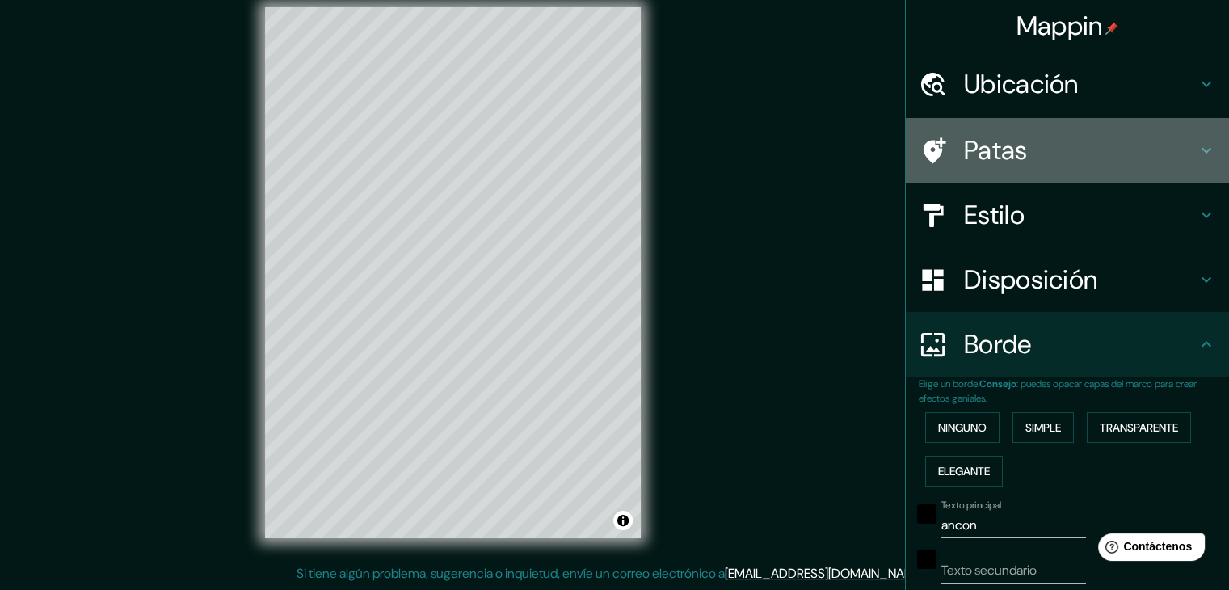
click at [1005, 152] on font "Patas" at bounding box center [996, 150] width 64 height 34
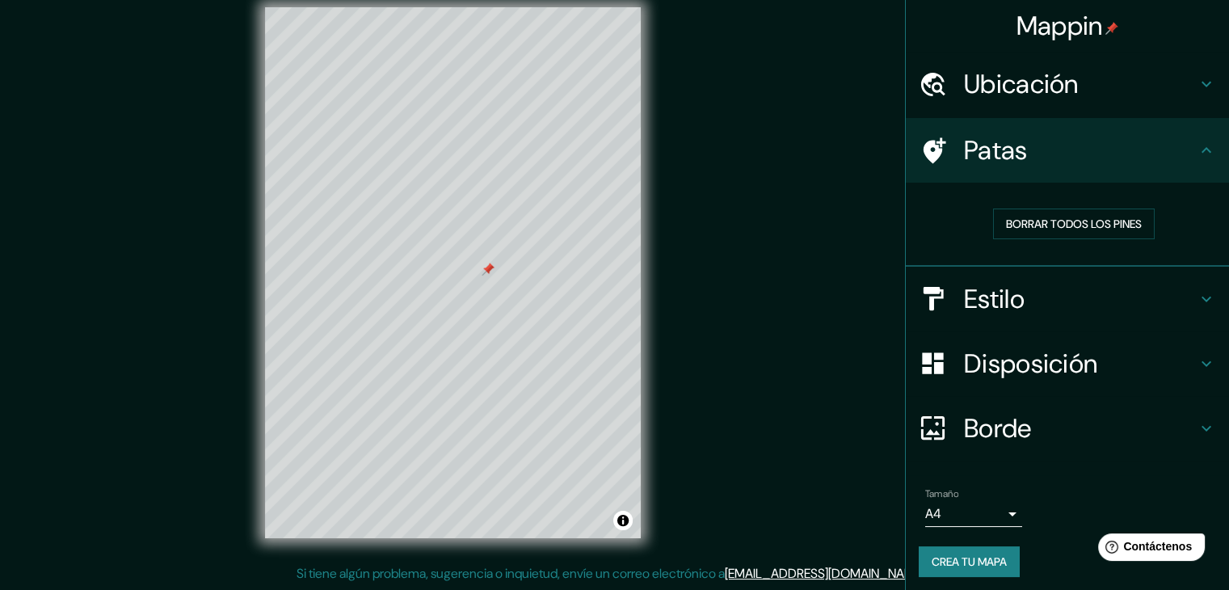
scroll to position [4, 0]
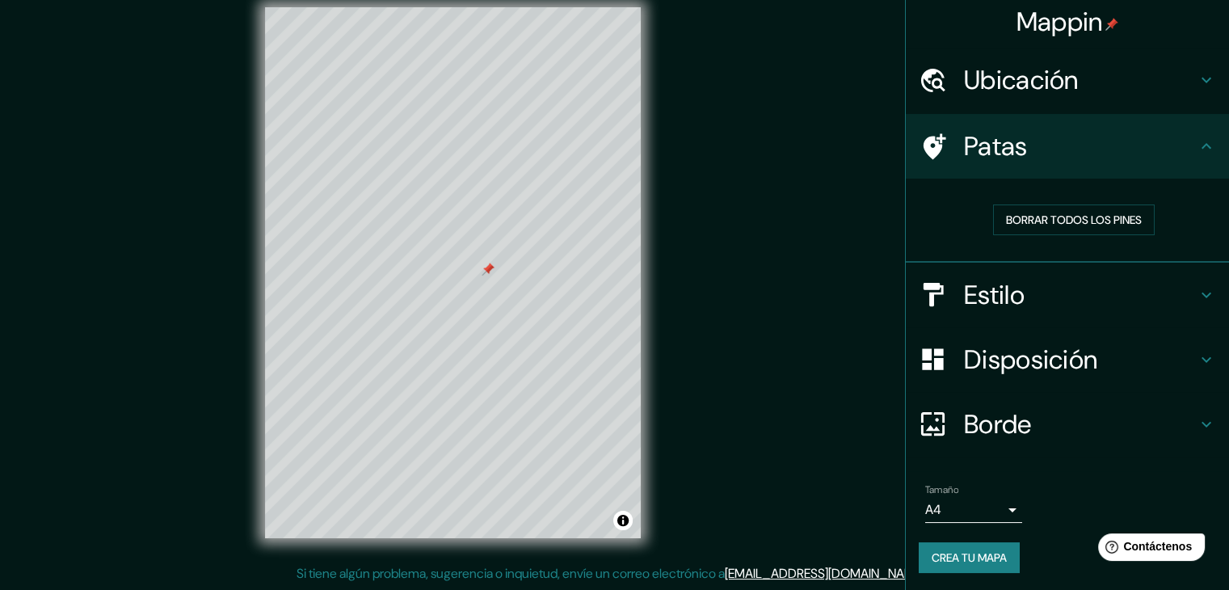
click at [957, 560] on font "Crea tu mapa" at bounding box center [969, 557] width 75 height 15
click at [957, 558] on font "Crea tu mapa" at bounding box center [969, 557] width 75 height 15
click at [945, 559] on font "Crea tu mapa" at bounding box center [969, 557] width 75 height 15
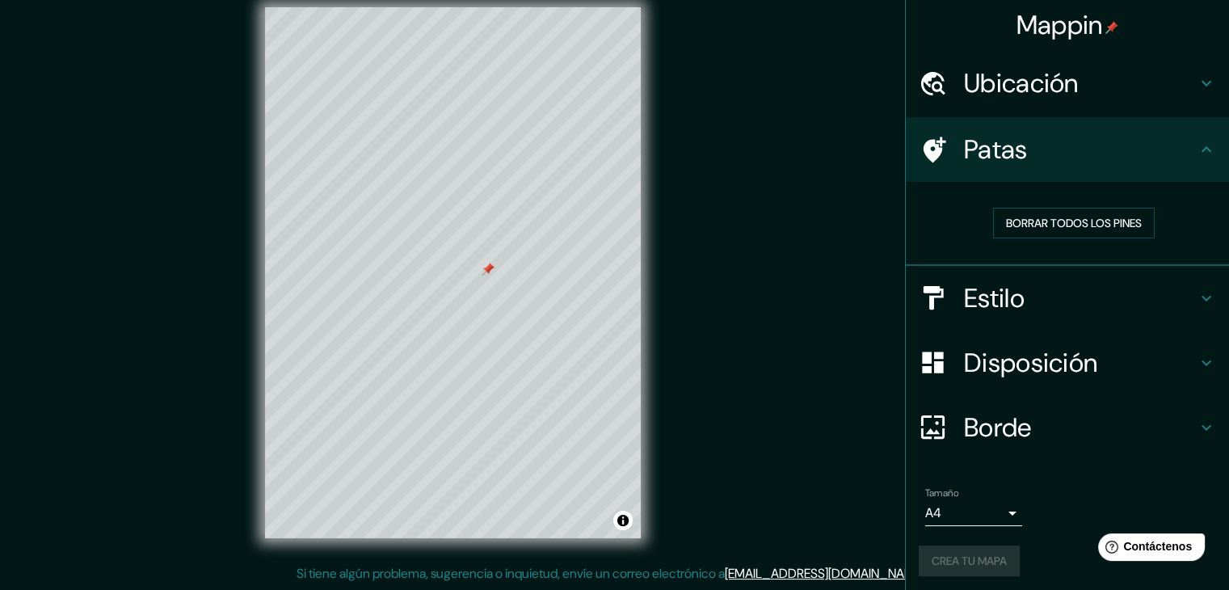
scroll to position [0, 0]
click at [1202, 147] on icon at bounding box center [1207, 150] width 10 height 6
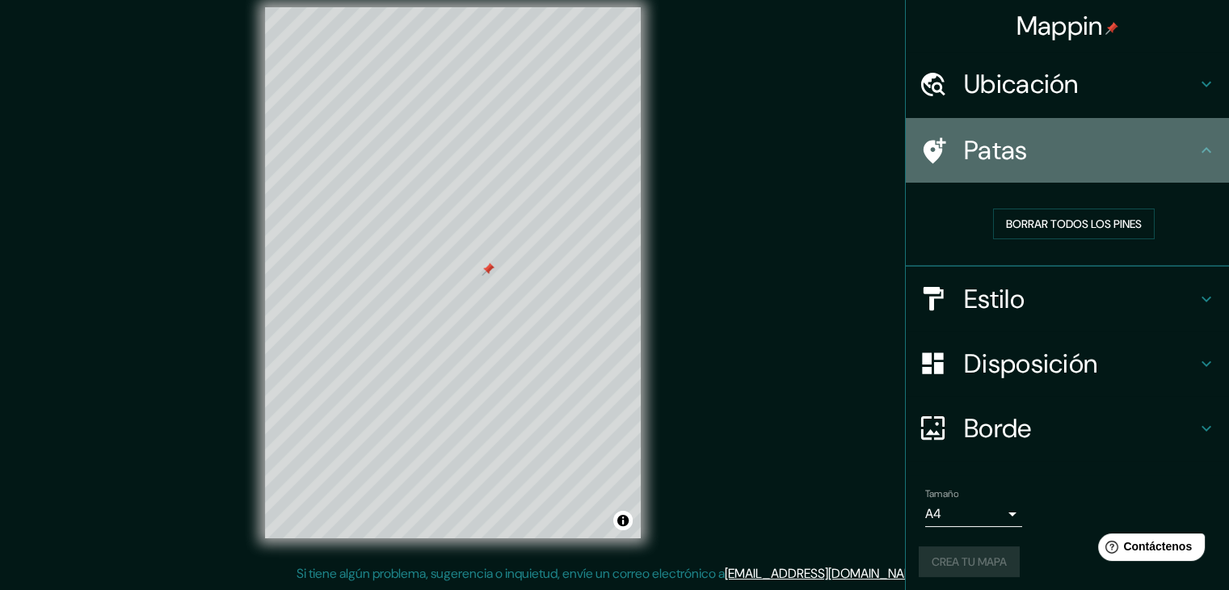
click at [1197, 147] on icon at bounding box center [1206, 150] width 19 height 19
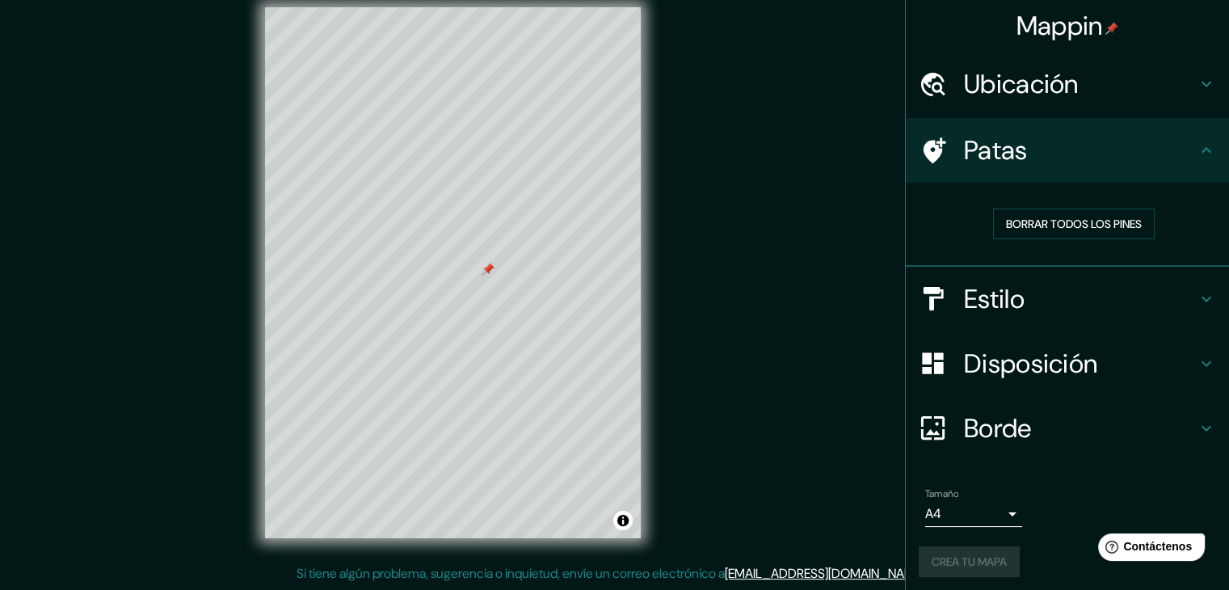
click at [1197, 153] on icon at bounding box center [1206, 150] width 19 height 19
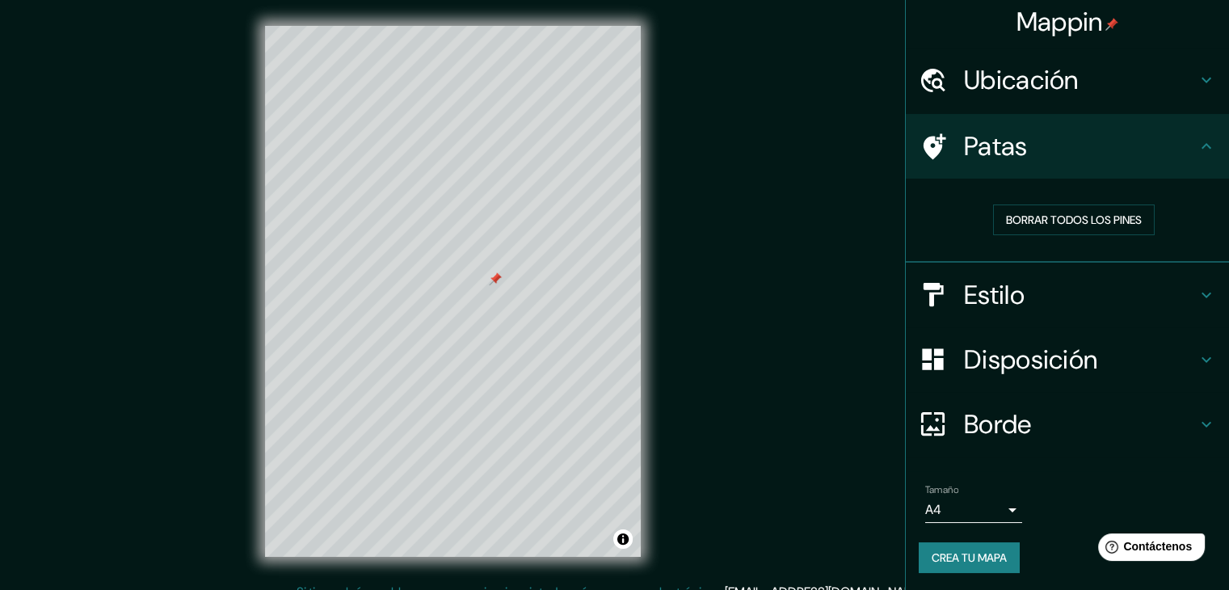
click at [644, 18] on div "© Mapbox © OpenStreetMap Improve this map" at bounding box center [452, 291] width 427 height 583
click at [959, 556] on font "Crea tu mapa" at bounding box center [969, 557] width 75 height 15
click at [986, 553] on font "Crea tu mapa" at bounding box center [969, 557] width 75 height 15
click at [624, 542] on button "Activar o desactivar atribución" at bounding box center [622, 538] width 19 height 19
click at [624, 531] on button "Activar o desactivar atribución" at bounding box center [622, 538] width 19 height 19
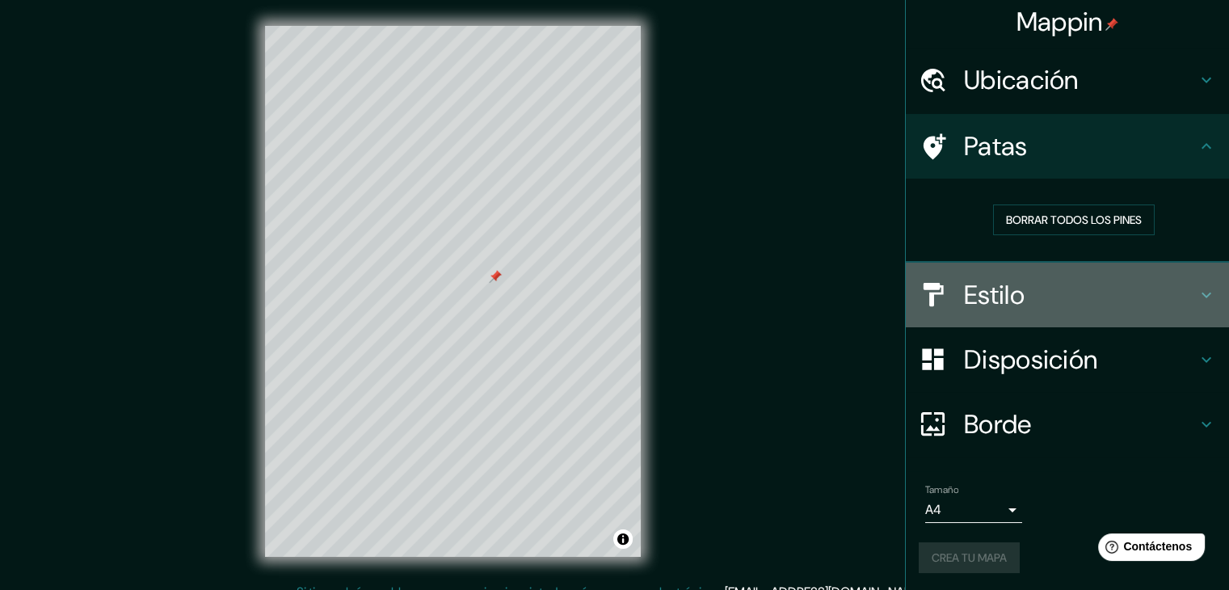
click at [1027, 300] on h4 "Estilo" at bounding box center [1080, 295] width 233 height 32
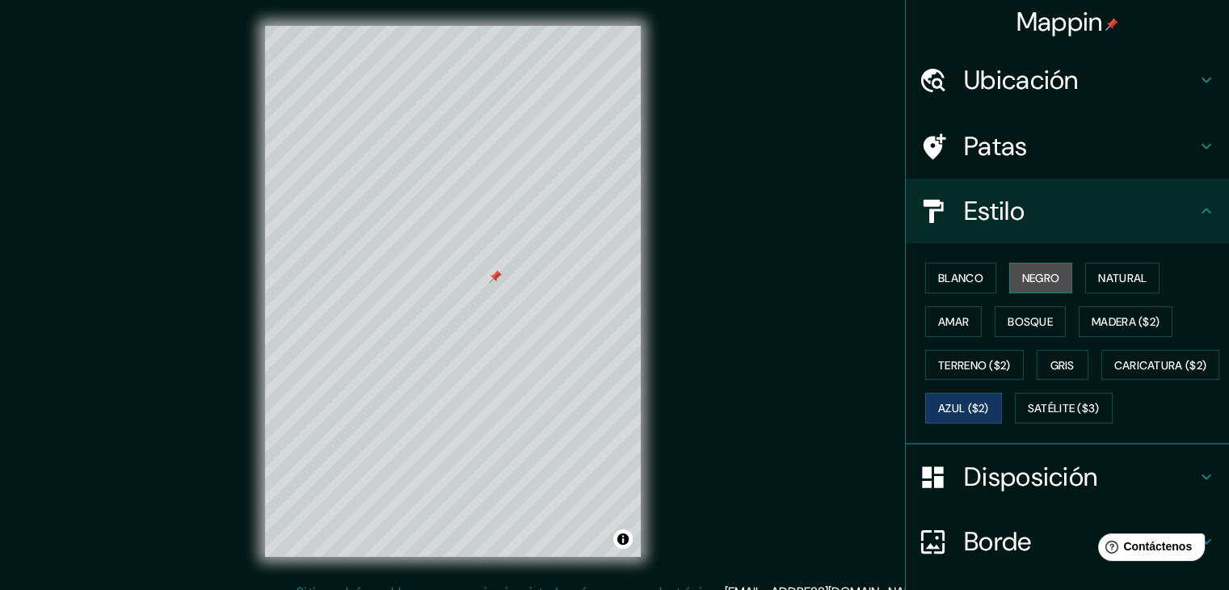
click at [1037, 277] on font "Negro" at bounding box center [1041, 278] width 38 height 15
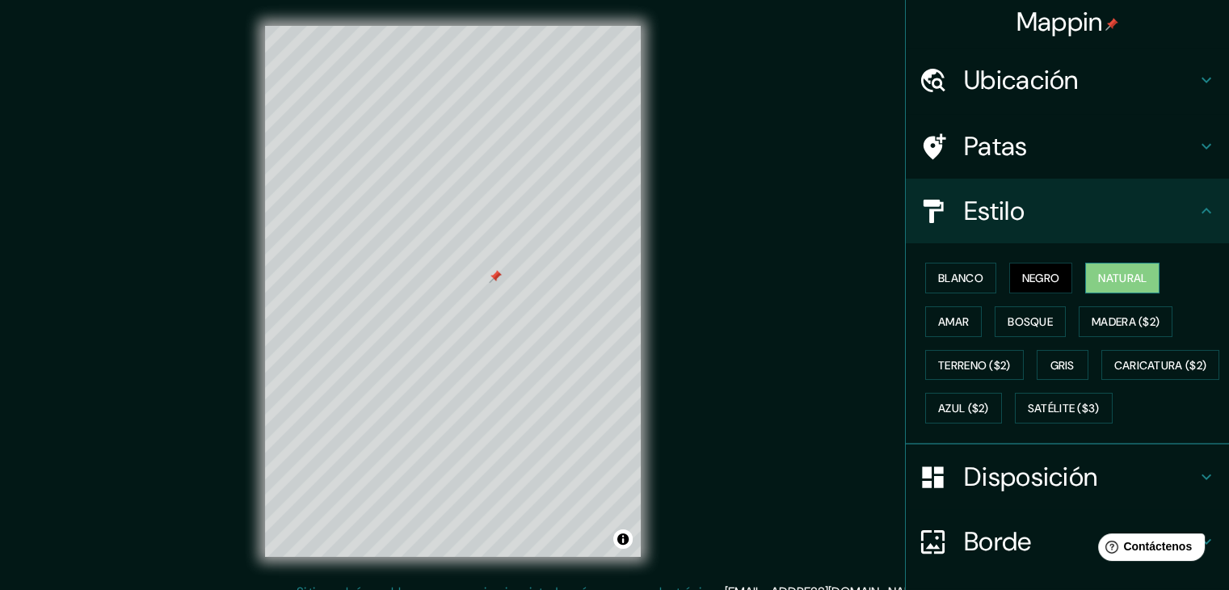
click at [1099, 284] on font "Natural" at bounding box center [1122, 277] width 48 height 21
click at [946, 271] on font "Blanco" at bounding box center [960, 278] width 45 height 15
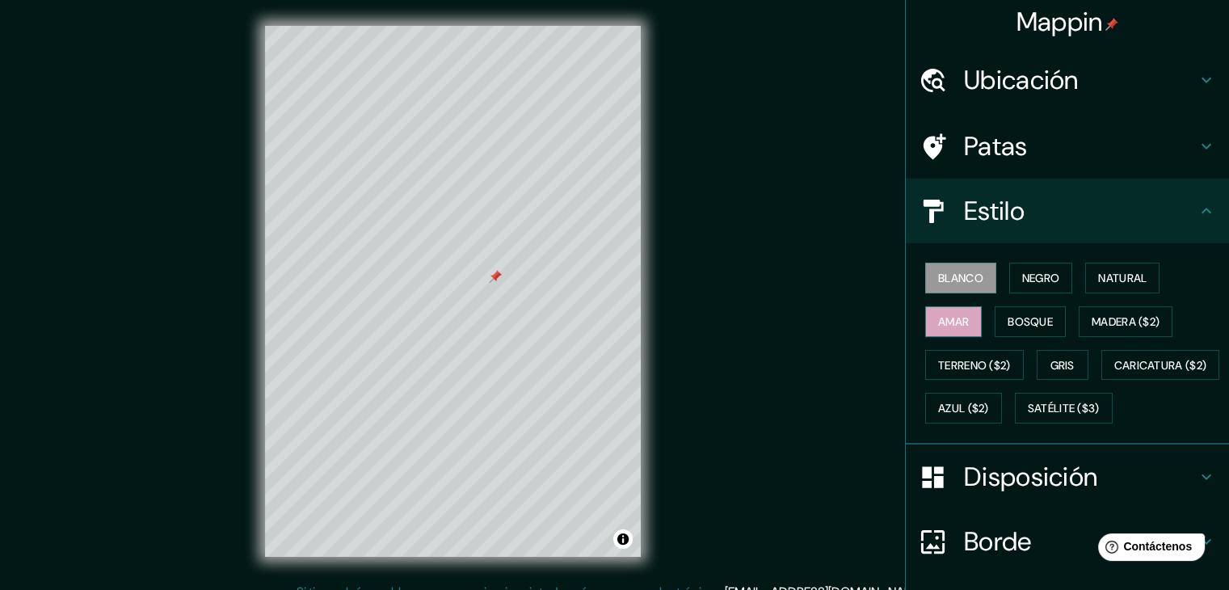
click at [938, 317] on font "Amar" at bounding box center [953, 321] width 31 height 15
click at [1015, 319] on font "Bosque" at bounding box center [1030, 321] width 45 height 15
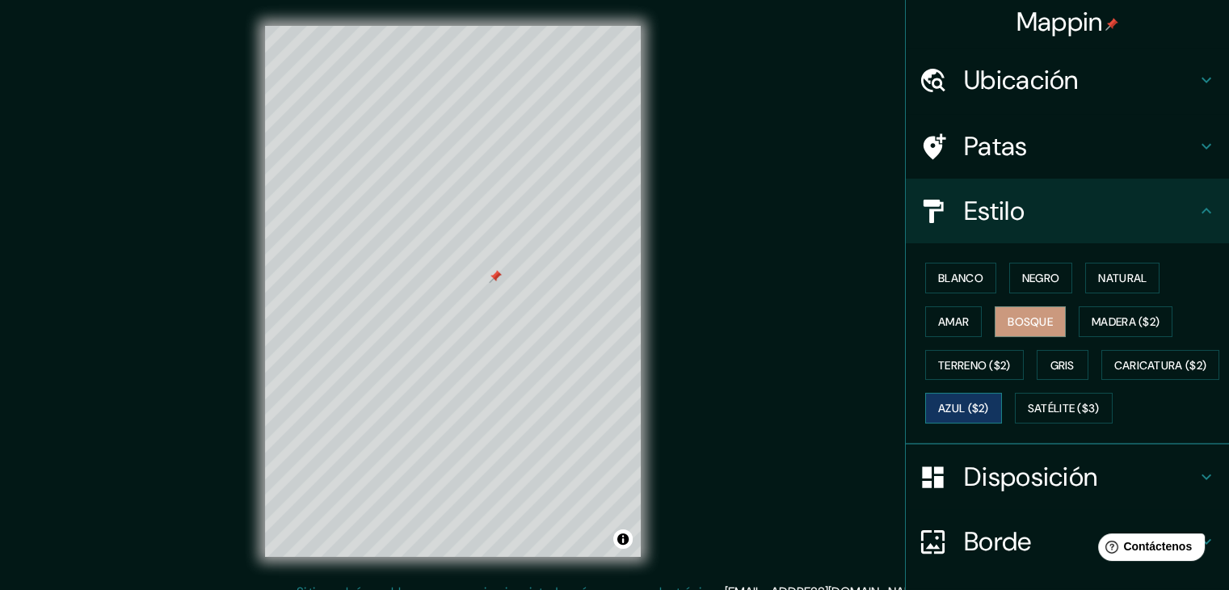
click at [989, 406] on font "Azul ($2)" at bounding box center [963, 409] width 51 height 15
click at [1028, 416] on font "Satélite ($3)" at bounding box center [1064, 409] width 72 height 15
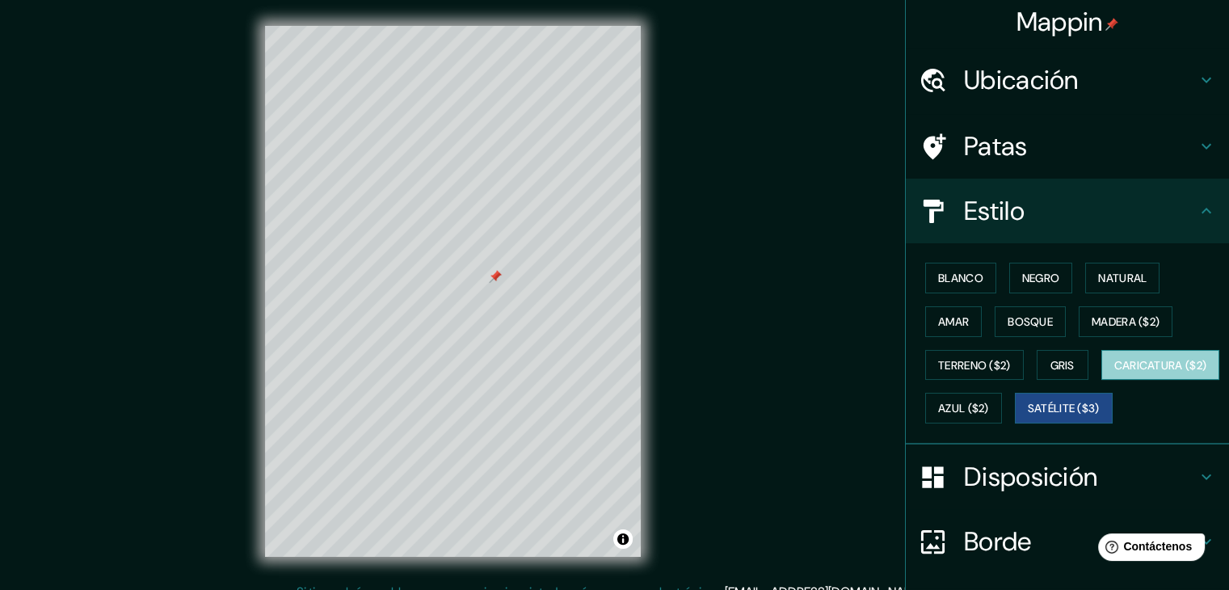
click at [1101, 381] on button "Caricatura ($2)" at bounding box center [1160, 365] width 119 height 31
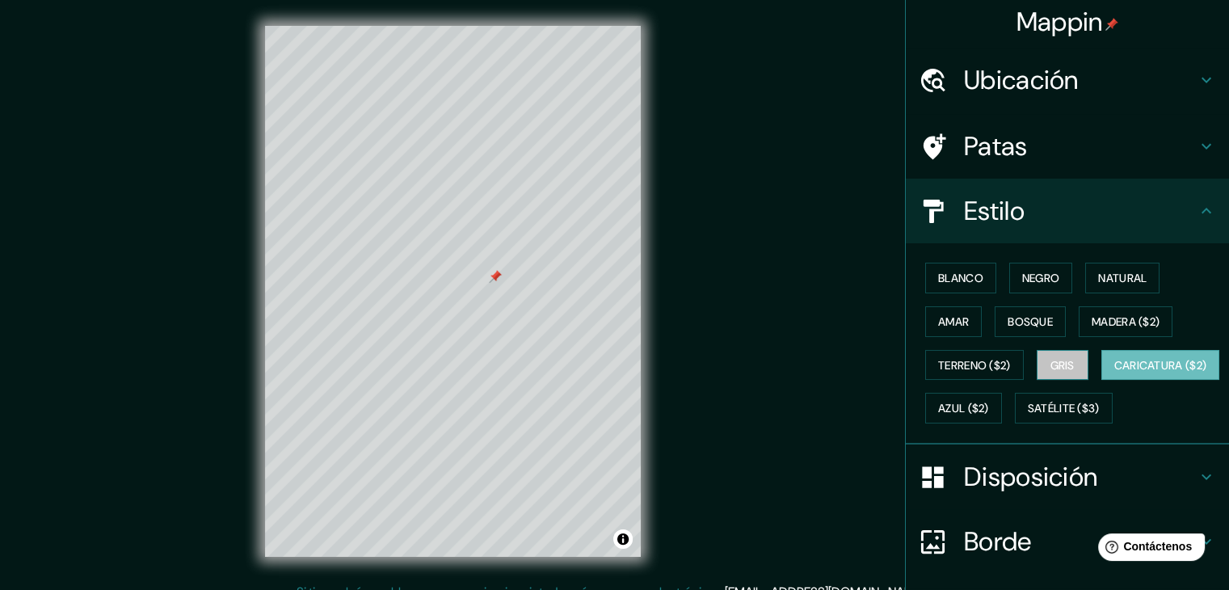
click at [1050, 366] on font "Gris" at bounding box center [1062, 365] width 24 height 15
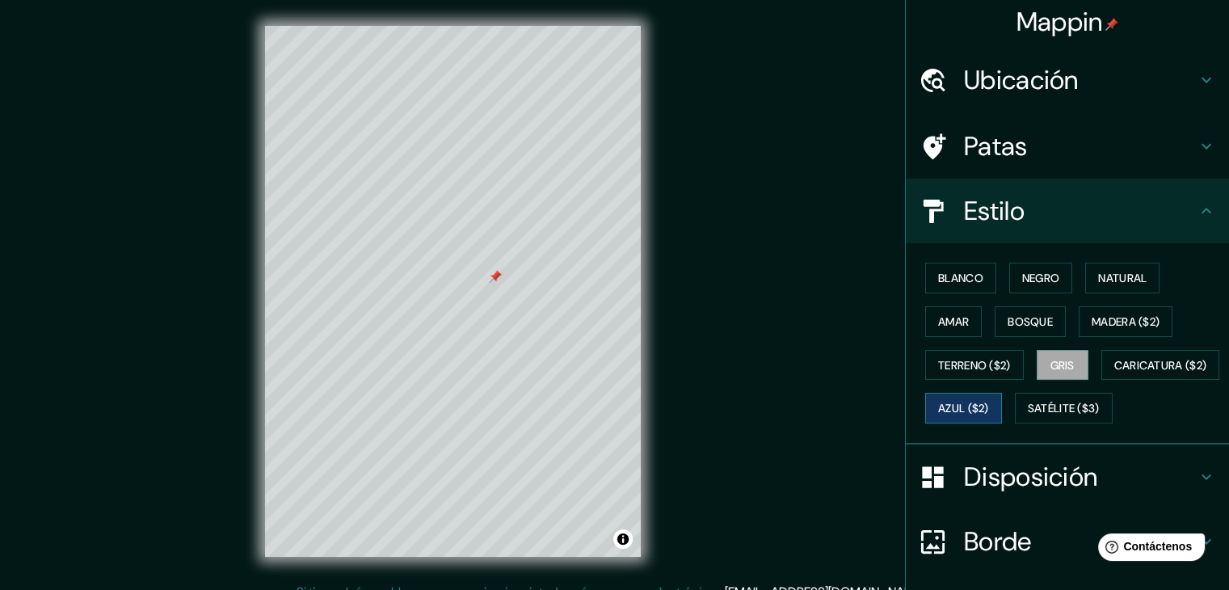
click at [989, 402] on font "Azul ($2)" at bounding box center [963, 409] width 51 height 15
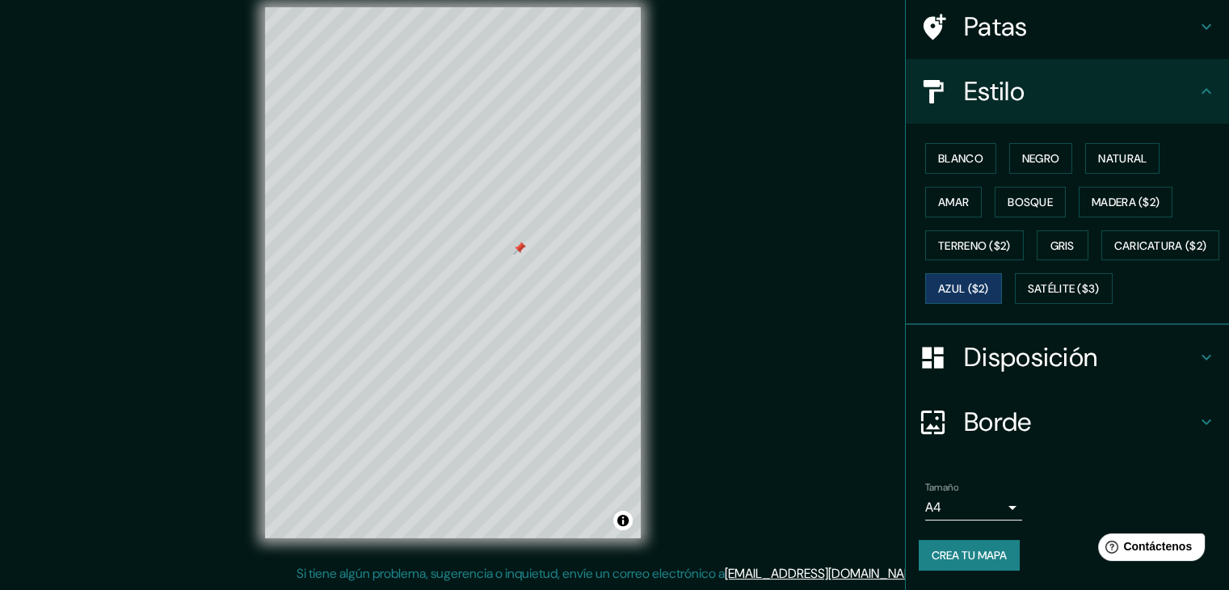
click at [1050, 355] on font "Disposición" at bounding box center [1030, 357] width 133 height 34
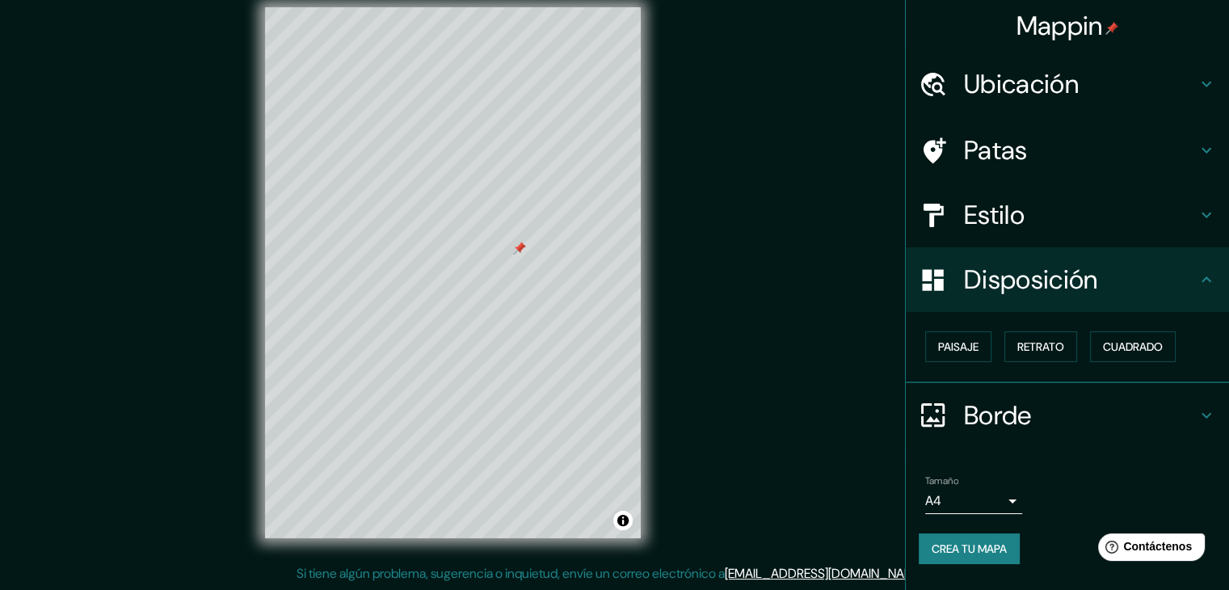
click at [1008, 408] on font "Borde" at bounding box center [998, 415] width 68 height 34
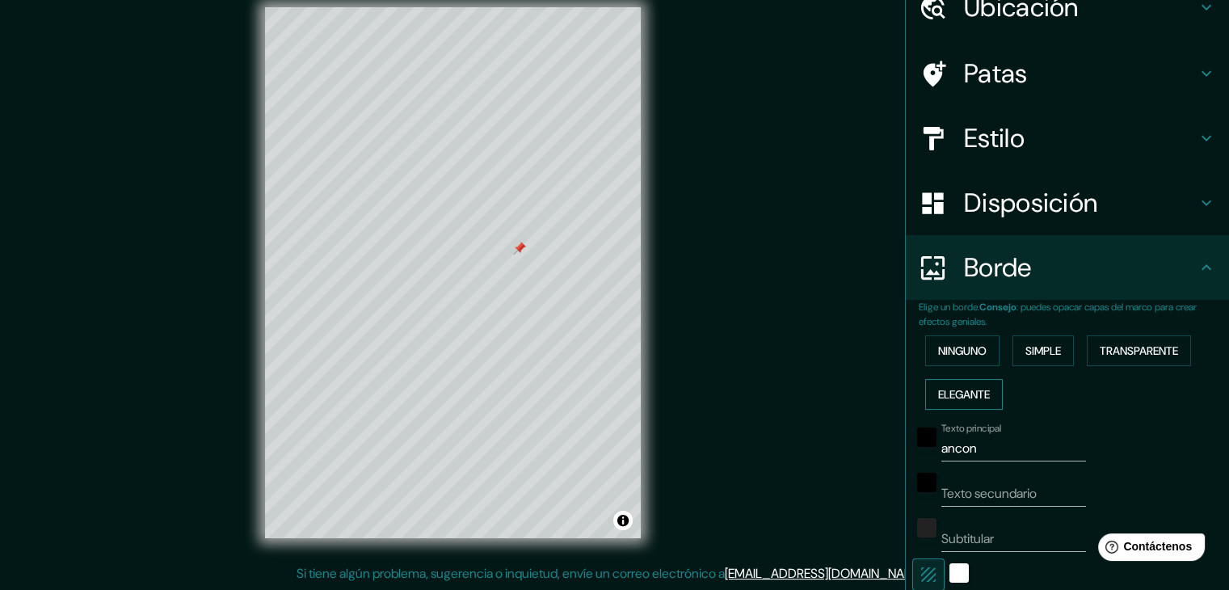
scroll to position [81, 0]
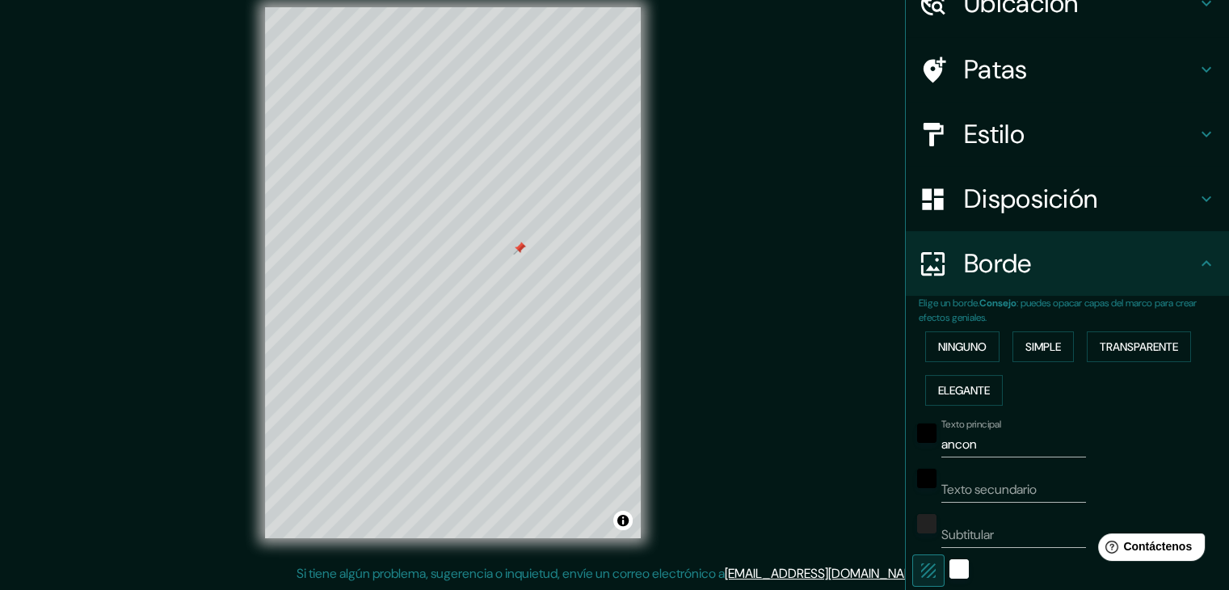
click at [975, 486] on input "Texto secundario" at bounding box center [1013, 490] width 145 height 26
type input "ancon"
drag, startPoint x: 994, startPoint y: 444, endPoint x: 824, endPoint y: 441, distance: 169.7
click at [824, 441] on div "Mappin Ubicación Ancón, Lima, Provincia de Lima, Perú Patas Estilo Disposición …" at bounding box center [614, 285] width 1229 height 608
click at [1120, 343] on font "Transparente" at bounding box center [1139, 346] width 78 height 15
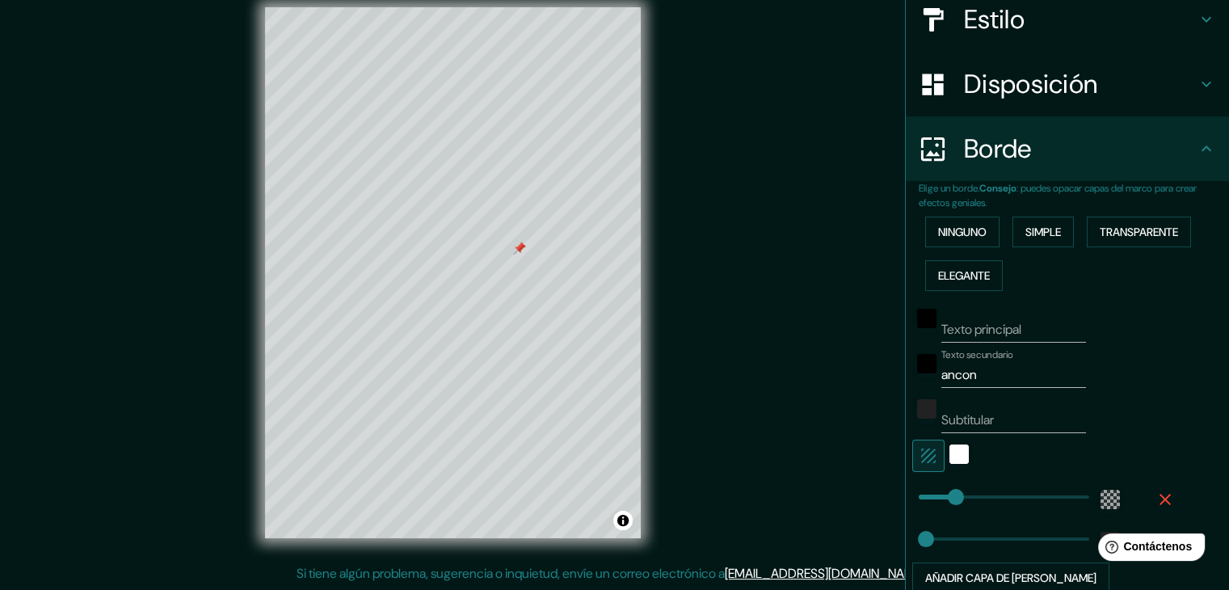
scroll to position [242, 0]
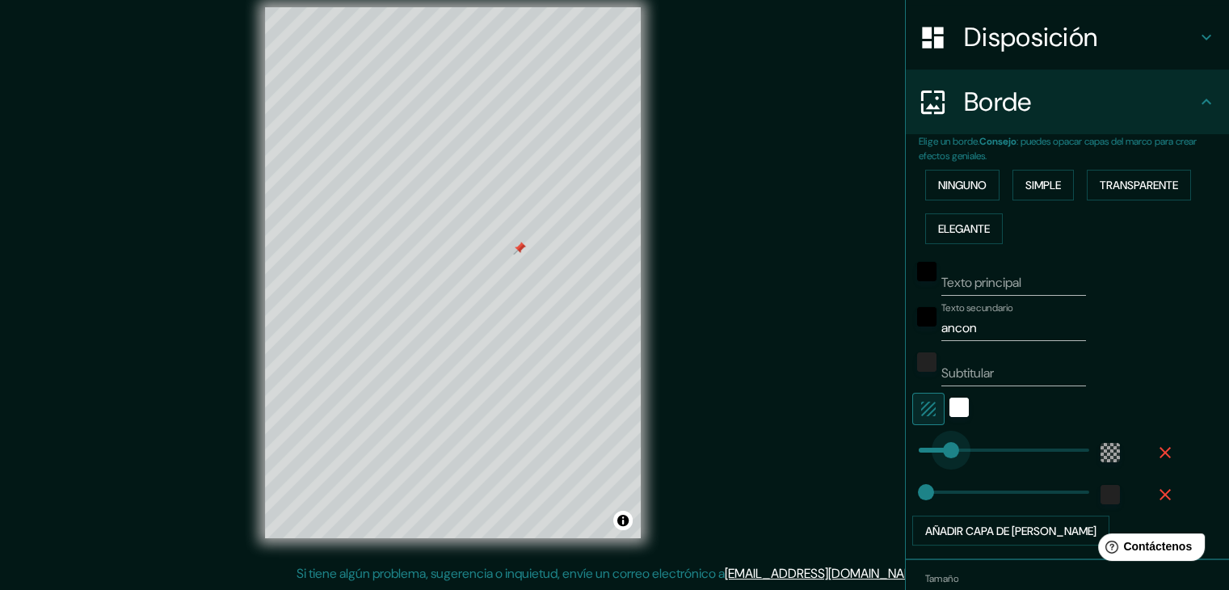
type input "0"
drag, startPoint x: 939, startPoint y: 449, endPoint x: 889, endPoint y: 450, distance: 50.1
type input "96"
drag, startPoint x: 913, startPoint y: 441, endPoint x: 941, endPoint y: 441, distance: 28.3
type input "0"
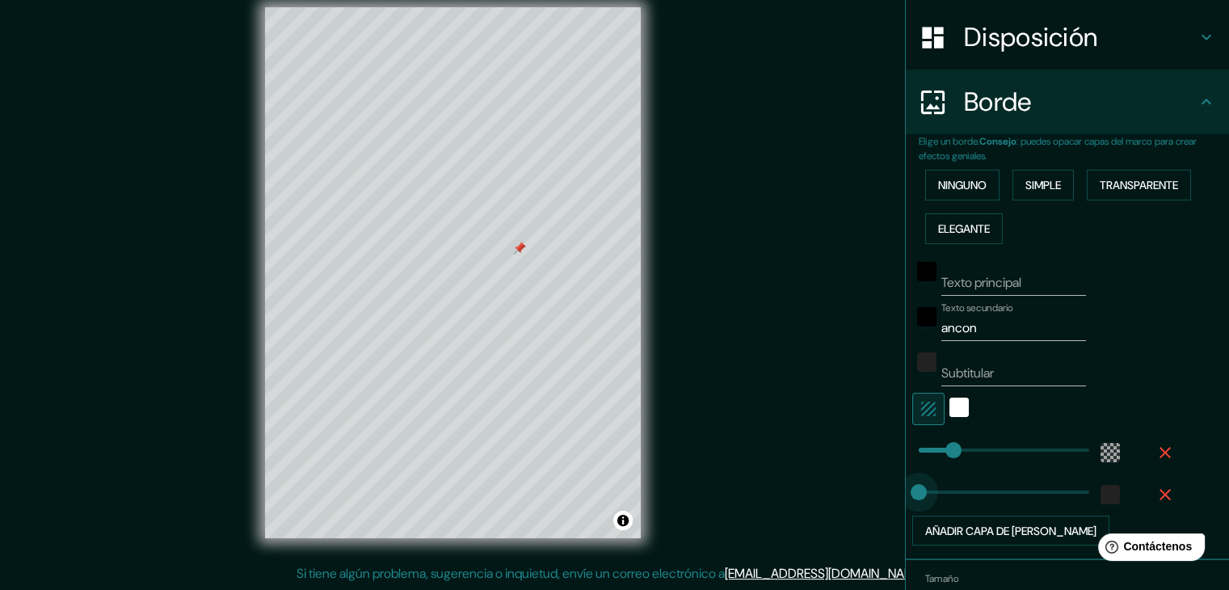
drag, startPoint x: 911, startPoint y: 495, endPoint x: 886, endPoint y: 495, distance: 25.9
type input "63"
drag, startPoint x: 902, startPoint y: 494, endPoint x: 929, endPoint y: 486, distance: 28.4
type input "8"
drag, startPoint x: 929, startPoint y: 486, endPoint x: 909, endPoint y: 489, distance: 20.3
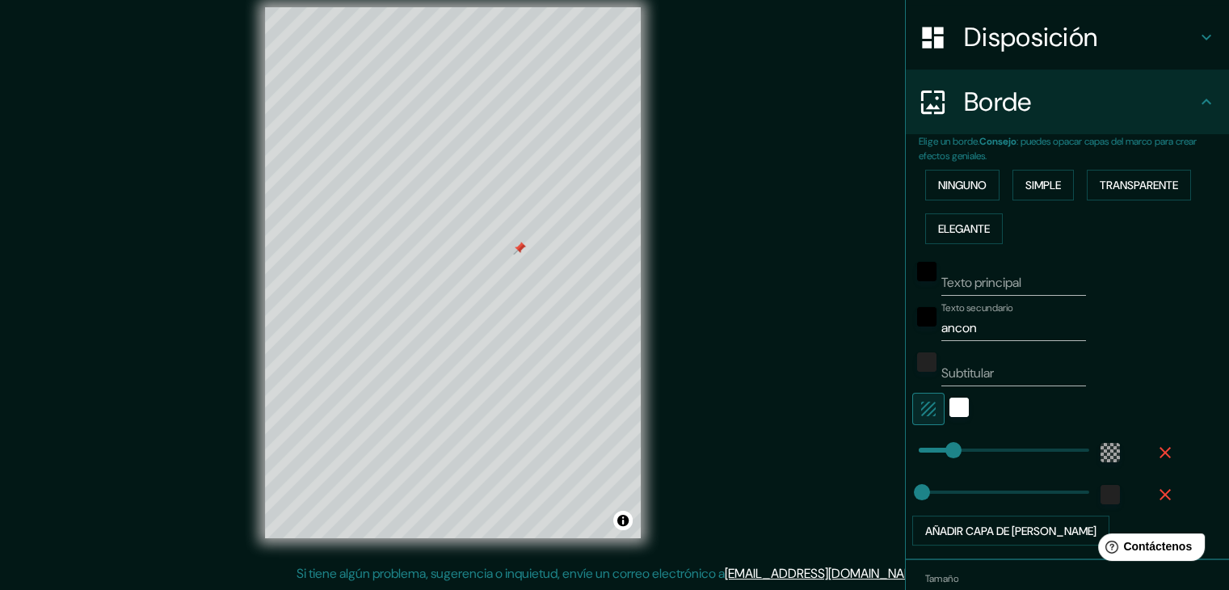
type input "0"
drag, startPoint x: 908, startPoint y: 489, endPoint x: 899, endPoint y: 489, distance: 9.7
type input "32"
drag, startPoint x: 903, startPoint y: 492, endPoint x: 918, endPoint y: 492, distance: 14.5
type input "58"
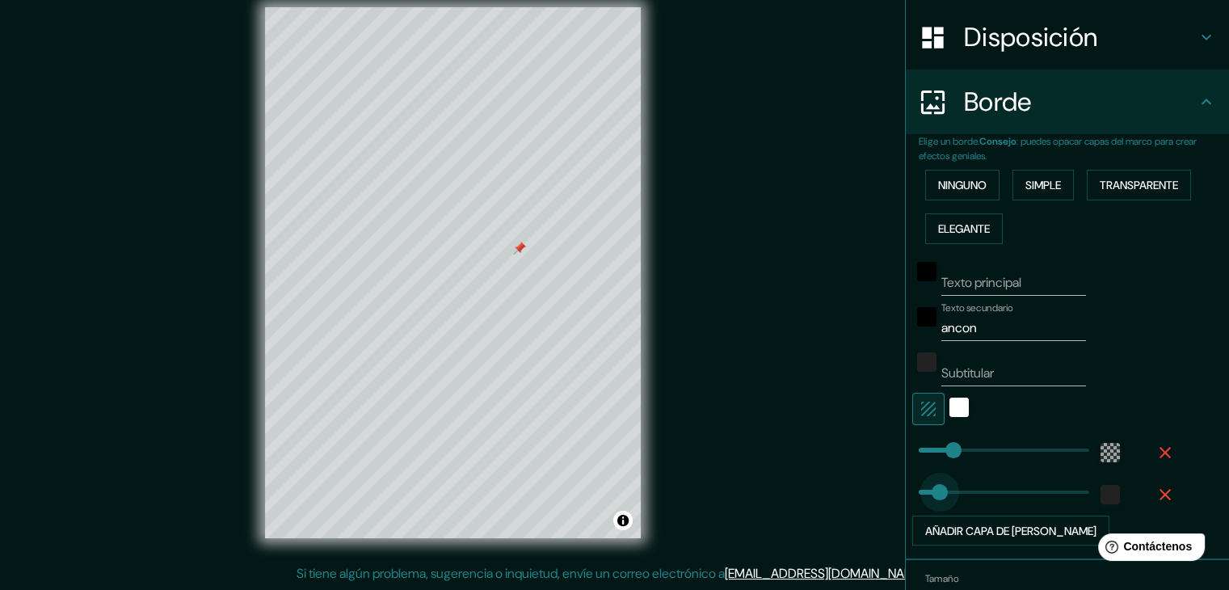
drag, startPoint x: 918, startPoint y: 492, endPoint x: 928, endPoint y: 492, distance: 9.7
type input "49"
type input "32"
type input "23"
click at [919, 495] on span at bounding box center [927, 492] width 16 height 16
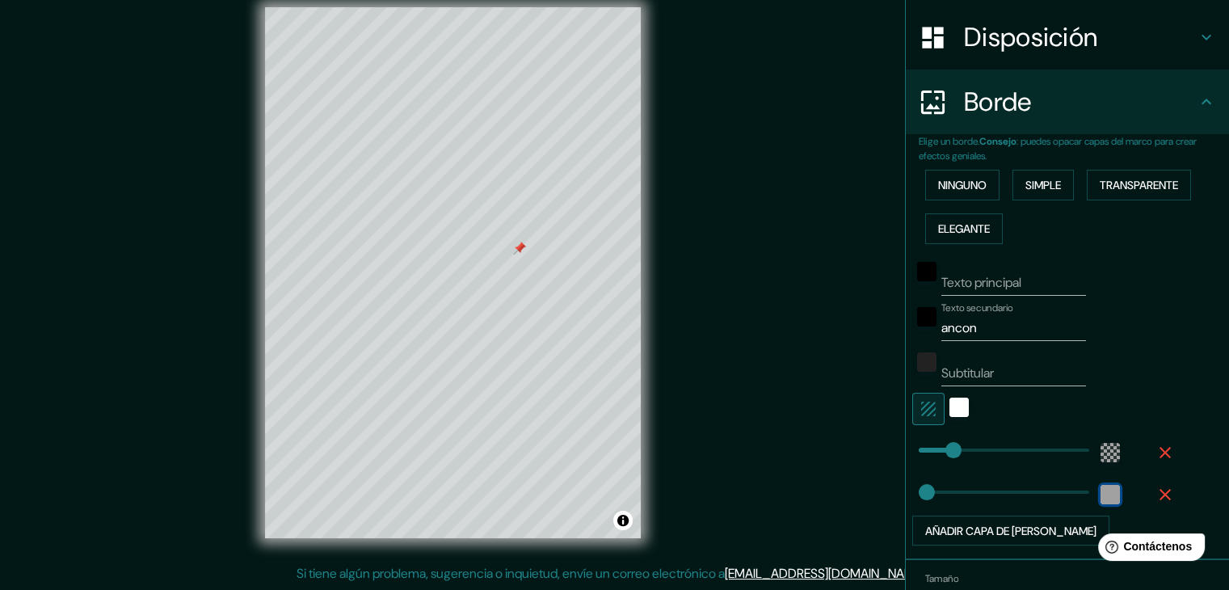
click at [1101, 498] on div "color-222222" at bounding box center [1110, 494] width 19 height 19
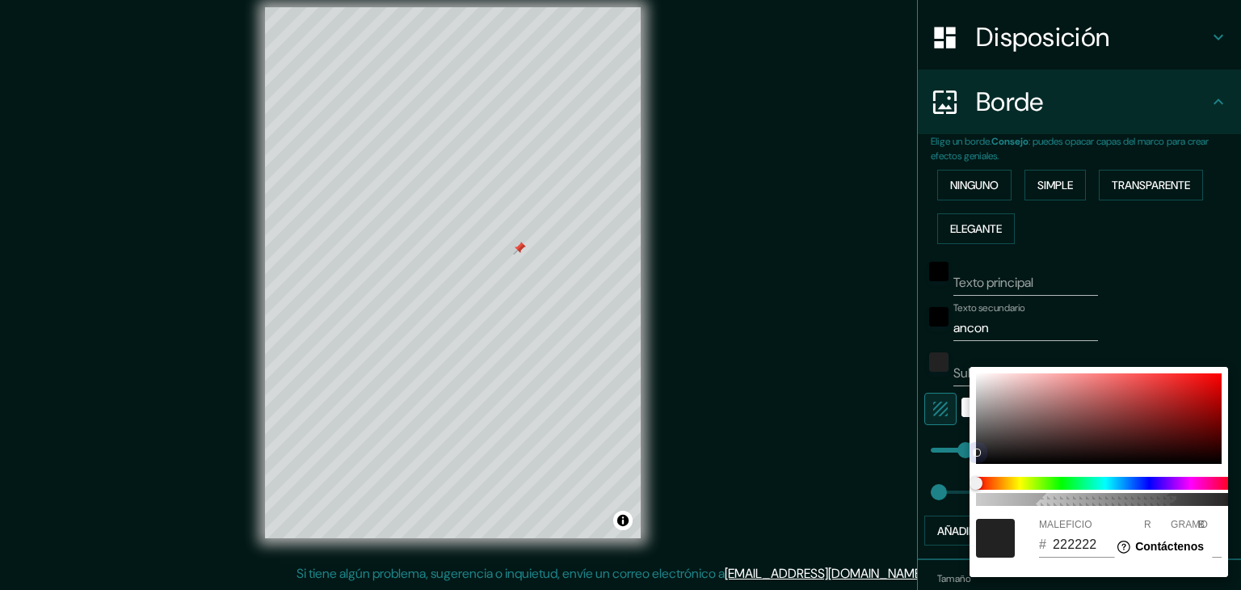
type input "FDF6F6"
type input "253"
type input "246"
type input "FFFCFC"
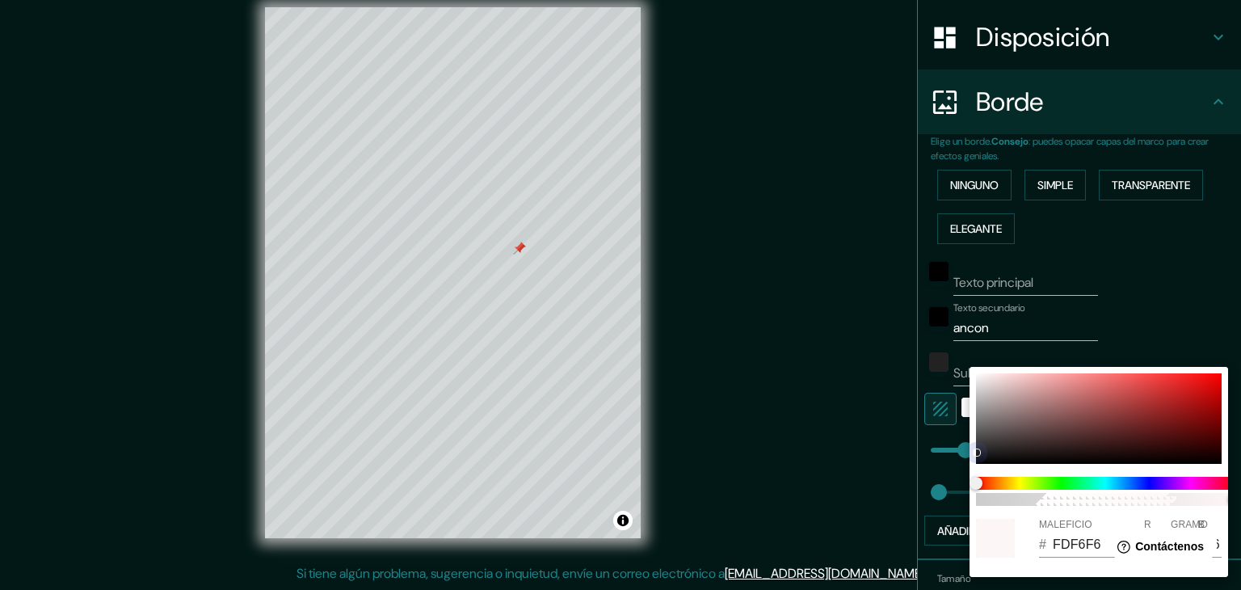
type input "255"
type input "252"
type input "FFFDFD"
type input "253"
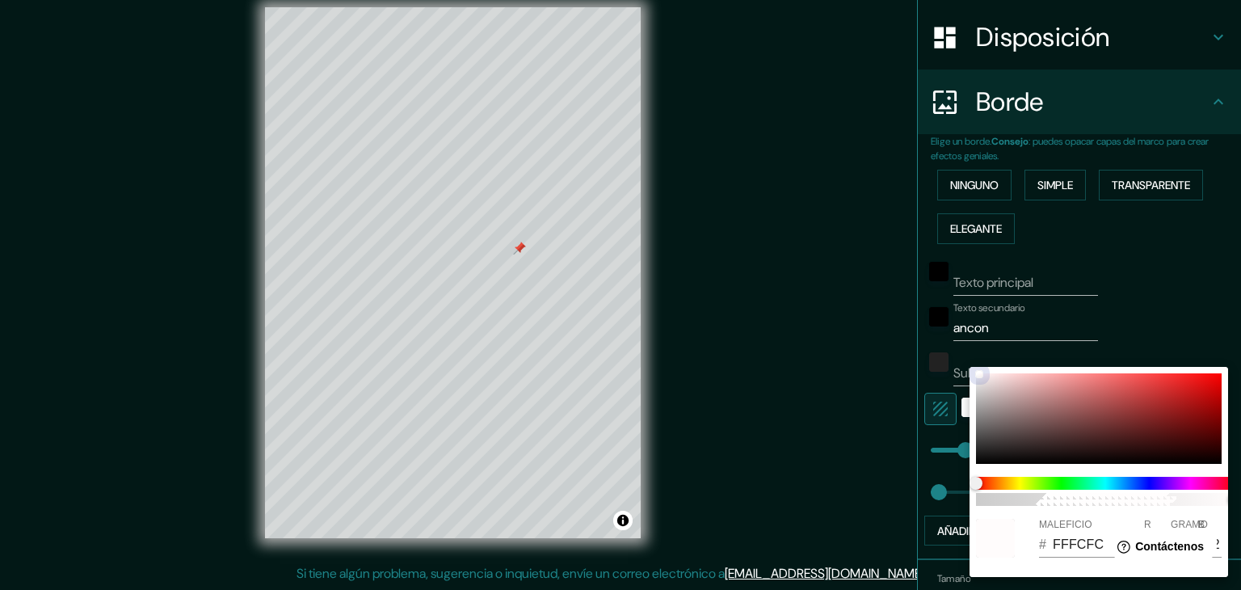
type input "253"
type input "FFFEFE"
type input "254"
type input "FFFFFF"
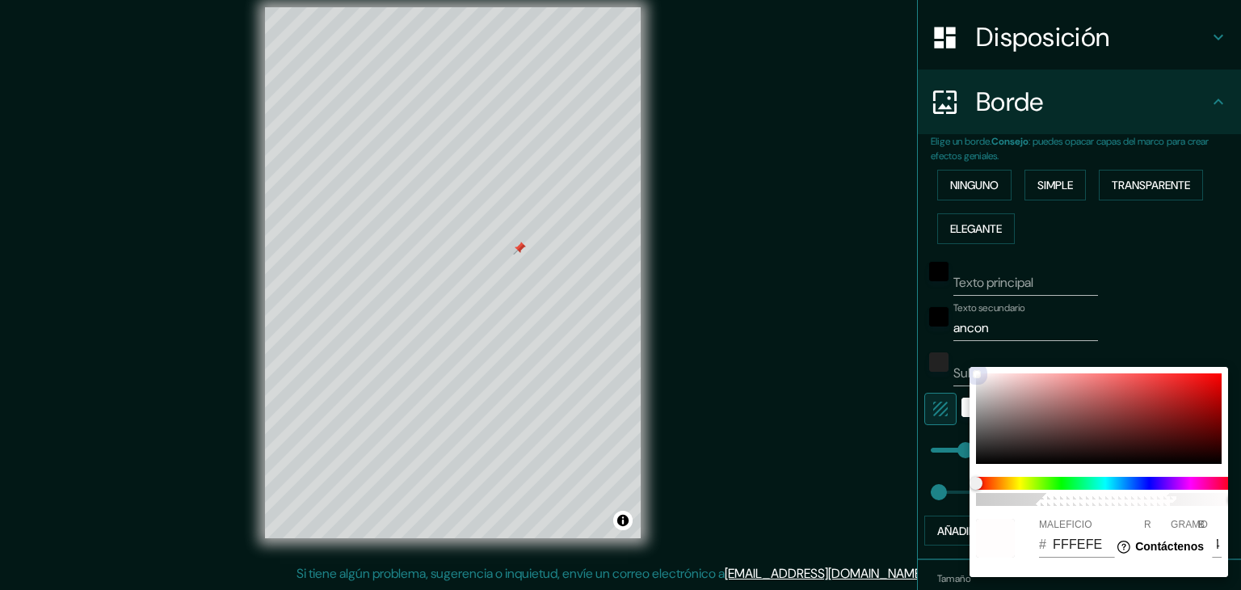
type input "255"
drag, startPoint x: 985, startPoint y: 376, endPoint x: 974, endPoint y: 371, distance: 12.3
click at [976, 373] on div at bounding box center [1099, 418] width 246 height 90
click at [1170, 308] on div at bounding box center [620, 295] width 1241 height 590
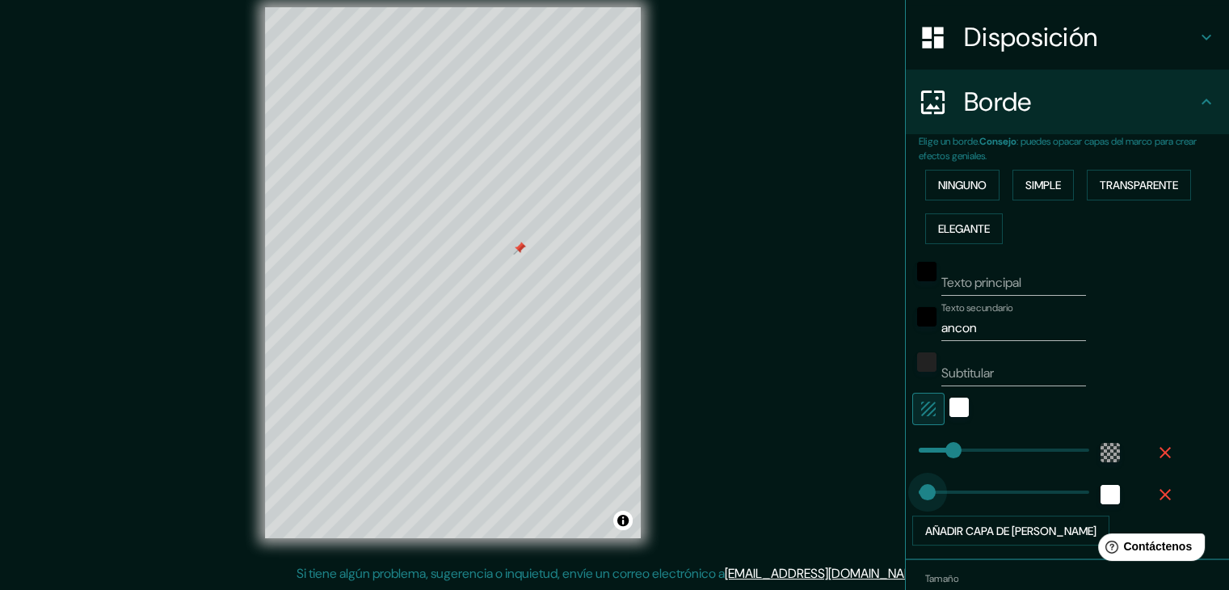
type input "27"
type input "19"
type input "10"
drag, startPoint x: 974, startPoint y: 321, endPoint x: 802, endPoint y: 286, distance: 175.6
click at [802, 286] on div "Mappin Ubicación Ancón, Lima, Provincia de Lima, Perú Patas Estilo Disposición …" at bounding box center [614, 285] width 1229 height 608
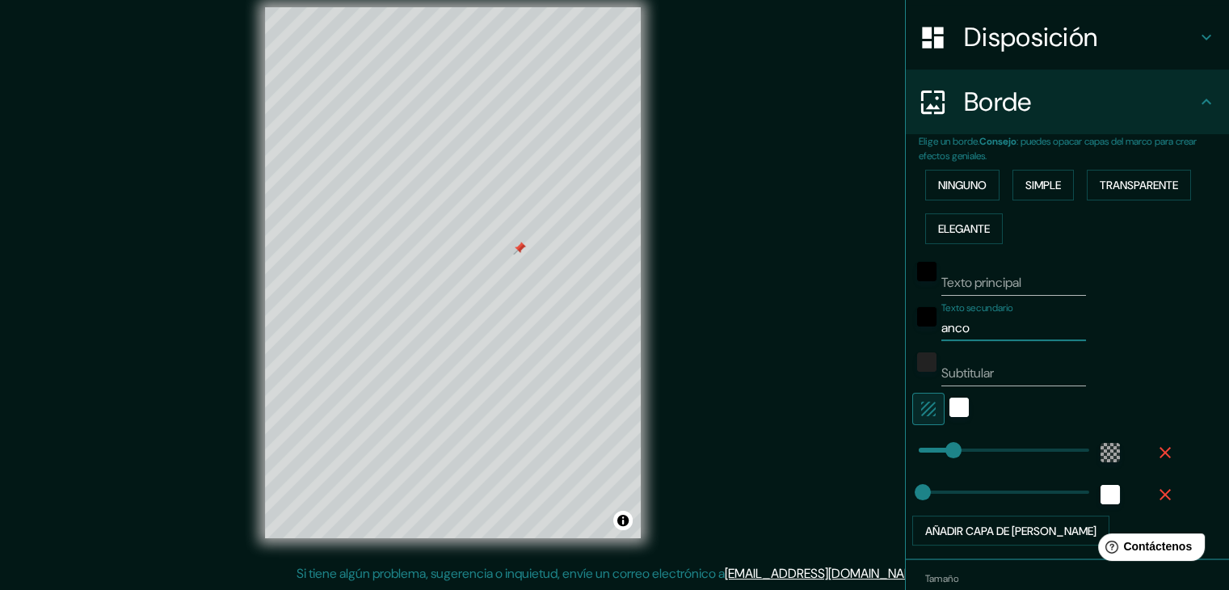
type input "ancon"
drag, startPoint x: 1020, startPoint y: 278, endPoint x: 818, endPoint y: 274, distance: 202.0
click at [818, 275] on div "Mappin Ubicación Ancón, Lima, Provincia de Lima, Perú Patas Estilo Disposición …" at bounding box center [614, 285] width 1229 height 608
click at [1117, 359] on div "Subtitular" at bounding box center [1044, 366] width 265 height 39
click at [1036, 270] on input "Texto principal" at bounding box center [1013, 283] width 145 height 26
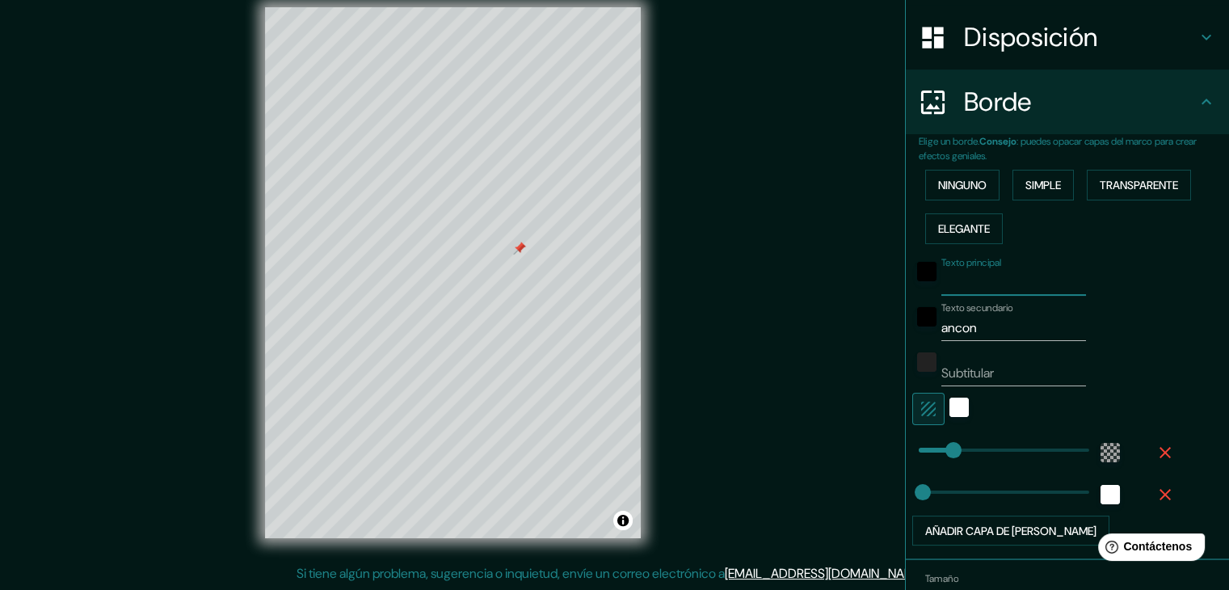
click at [1209, 434] on div "Texto principal Texto secundario ancon Subtitular Añadir capa de marco" at bounding box center [1074, 398] width 310 height 296
click at [1127, 350] on div "Subtitular" at bounding box center [1044, 366] width 265 height 39
click at [1012, 288] on input "Texto principal" at bounding box center [1013, 283] width 145 height 26
click at [1122, 366] on div "Subtitular" at bounding box center [1044, 366] width 265 height 39
click at [1011, 364] on input "Subtitular" at bounding box center [1013, 373] width 145 height 26
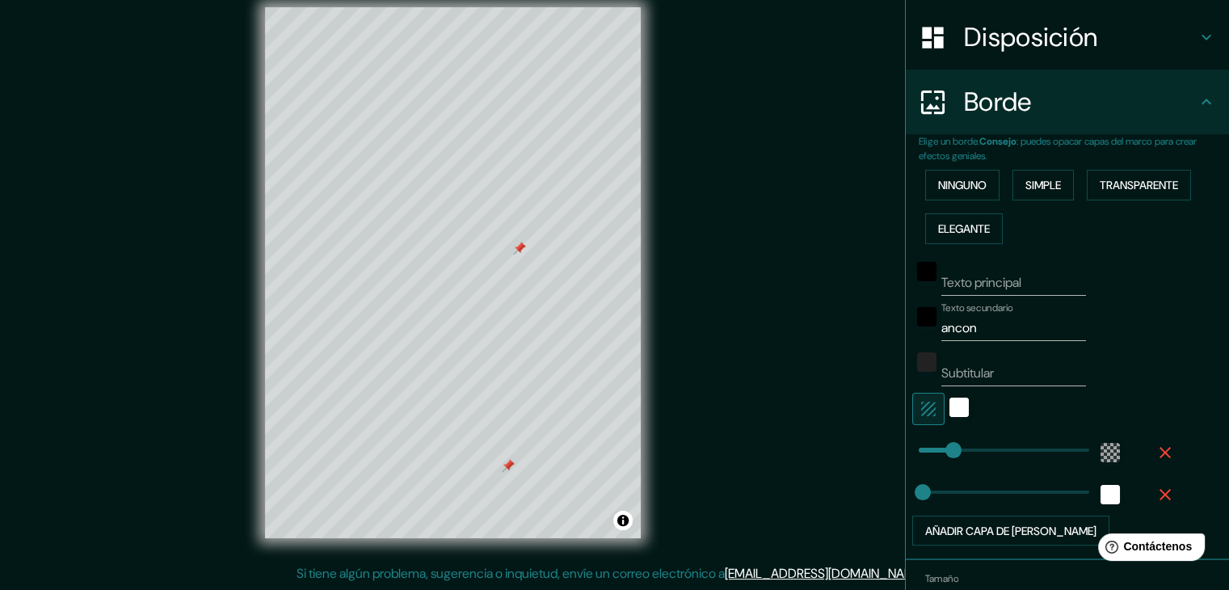
click at [504, 461] on div at bounding box center [508, 465] width 13 height 13
click at [974, 284] on input "Texto principal" at bounding box center [1013, 283] width 145 height 26
click at [983, 282] on input "Texto principal" at bounding box center [1013, 283] width 145 height 26
click at [1147, 365] on div "Subtitular" at bounding box center [1044, 366] width 265 height 39
drag, startPoint x: 992, startPoint y: 330, endPoint x: 796, endPoint y: 325, distance: 196.4
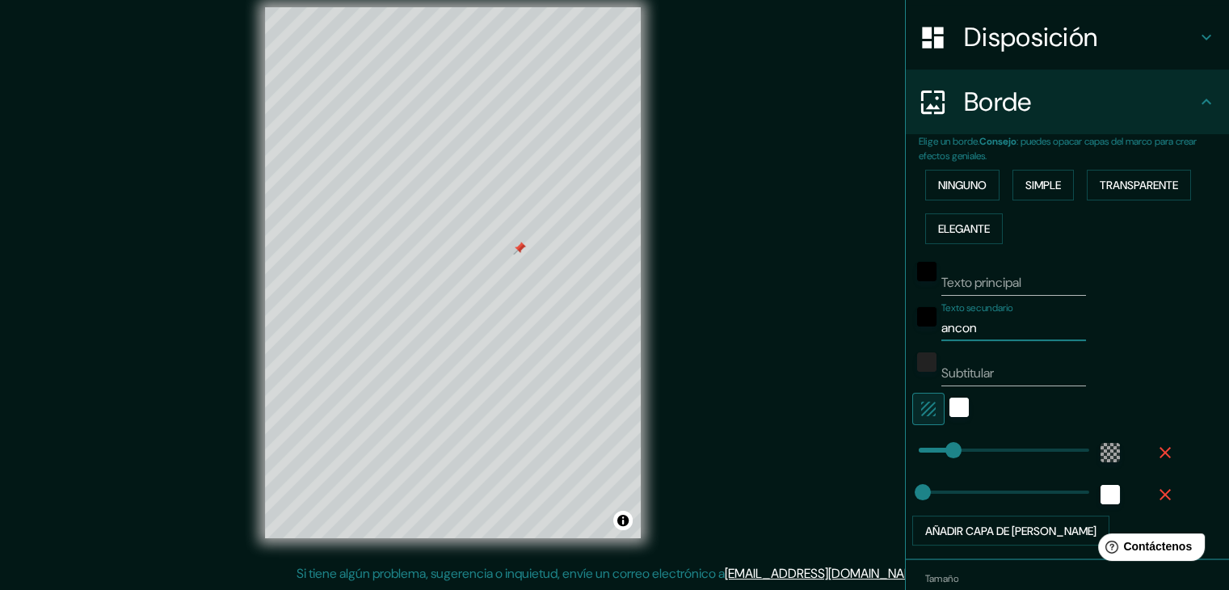
click at [796, 325] on div "Mappin Ubicación Ancón, Lima, Provincia de Lima, Perú Patas Estilo Disposición …" at bounding box center [614, 285] width 1229 height 608
click at [1028, 322] on input "Texto secundario" at bounding box center [1013, 328] width 145 height 26
click at [1011, 285] on input "Texto principal" at bounding box center [1013, 283] width 145 height 26
type input "d"
click at [997, 373] on input "Subtitular" at bounding box center [1013, 373] width 145 height 26
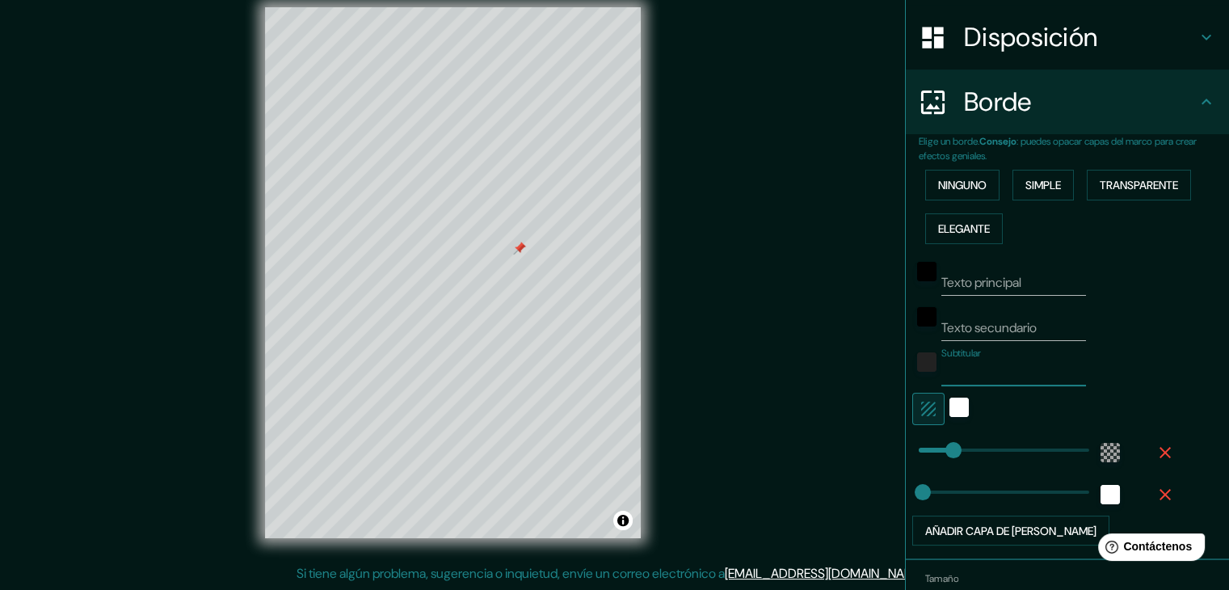
click at [997, 373] on input "Subtitular" at bounding box center [1013, 373] width 145 height 26
type input "g"
click at [989, 328] on input "Texto secundario" at bounding box center [1013, 328] width 145 height 26
type input "ancon"
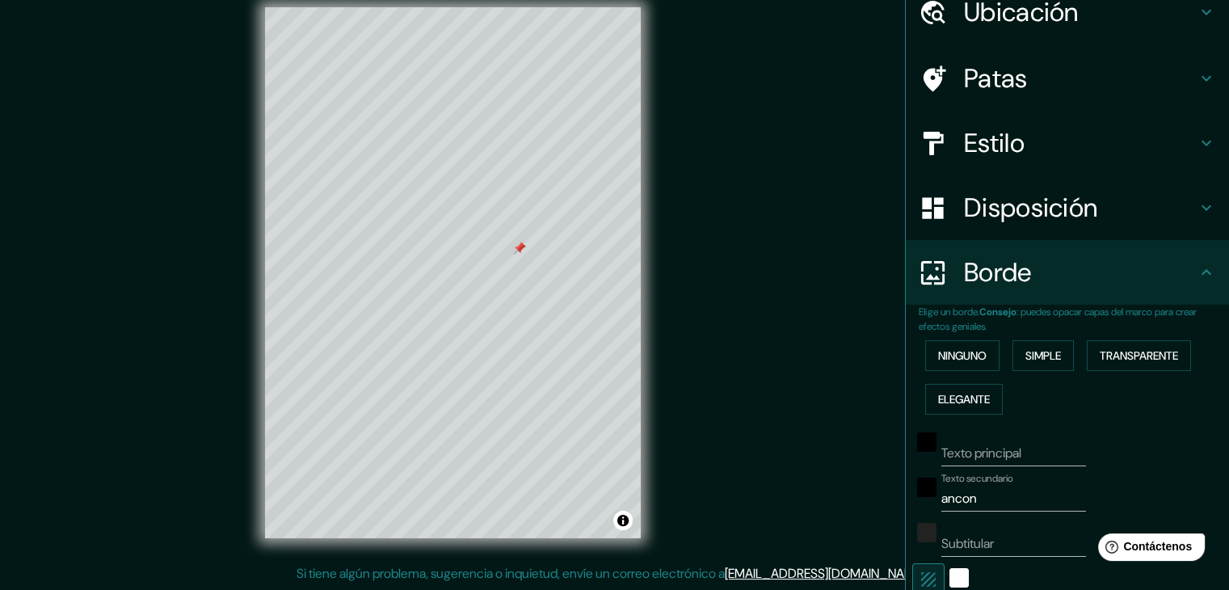
scroll to position [0, 0]
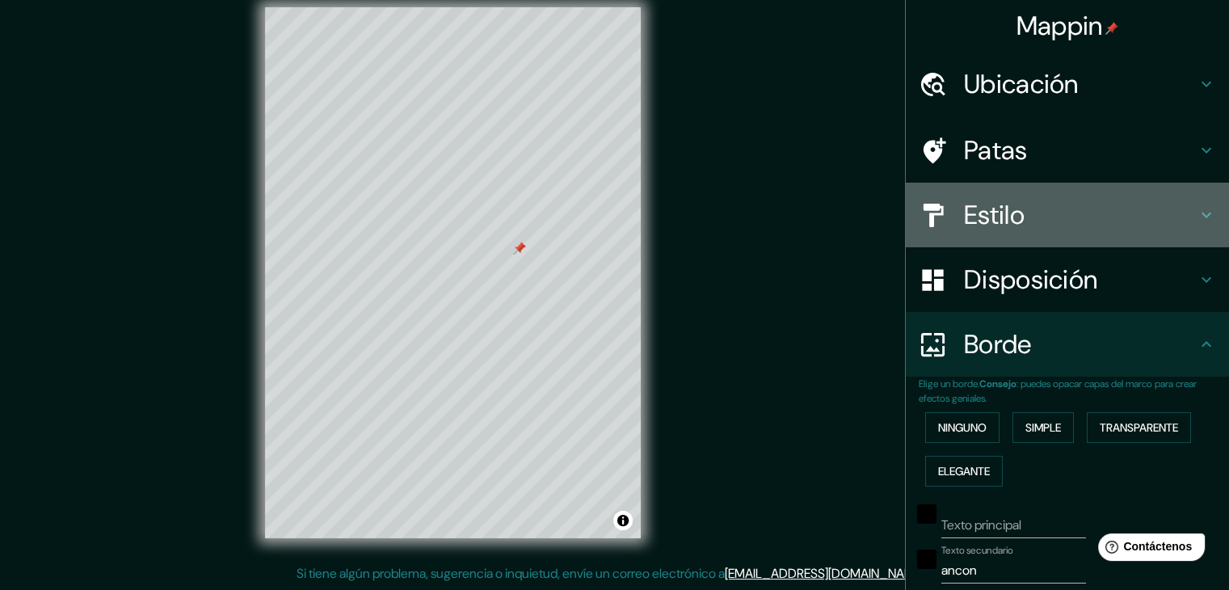
click at [1015, 229] on h4 "Estilo" at bounding box center [1080, 215] width 233 height 32
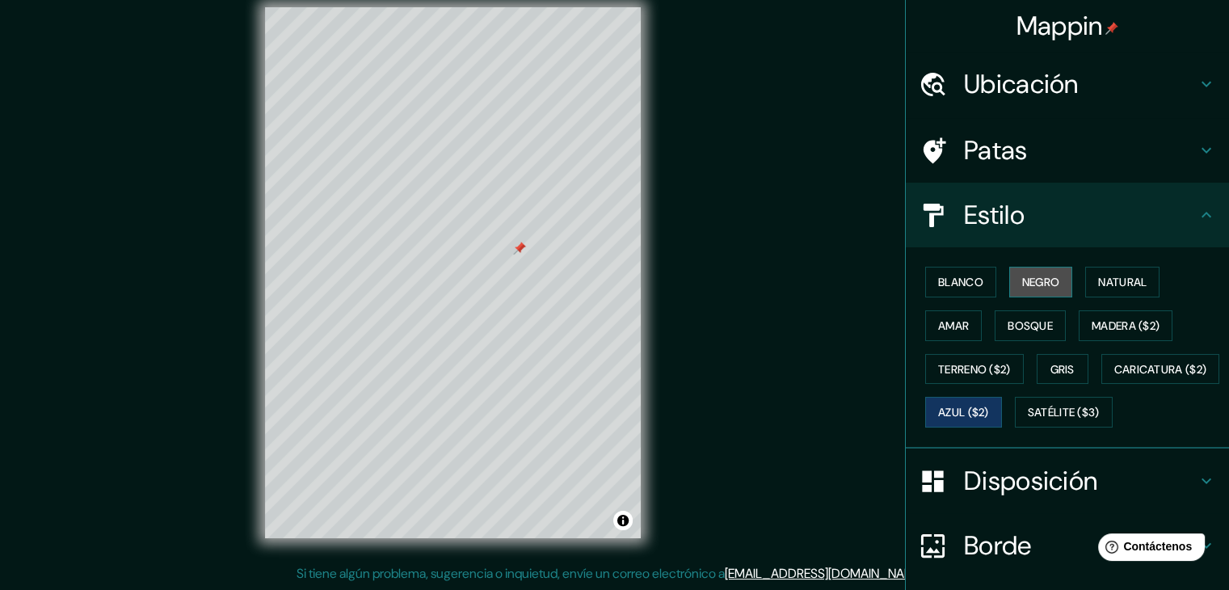
click at [1041, 282] on font "Negro" at bounding box center [1041, 282] width 38 height 15
click at [524, 266] on div at bounding box center [522, 261] width 13 height 13
click at [989, 410] on font "Azul ($2)" at bounding box center [963, 413] width 51 height 15
click at [1037, 276] on font "Negro" at bounding box center [1041, 282] width 38 height 15
click at [1002, 397] on button "Azul ($2)" at bounding box center [963, 412] width 77 height 31
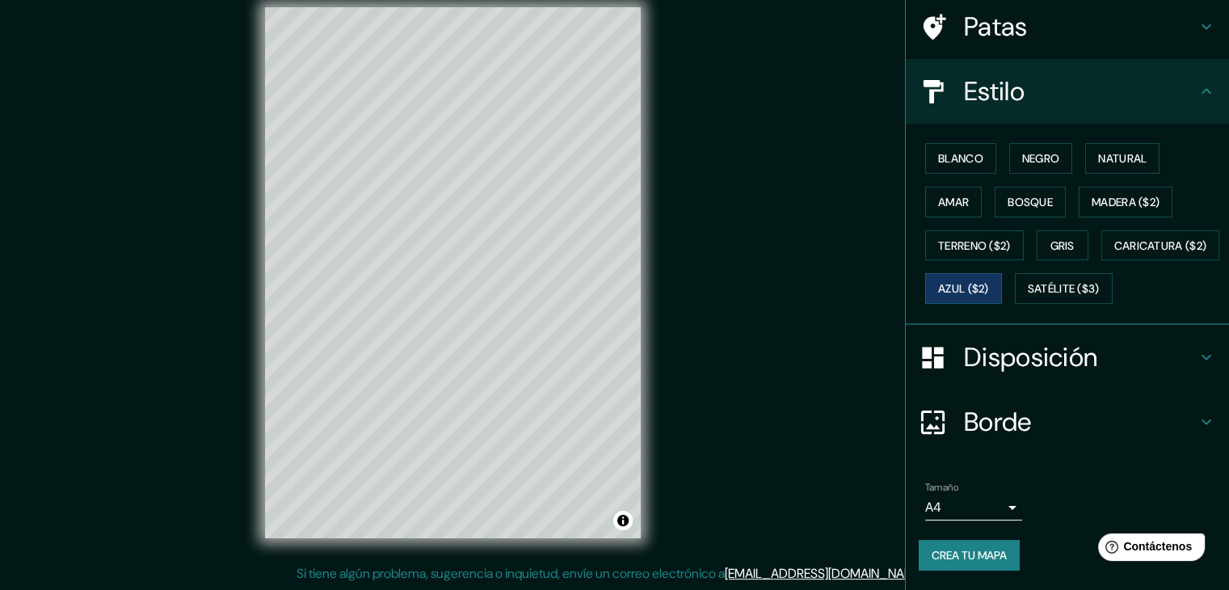
scroll to position [163, 0]
click at [1003, 422] on font "Borde" at bounding box center [998, 422] width 68 height 34
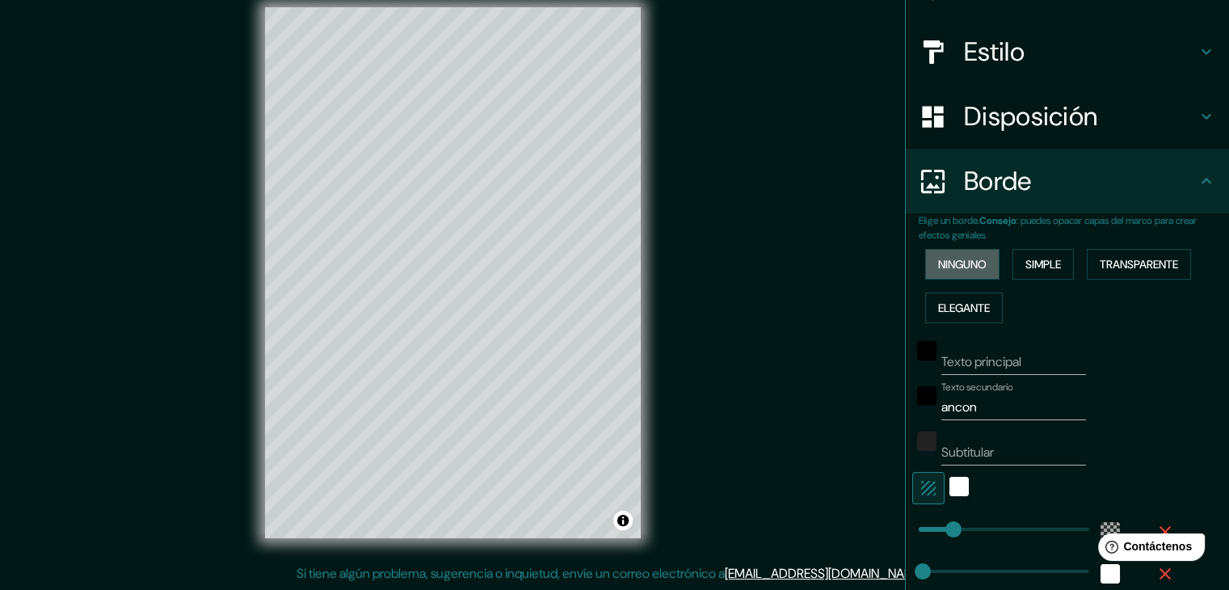
click at [940, 263] on font "Ninguno" at bounding box center [962, 264] width 48 height 15
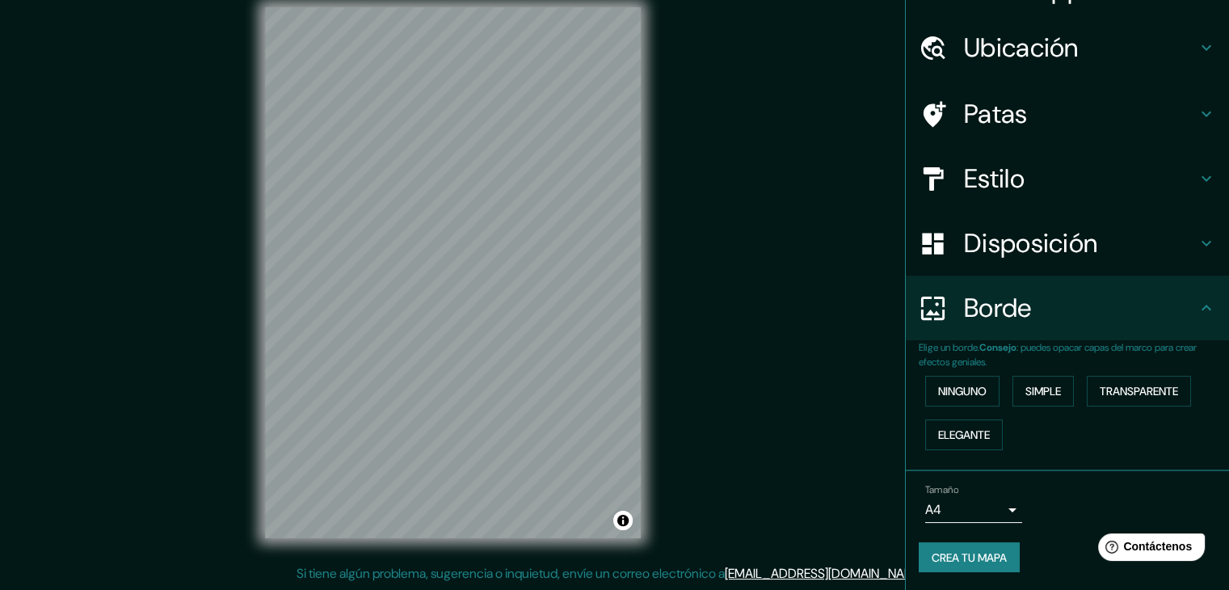
click at [651, 415] on div "© Mapbox © OpenStreetMap Improve this map" at bounding box center [452, 272] width 427 height 583
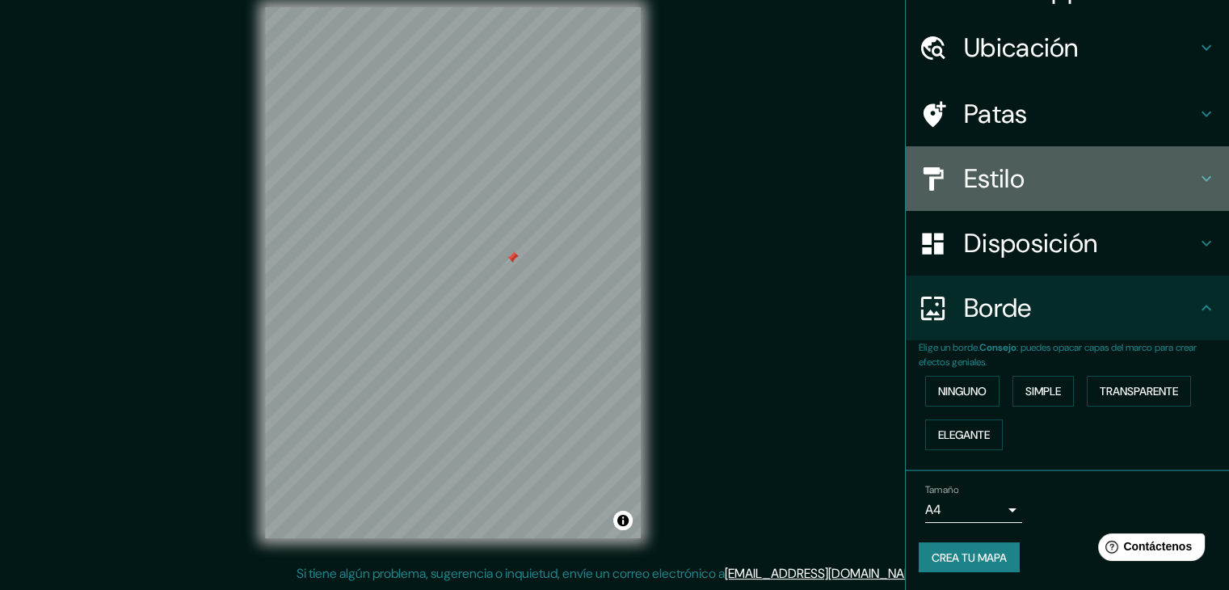
click at [983, 171] on font "Estilo" at bounding box center [994, 179] width 61 height 34
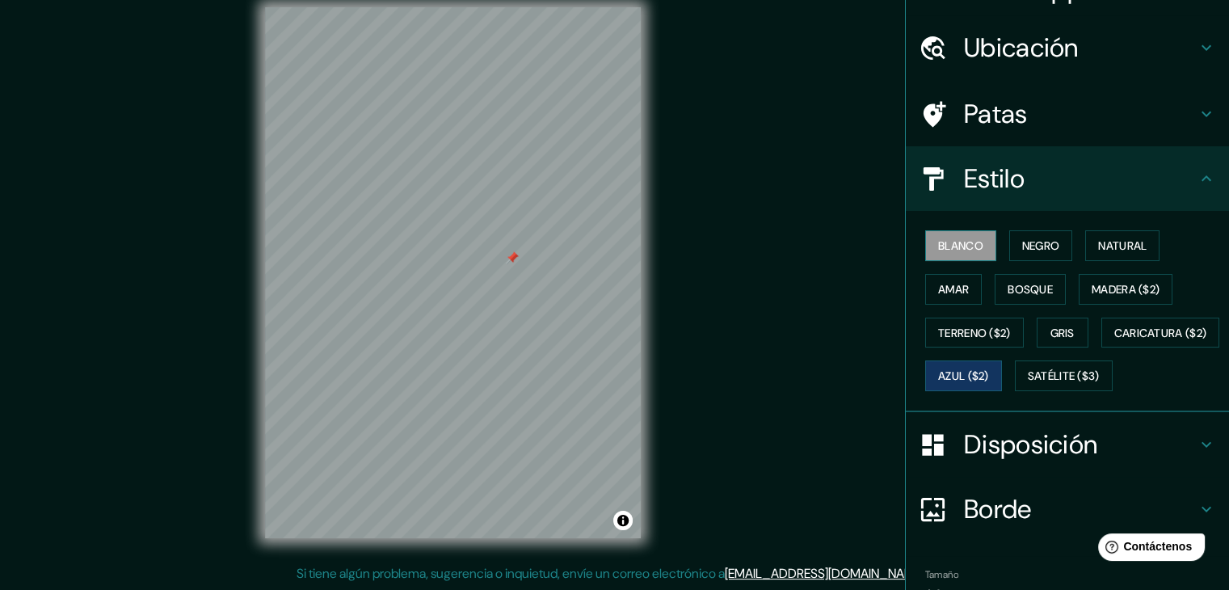
click at [976, 237] on button "Blanco" at bounding box center [960, 245] width 71 height 31
click at [962, 297] on button "Amar" at bounding box center [953, 289] width 57 height 31
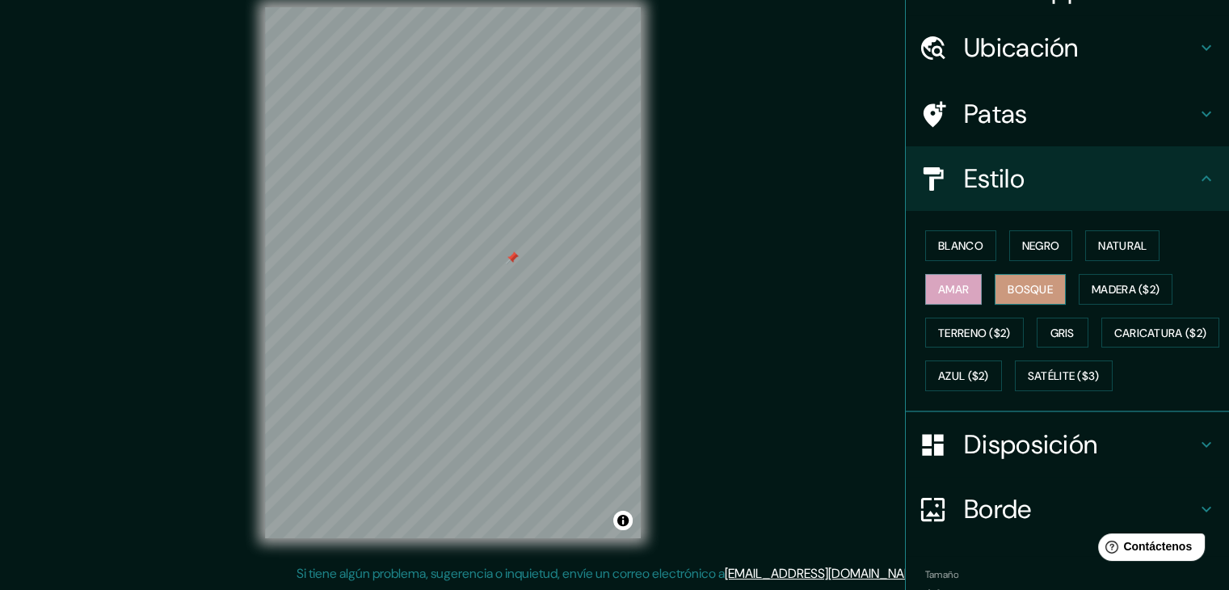
click at [1017, 297] on font "Bosque" at bounding box center [1030, 289] width 45 height 21
click at [1117, 294] on font "Madera ($2)" at bounding box center [1126, 289] width 68 height 15
drag, startPoint x: 716, startPoint y: 296, endPoint x: 725, endPoint y: 301, distance: 10.5
click at [725, 301] on div "Mappin Ubicación Ancón, Lima, Provincia de Lima, Perú Patas Estilo Blanco Negro…" at bounding box center [614, 285] width 1229 height 608
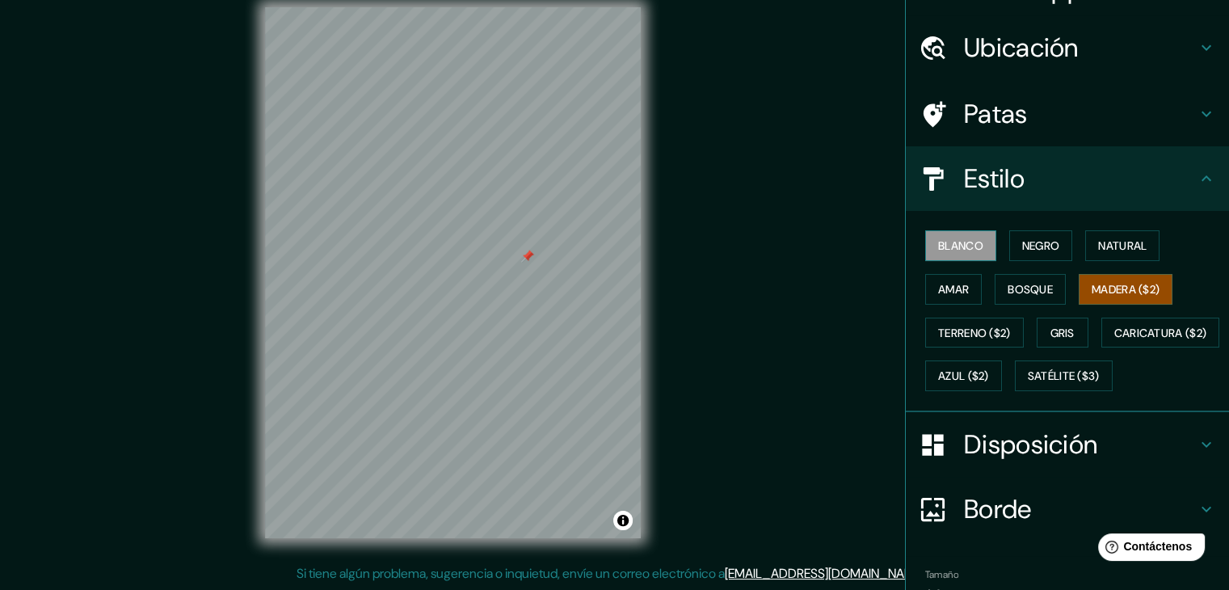
click at [957, 246] on font "Blanco" at bounding box center [960, 245] width 45 height 15
click at [938, 328] on font "Terreno ($2)" at bounding box center [974, 333] width 73 height 15
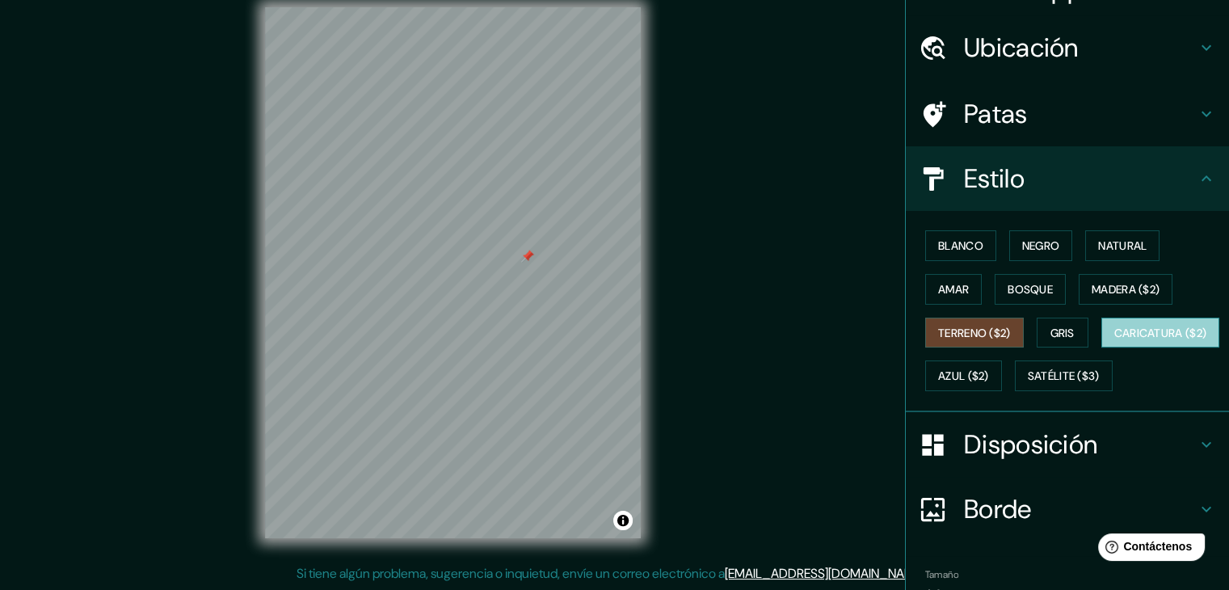
click at [1114, 340] on font "Caricatura ($2)" at bounding box center [1160, 333] width 93 height 15
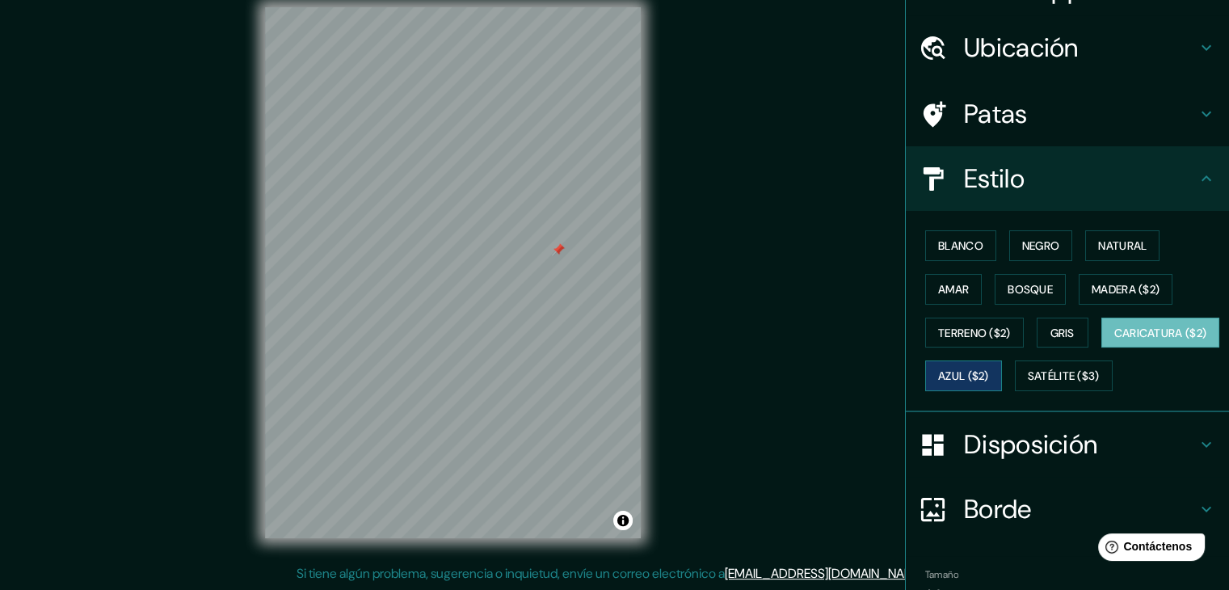
click at [989, 374] on font "Azul ($2)" at bounding box center [963, 376] width 51 height 15
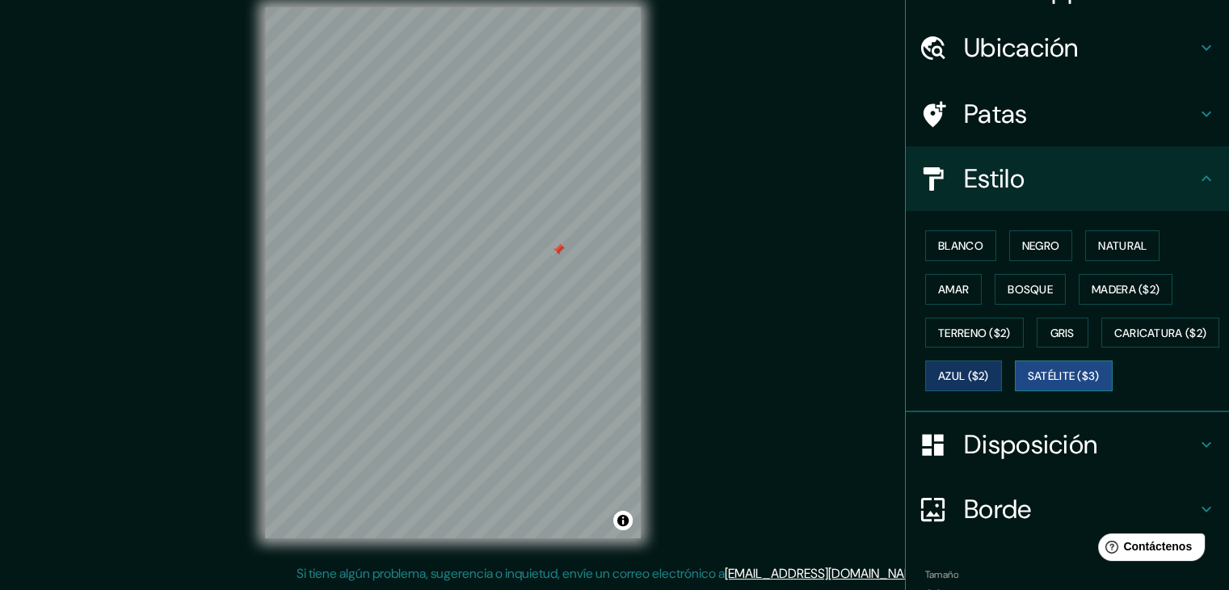
click at [1015, 391] on button "Satélite ($3)" at bounding box center [1064, 375] width 98 height 31
click at [1114, 343] on font "Caricatura ($2)" at bounding box center [1160, 332] width 93 height 21
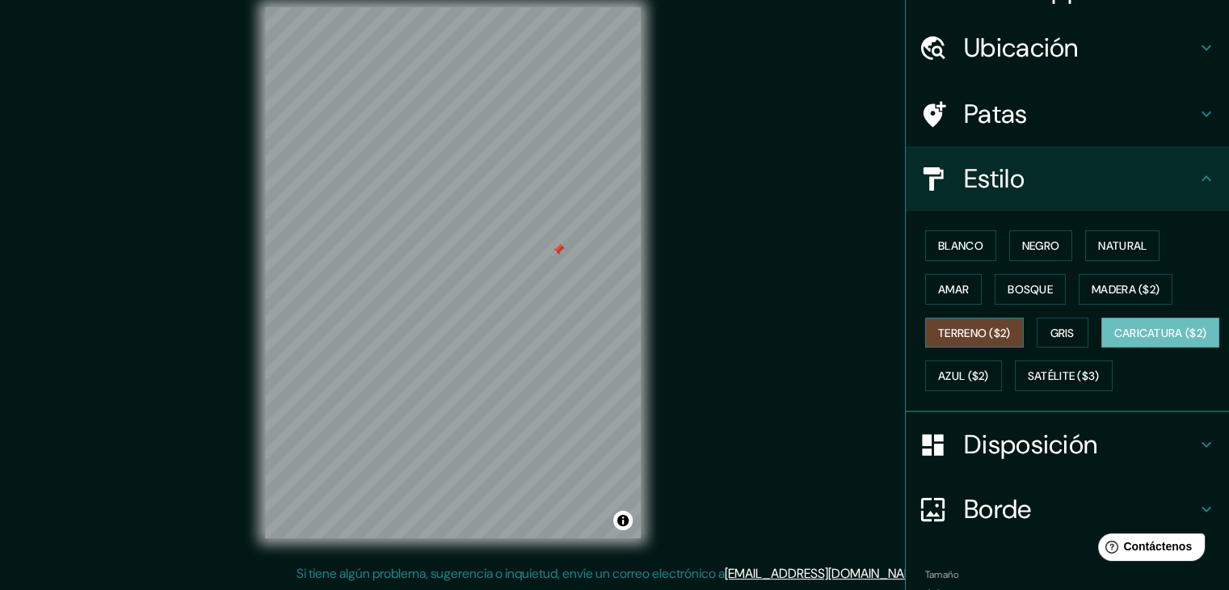
click at [971, 322] on font "Terreno ($2)" at bounding box center [974, 332] width 73 height 21
click at [1019, 285] on font "Bosque" at bounding box center [1030, 289] width 45 height 15
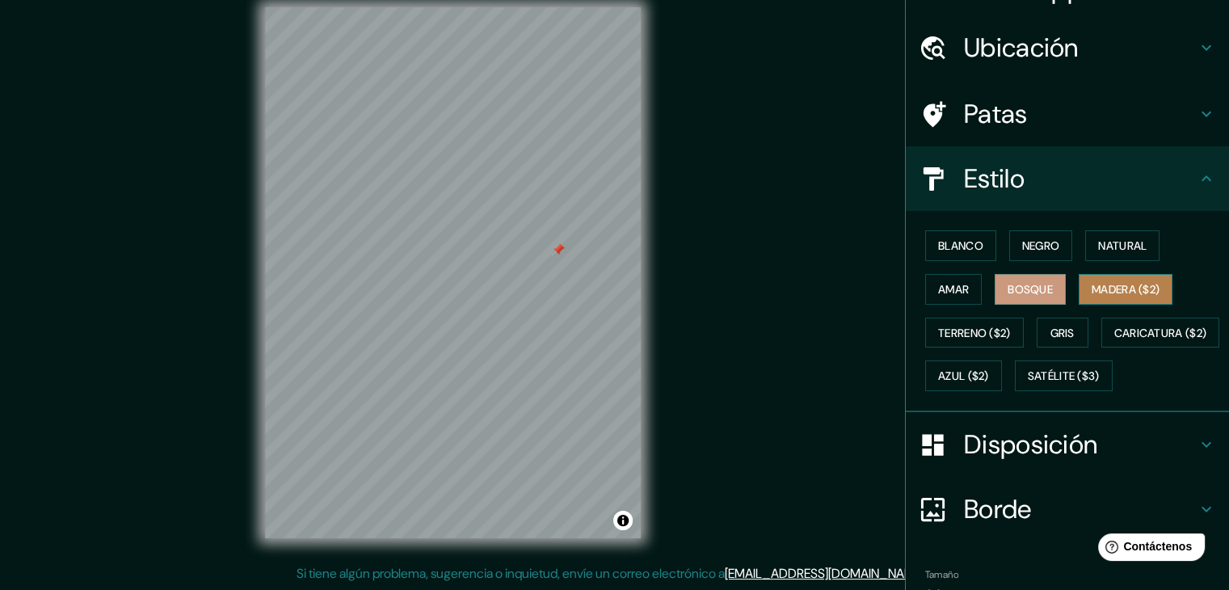
click at [1092, 284] on font "Madera ($2)" at bounding box center [1126, 289] width 68 height 15
click at [1042, 340] on button "Gris" at bounding box center [1063, 333] width 52 height 31
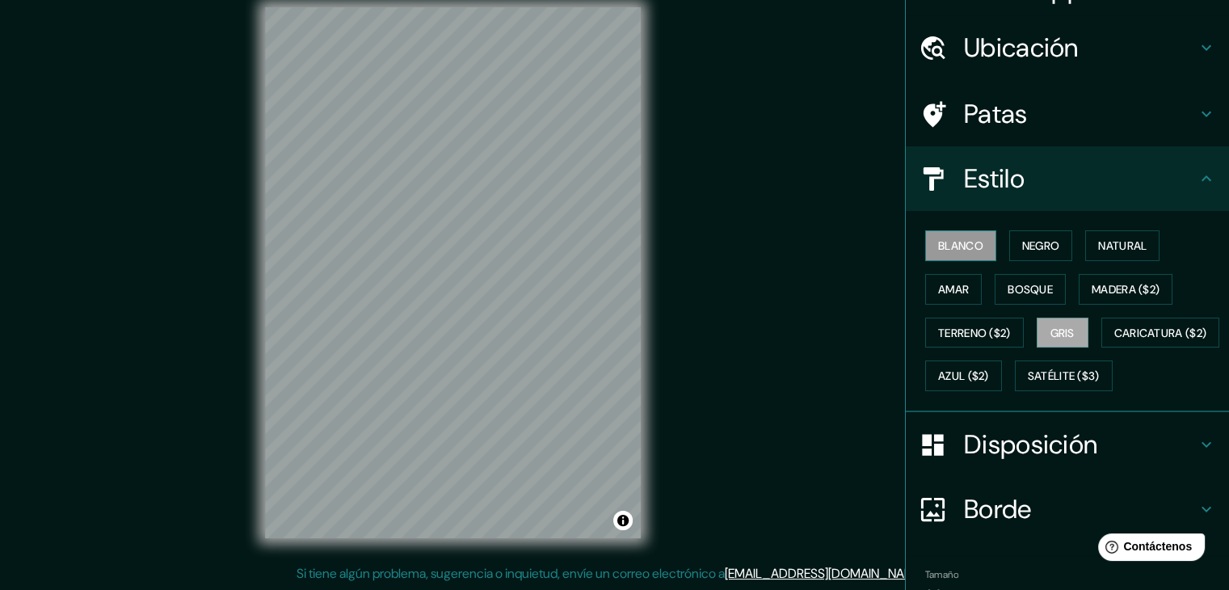
click at [950, 255] on button "Blanco" at bounding box center [960, 245] width 71 height 31
click at [1030, 248] on font "Negro" at bounding box center [1041, 245] width 38 height 15
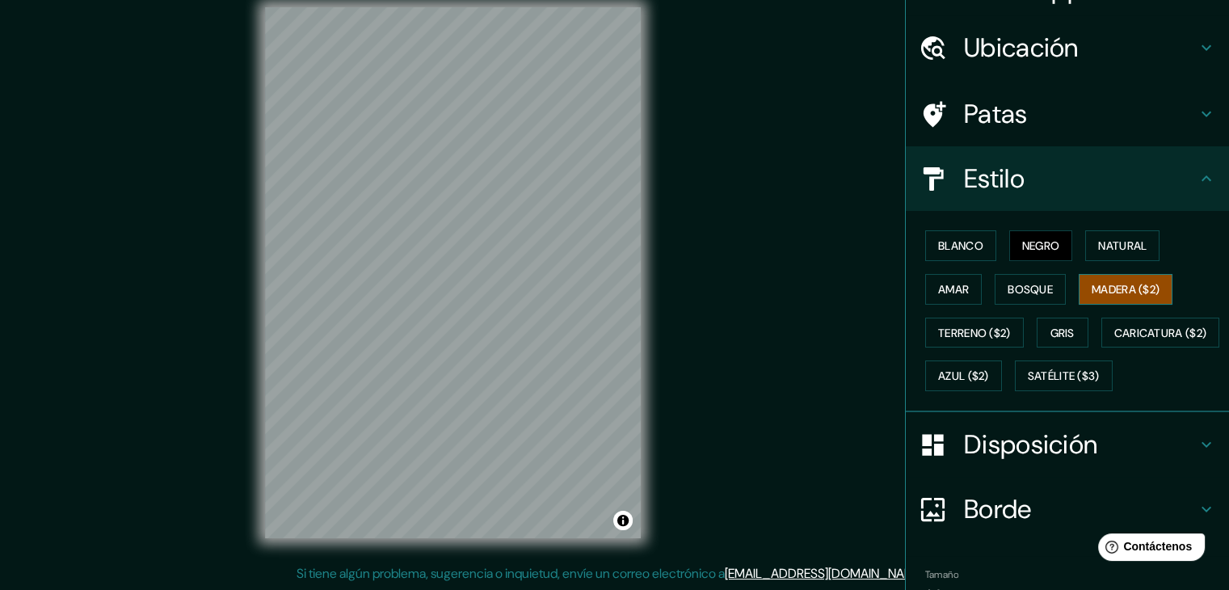
click at [1092, 286] on font "Madera ($2)" at bounding box center [1126, 289] width 68 height 15
click at [1098, 253] on font "Natural" at bounding box center [1122, 245] width 48 height 21
click at [951, 305] on div "Blanco Negro Natural Amar Bosque Madera ($2) Terreno ($2) Gris Caricatura ($2) …" at bounding box center [1074, 311] width 310 height 174
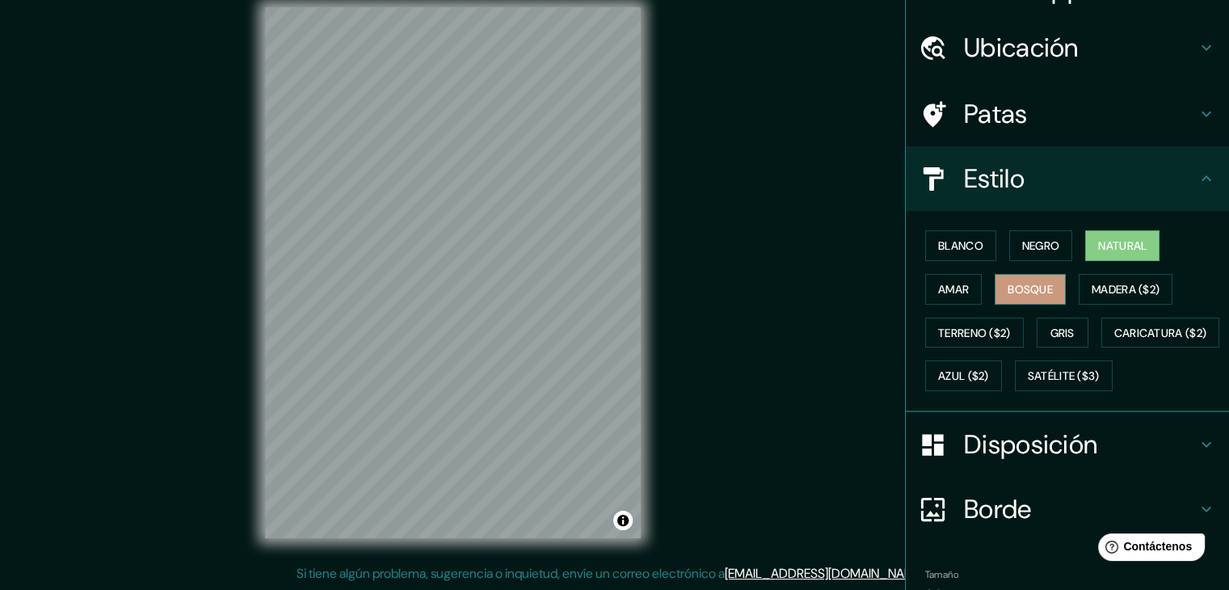
click at [1034, 290] on font "Bosque" at bounding box center [1030, 289] width 45 height 15
click at [963, 337] on font "Terreno ($2)" at bounding box center [974, 333] width 73 height 15
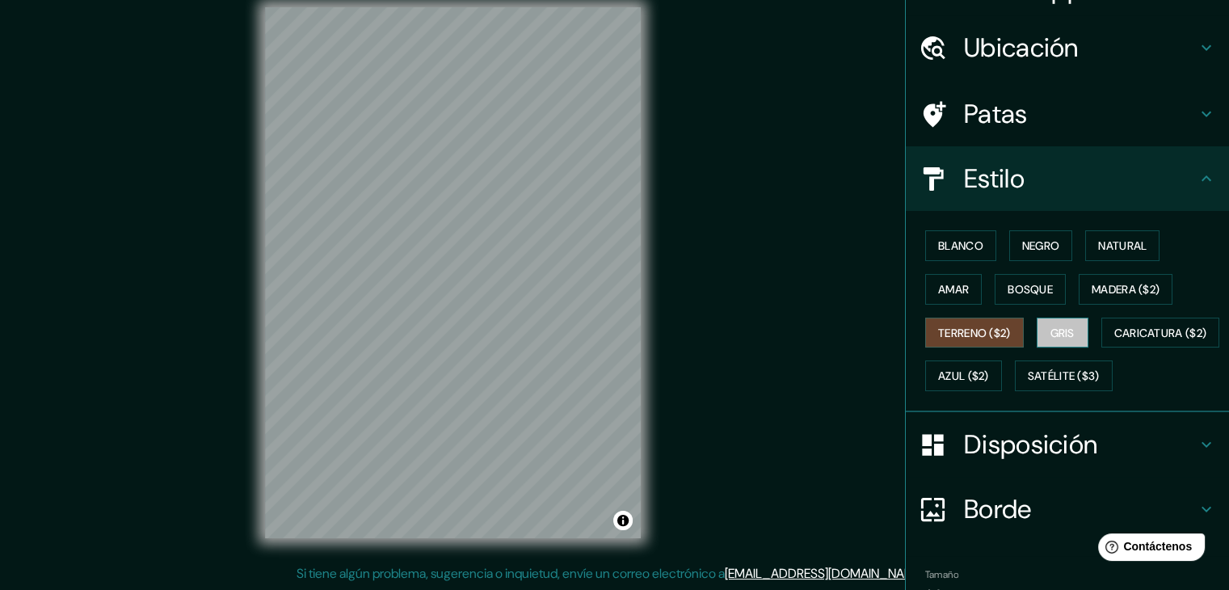
click at [1063, 331] on font "Gris" at bounding box center [1062, 333] width 24 height 15
click at [968, 241] on font "Blanco" at bounding box center [960, 245] width 45 height 15
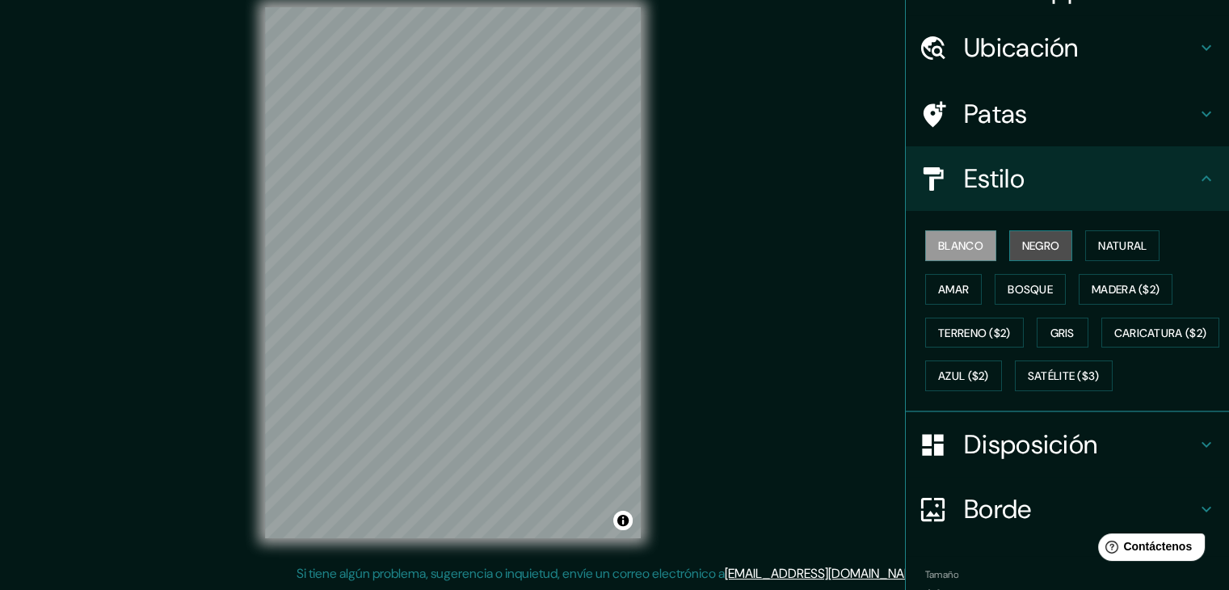
click at [1034, 252] on font "Negro" at bounding box center [1041, 245] width 38 height 21
click at [989, 370] on font "Azul ($2)" at bounding box center [963, 376] width 51 height 15
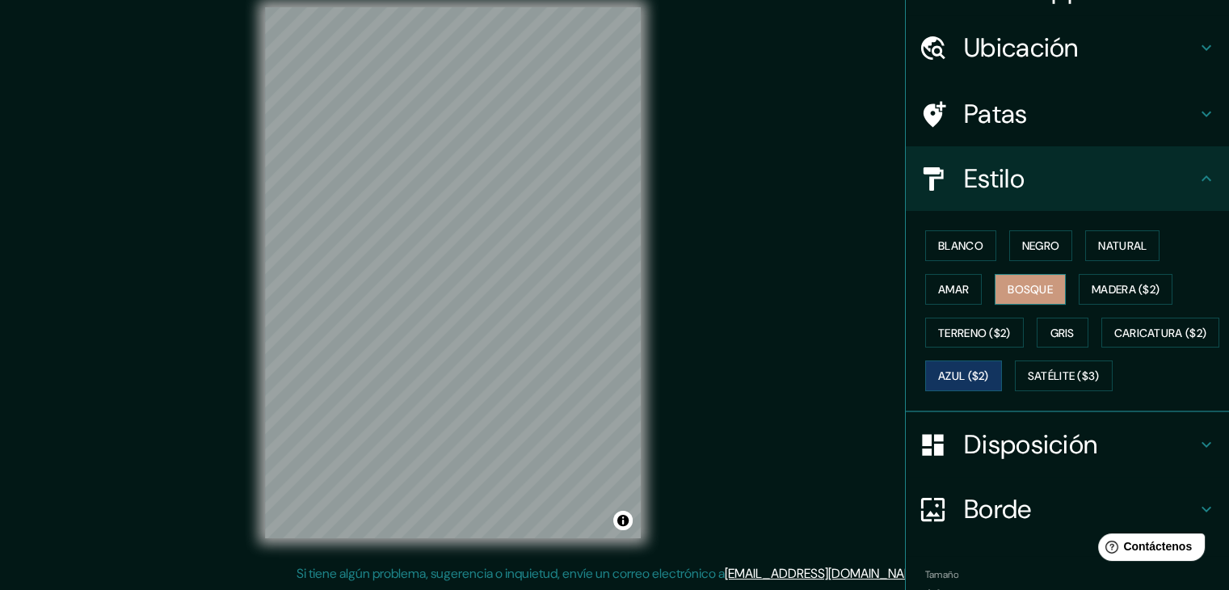
click at [1037, 282] on font "Bosque" at bounding box center [1030, 289] width 45 height 15
click at [1134, 249] on font "Natural" at bounding box center [1122, 245] width 48 height 15
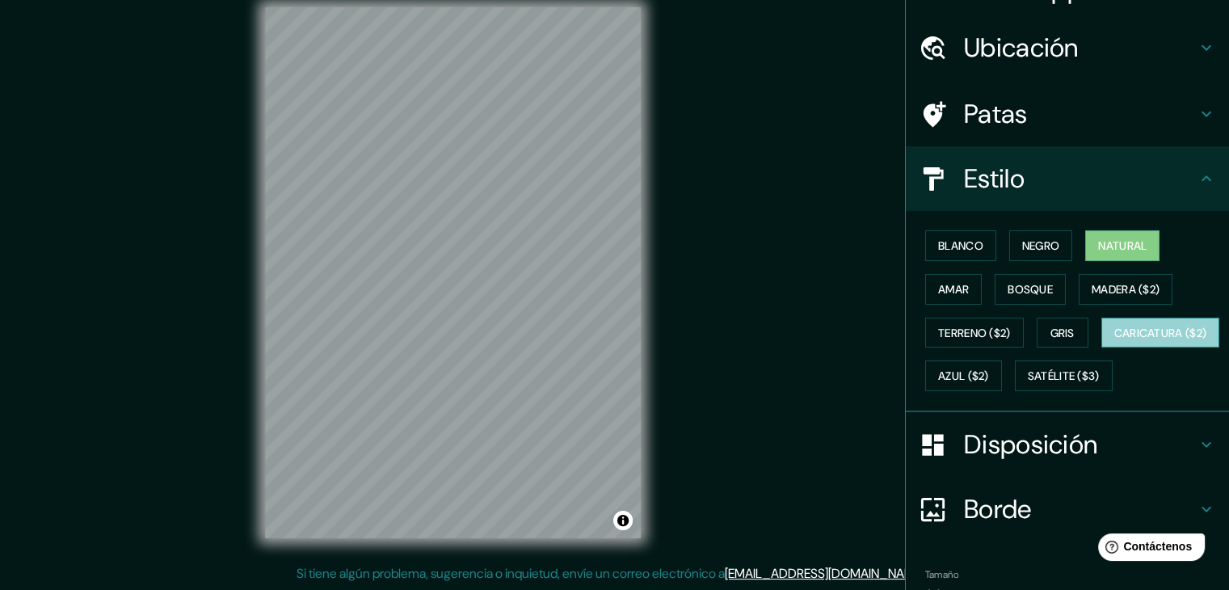
click at [1114, 340] on font "Caricatura ($2)" at bounding box center [1160, 333] width 93 height 15
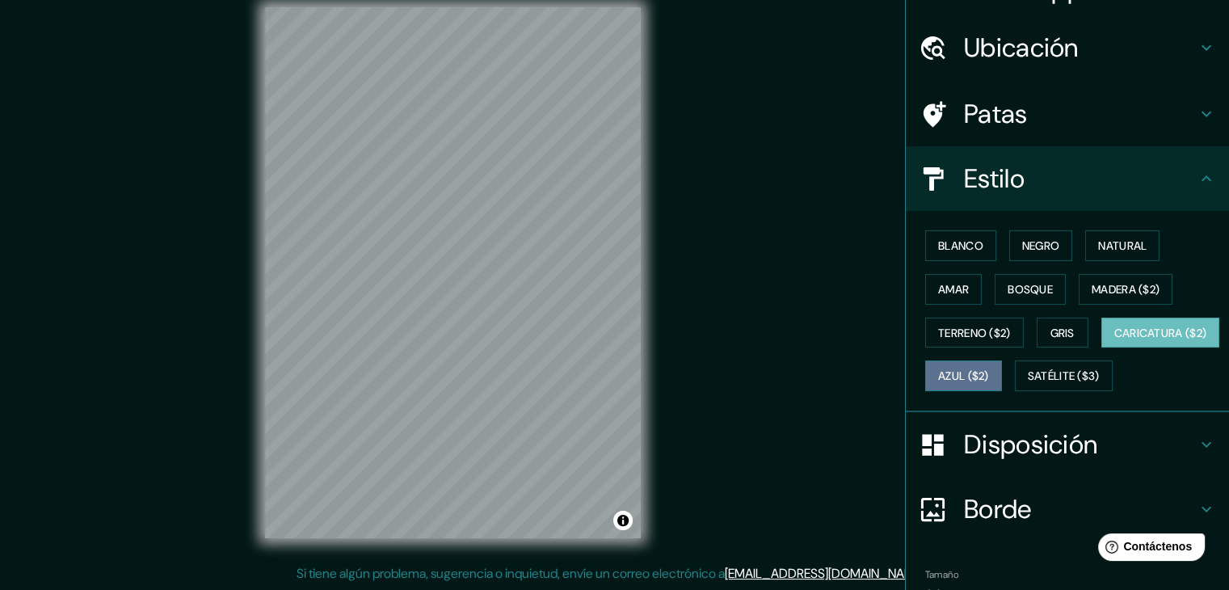
click at [989, 369] on font "Azul ($2)" at bounding box center [963, 376] width 51 height 15
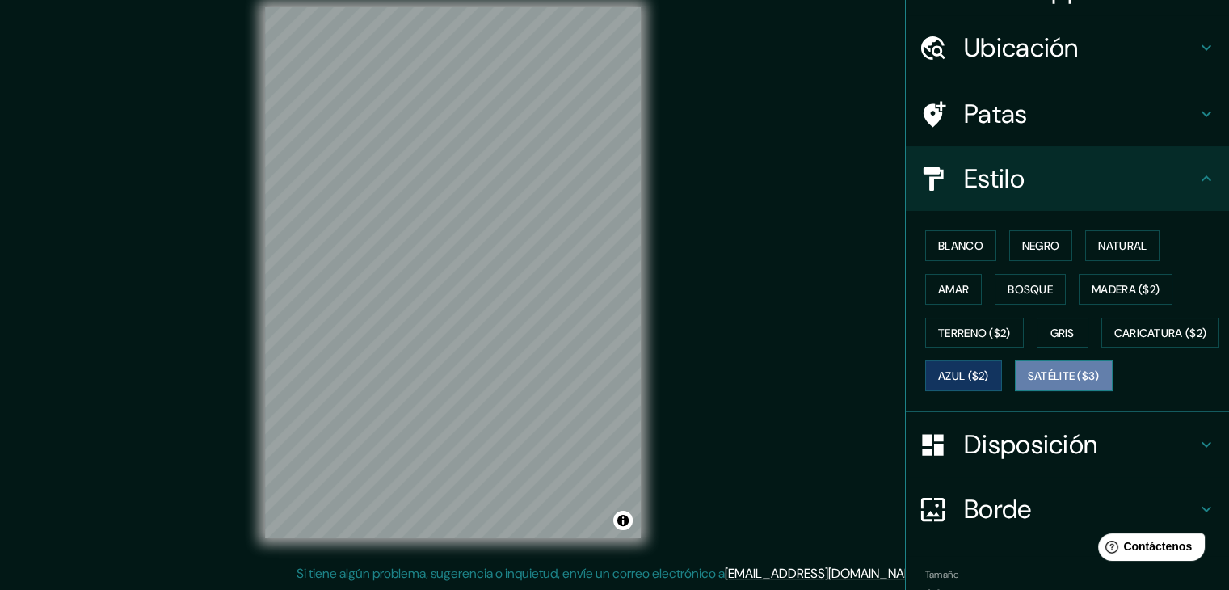
click at [1015, 391] on button "Satélite ($3)" at bounding box center [1064, 375] width 98 height 31
click at [1037, 330] on button "Gris" at bounding box center [1063, 333] width 52 height 31
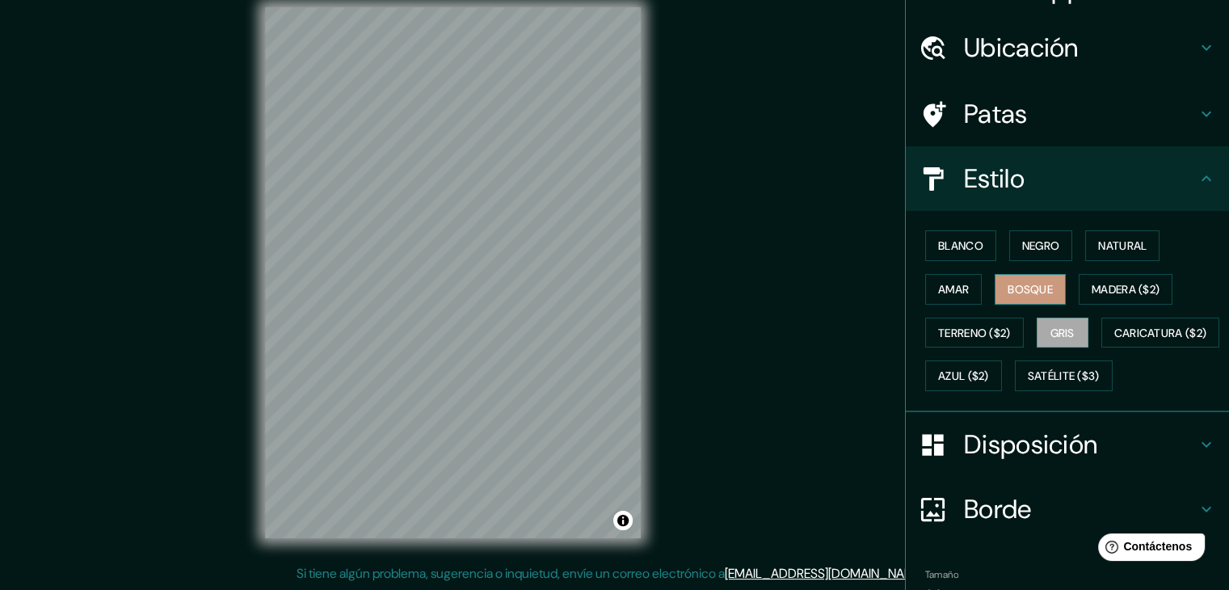
click at [1024, 289] on font "Bosque" at bounding box center [1030, 289] width 45 height 15
click at [1047, 245] on font "Negro" at bounding box center [1041, 245] width 38 height 15
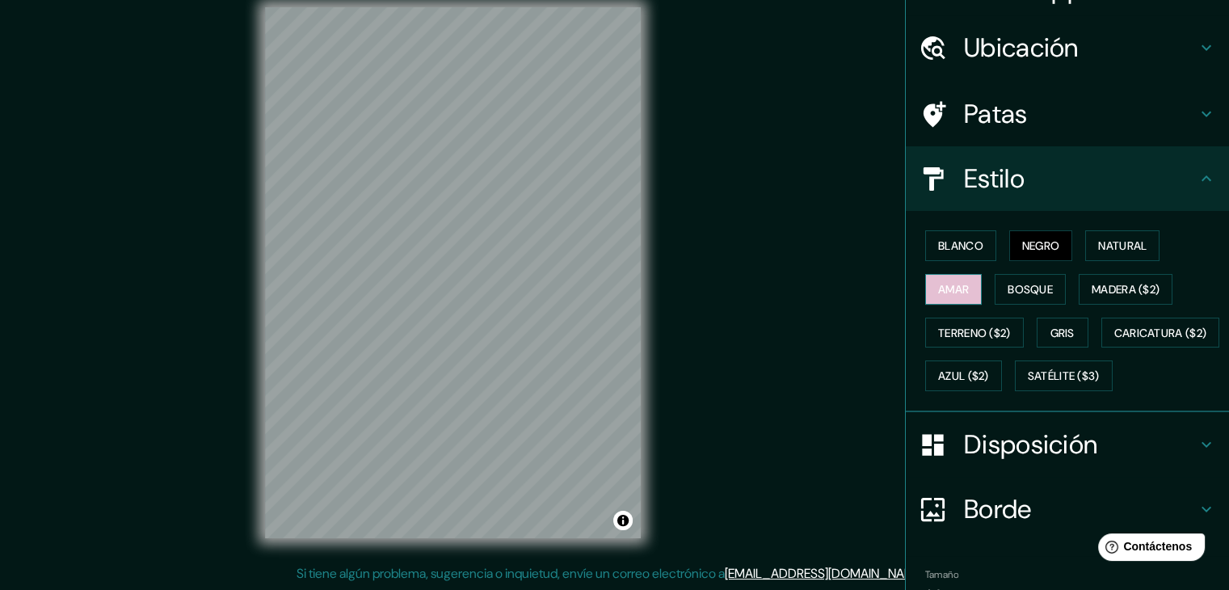
click at [950, 283] on font "Amar" at bounding box center [953, 289] width 31 height 15
click at [1134, 296] on font "Madera ($2)" at bounding box center [1126, 289] width 68 height 21
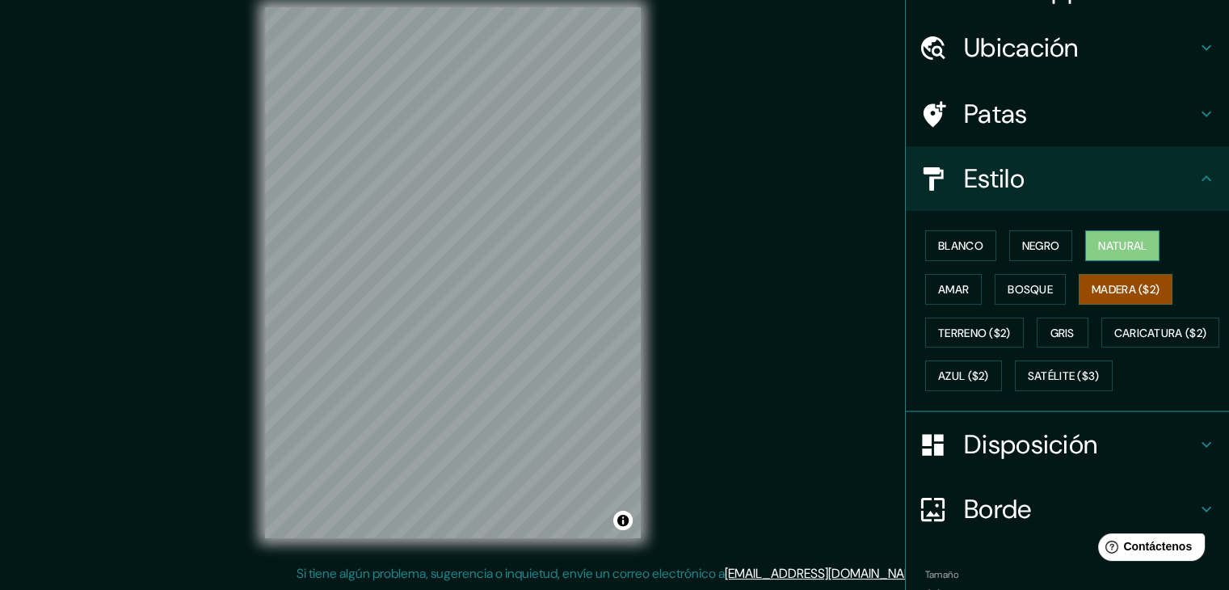
click at [1122, 256] on button "Natural" at bounding box center [1122, 245] width 74 height 31
click at [969, 252] on font "Blanco" at bounding box center [960, 245] width 45 height 21
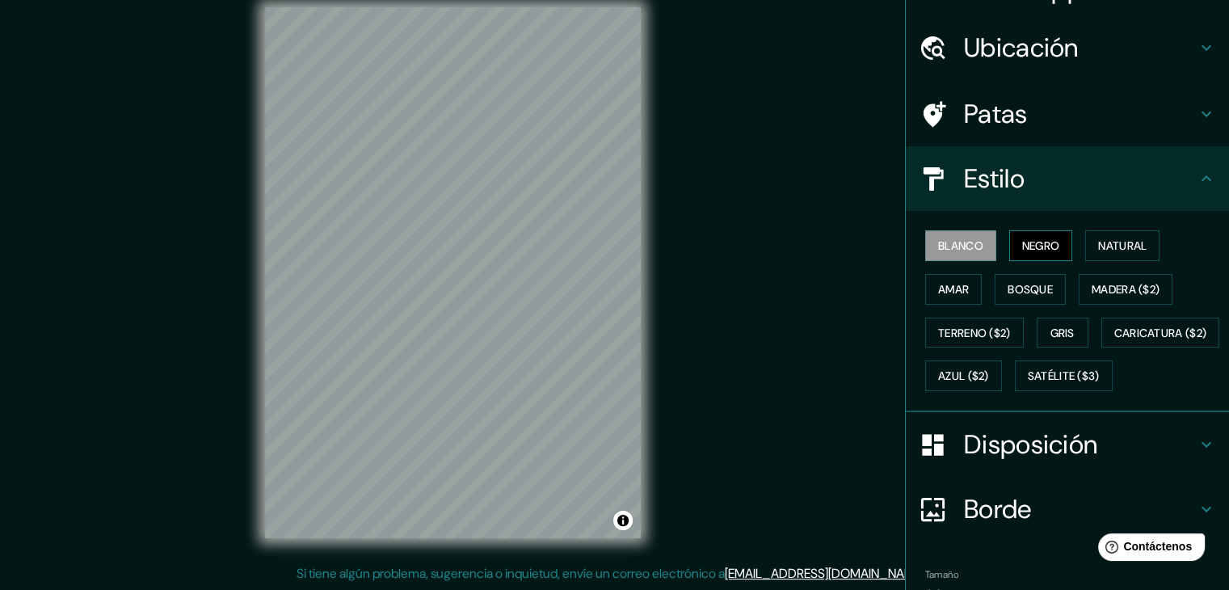
click at [1022, 238] on font "Negro" at bounding box center [1041, 245] width 38 height 15
click at [942, 289] on font "Amar" at bounding box center [953, 289] width 31 height 15
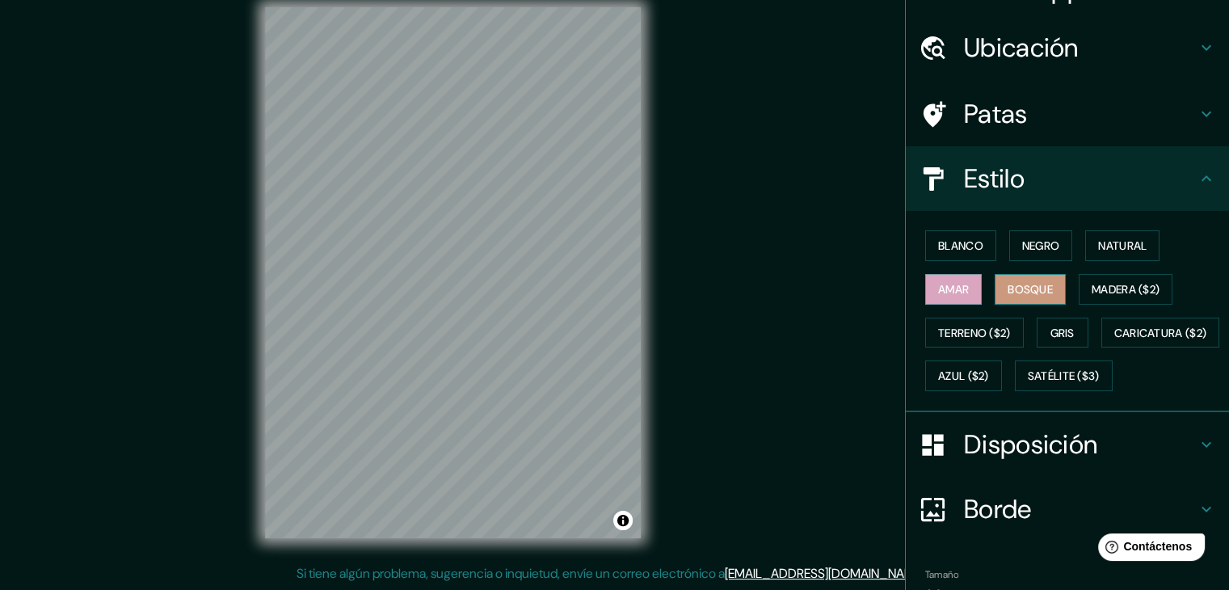
click at [1008, 295] on font "Bosque" at bounding box center [1030, 289] width 45 height 21
click at [953, 345] on div "Blanco Negro Natural Amar Bosque Madera ($2) Terreno ($2) Gris Caricatura ($2) …" at bounding box center [1074, 311] width 310 height 174
click at [968, 334] on font "Terreno ($2)" at bounding box center [974, 333] width 73 height 15
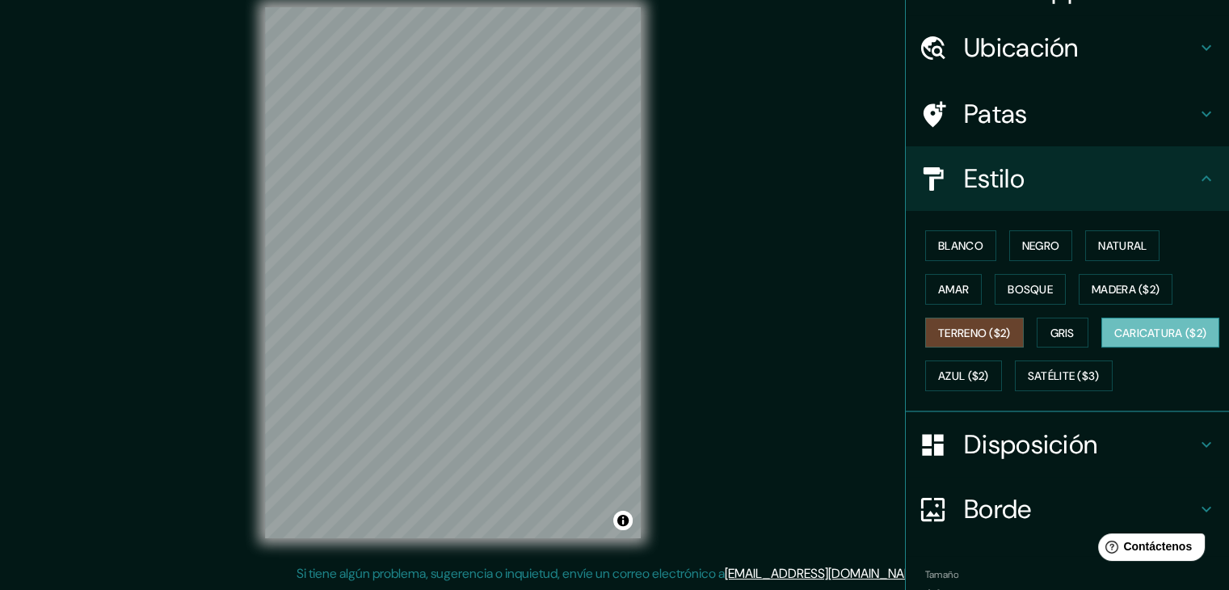
click at [1114, 343] on font "Caricatura ($2)" at bounding box center [1160, 332] width 93 height 21
click at [1100, 286] on font "Madera ($2)" at bounding box center [1126, 289] width 68 height 15
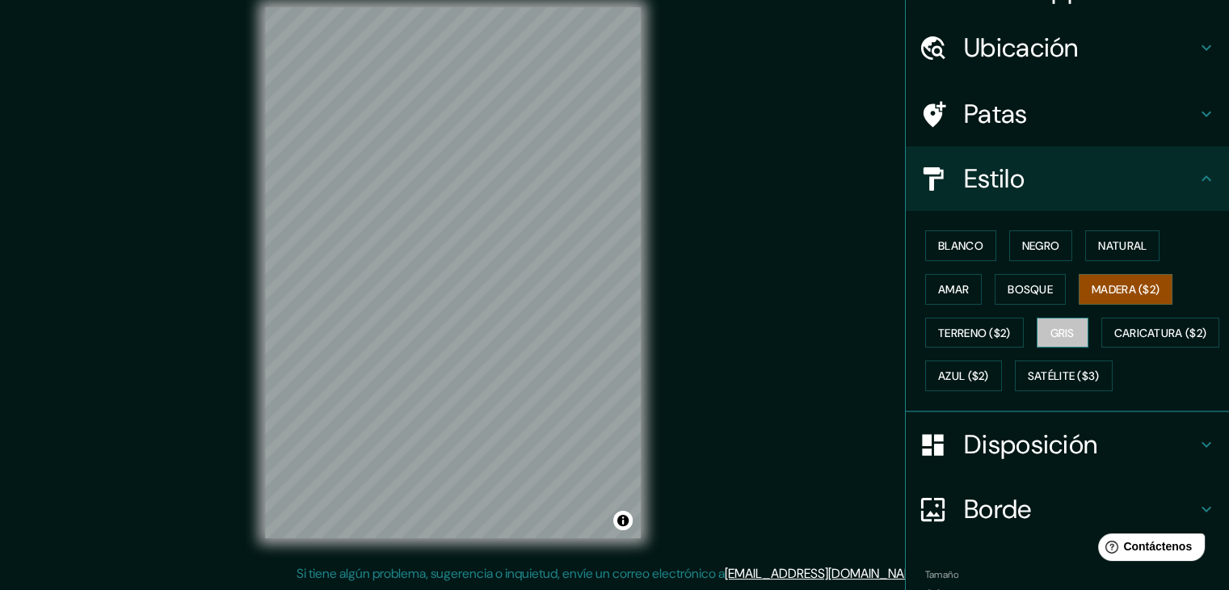
click at [1052, 330] on font "Gris" at bounding box center [1062, 333] width 24 height 15
click at [1018, 287] on font "Bosque" at bounding box center [1030, 289] width 45 height 15
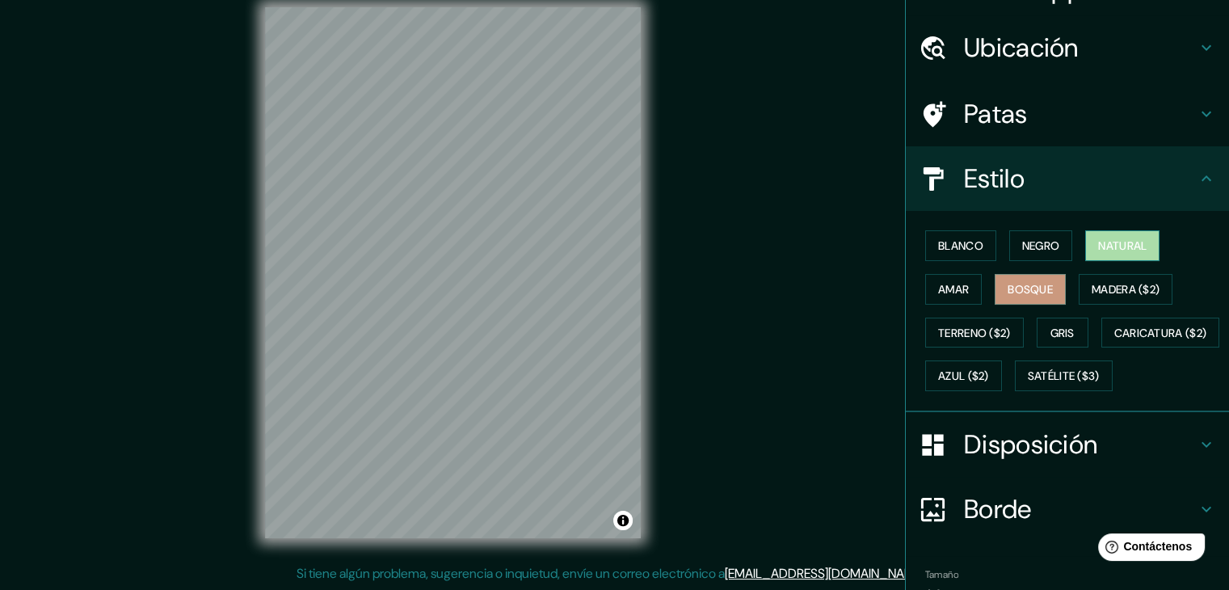
click at [1122, 243] on font "Natural" at bounding box center [1122, 245] width 48 height 15
click at [989, 372] on font "Azul ($2)" at bounding box center [963, 376] width 51 height 15
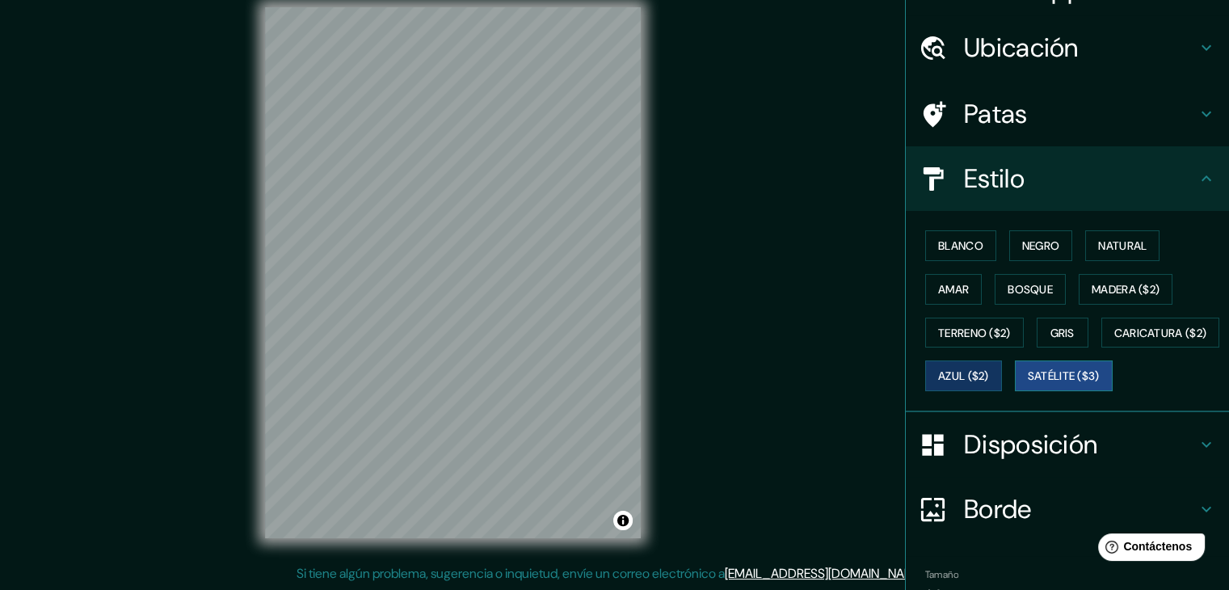
click at [1028, 384] on font "Satélite ($3)" at bounding box center [1064, 376] width 72 height 15
click at [932, 232] on button "Blanco" at bounding box center [960, 245] width 71 height 31
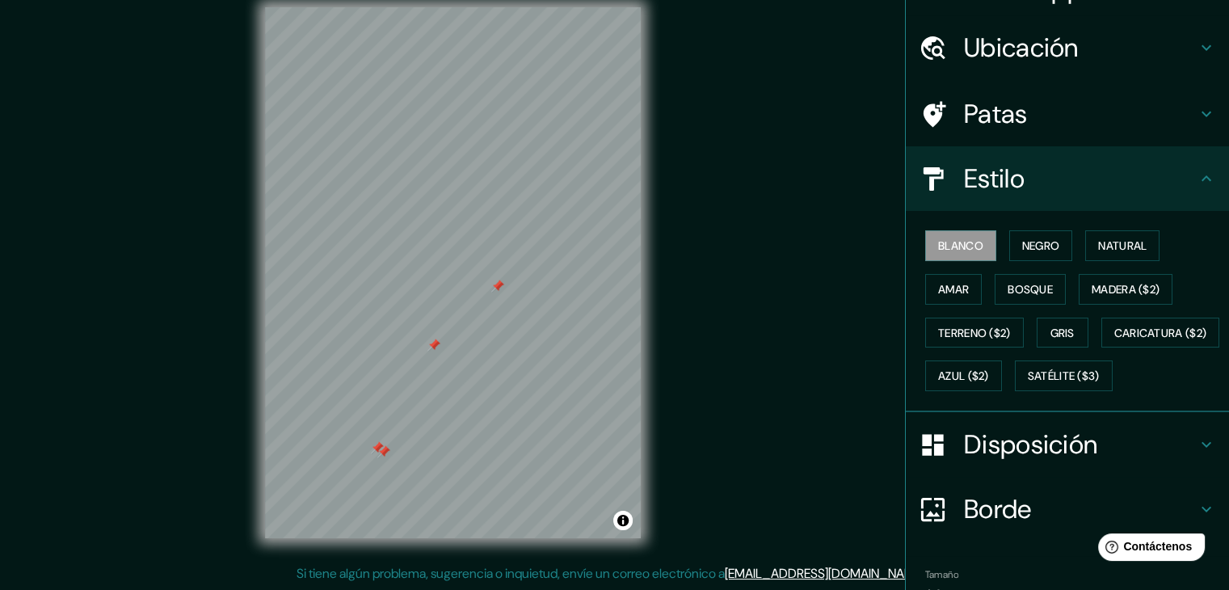
click at [380, 448] on div at bounding box center [383, 451] width 13 height 13
click at [372, 446] on div at bounding box center [377, 447] width 13 height 13
click at [432, 347] on div at bounding box center [433, 345] width 13 height 13
click at [445, 330] on div at bounding box center [441, 330] width 13 height 13
click at [501, 290] on div at bounding box center [501, 288] width 13 height 13
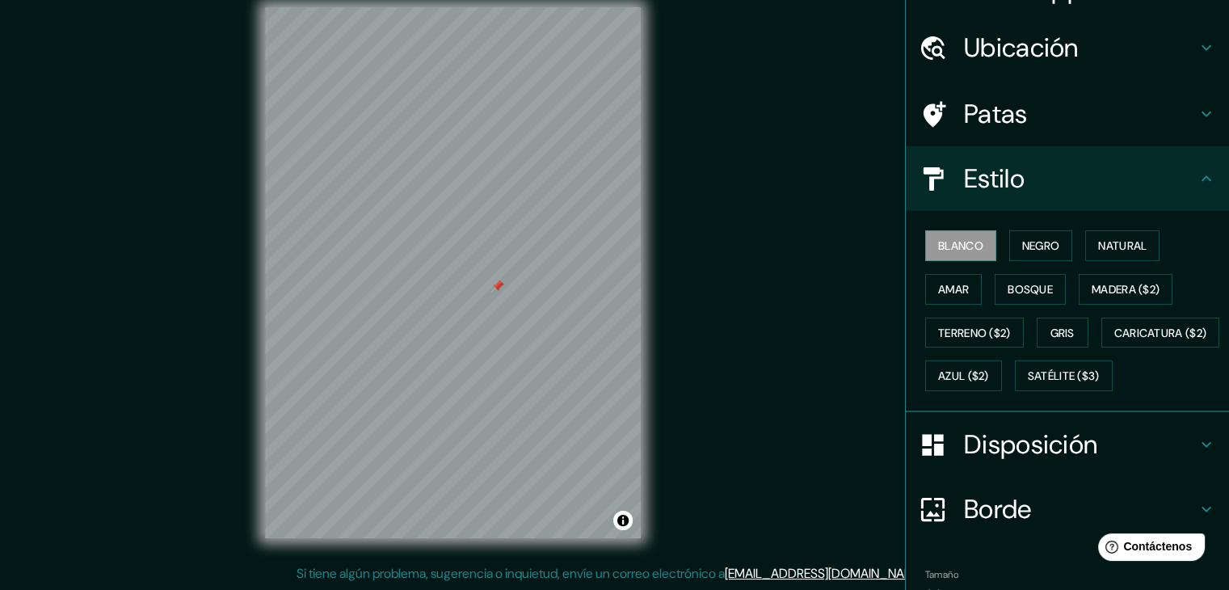
click at [495, 288] on div at bounding box center [497, 286] width 13 height 13
click at [1033, 241] on font "Negro" at bounding box center [1041, 245] width 38 height 15
click at [972, 249] on font "Blanco" at bounding box center [960, 245] width 45 height 15
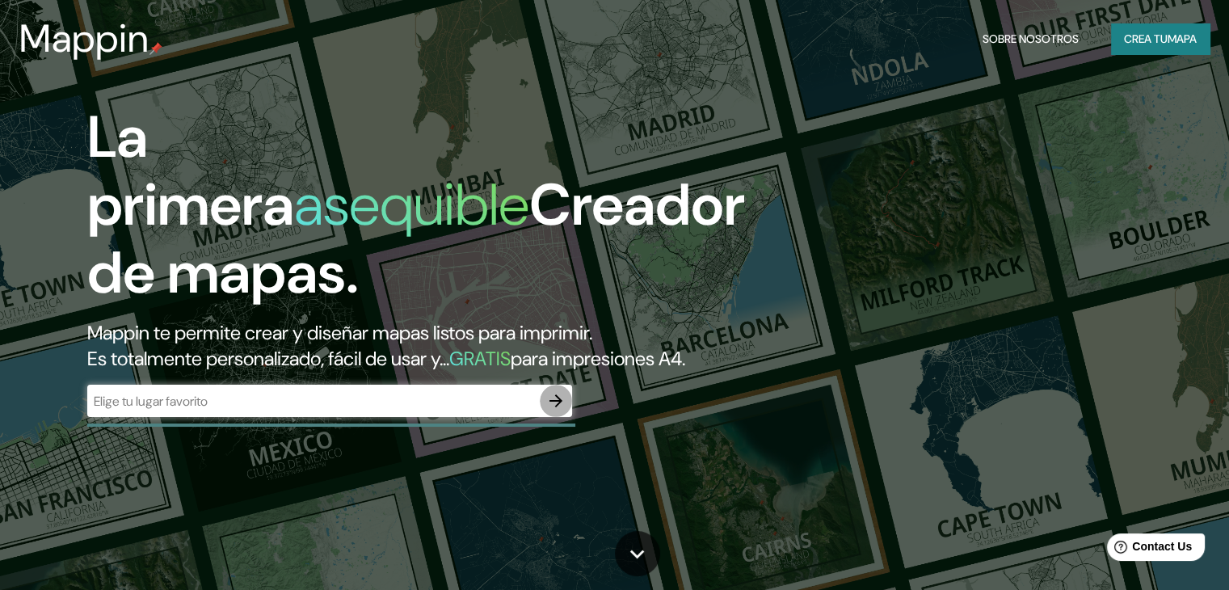
click at [553, 410] on icon "button" at bounding box center [555, 400] width 19 height 19
